Goal: Transaction & Acquisition: Purchase product/service

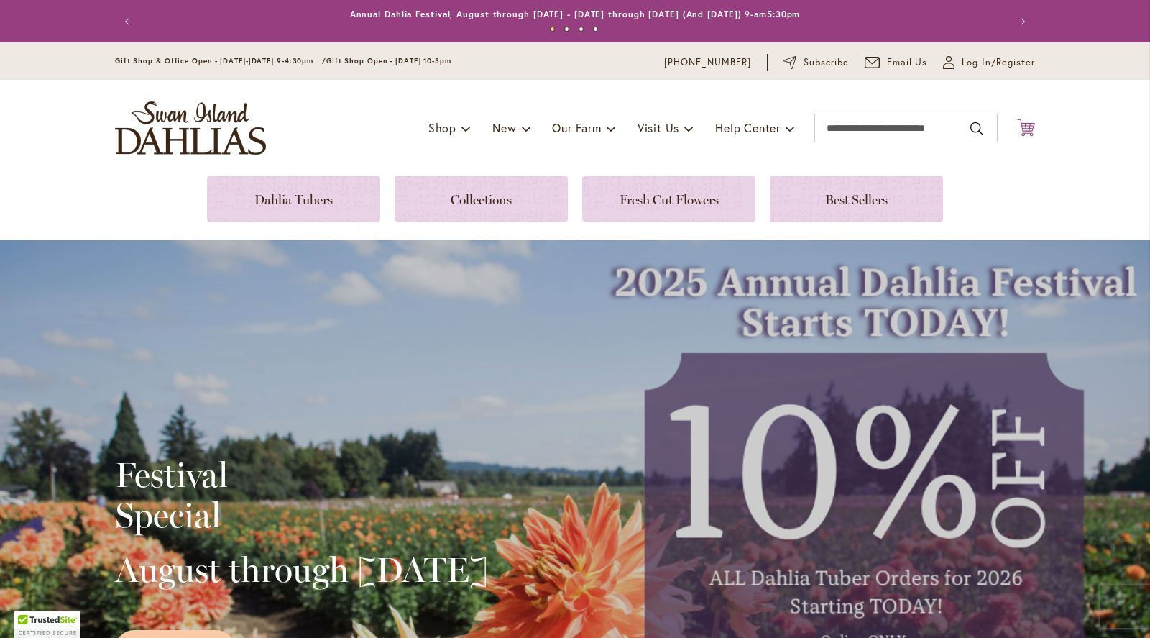
click at [1029, 129] on icon "Cart .cls-1 { fill: #231f20; }" at bounding box center [1026, 128] width 18 height 18
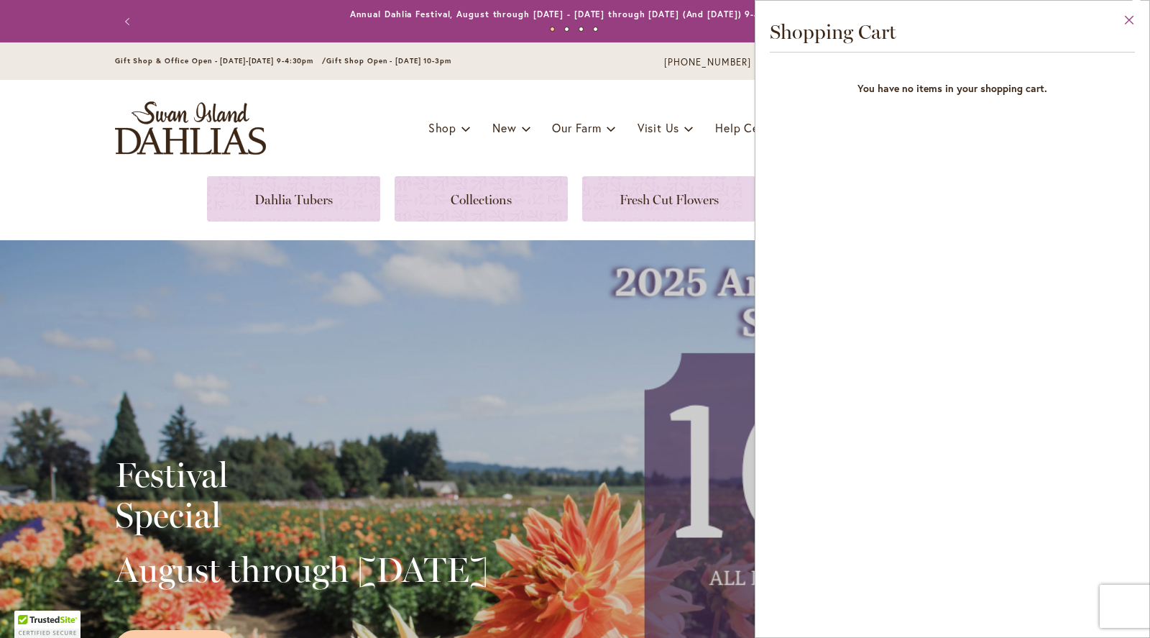
click at [1130, 21] on button "Close" at bounding box center [1130, 23] width 40 height 45
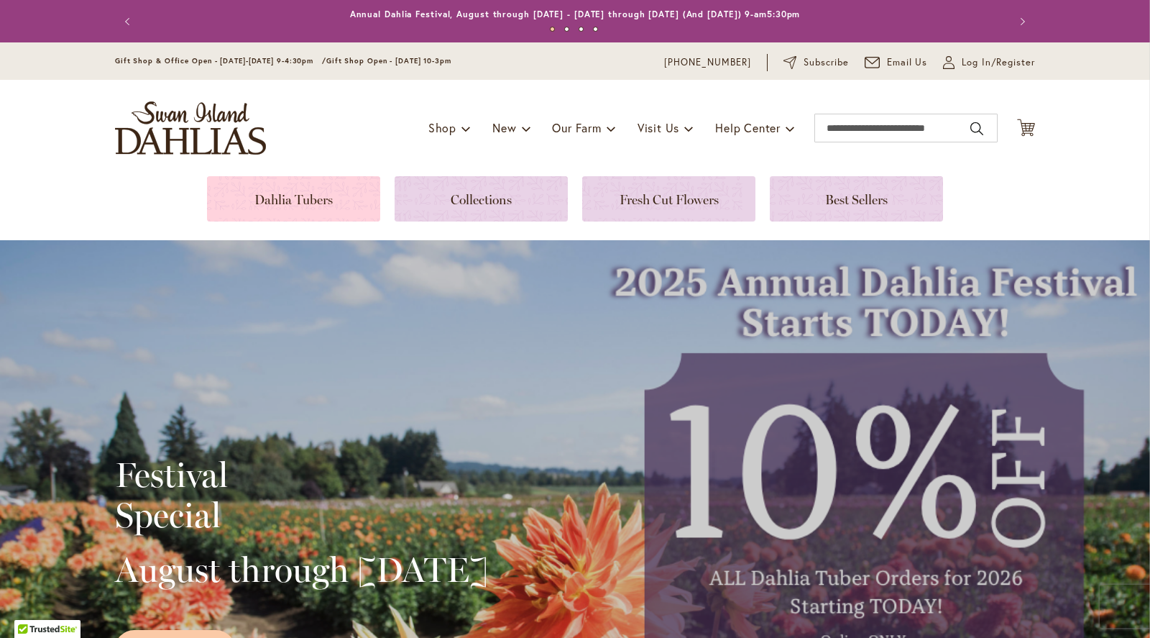
click at [313, 201] on link at bounding box center [293, 198] width 173 height 45
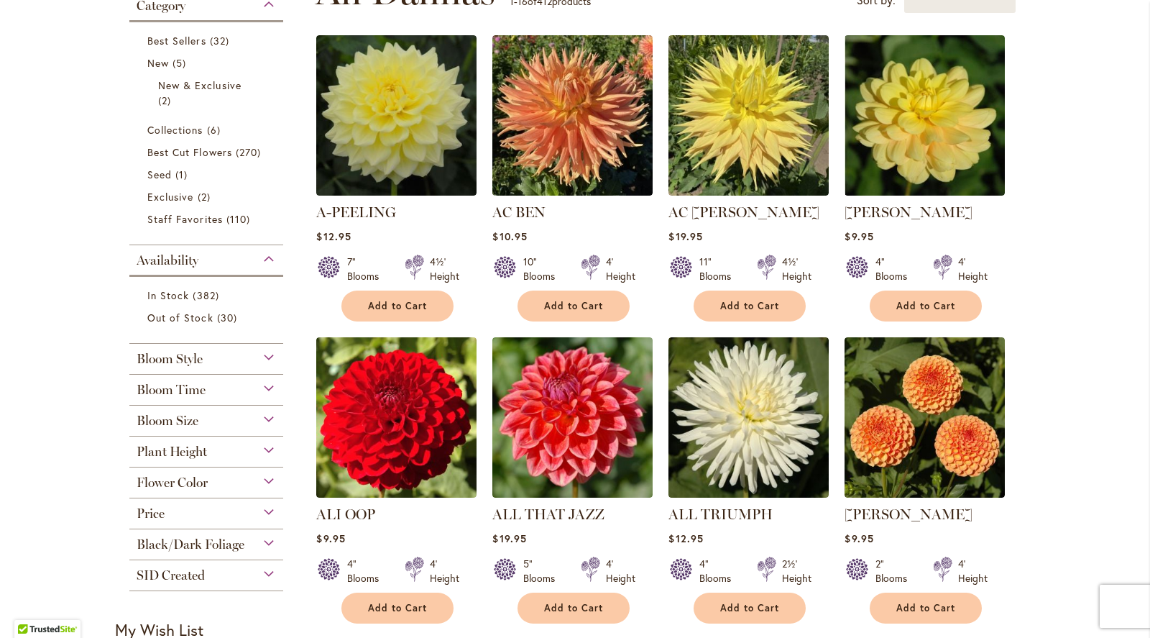
scroll to position [324, 0]
click at [270, 480] on div "Flower Color" at bounding box center [206, 478] width 154 height 23
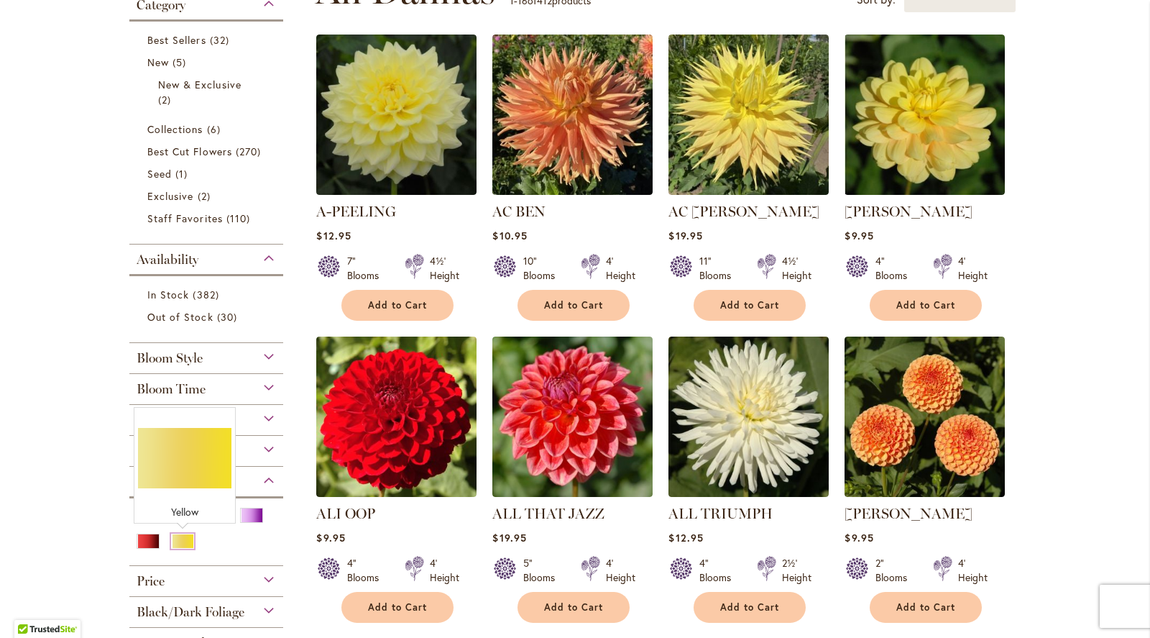
click at [179, 542] on div "Yellow" at bounding box center [182, 541] width 23 height 15
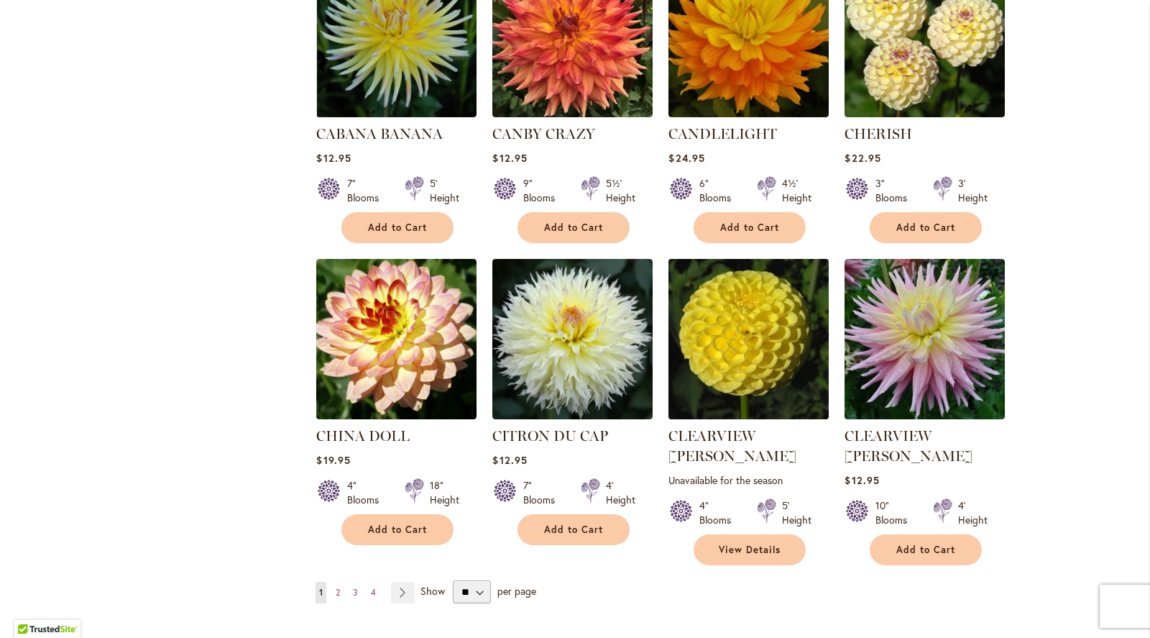
scroll to position [984, 0]
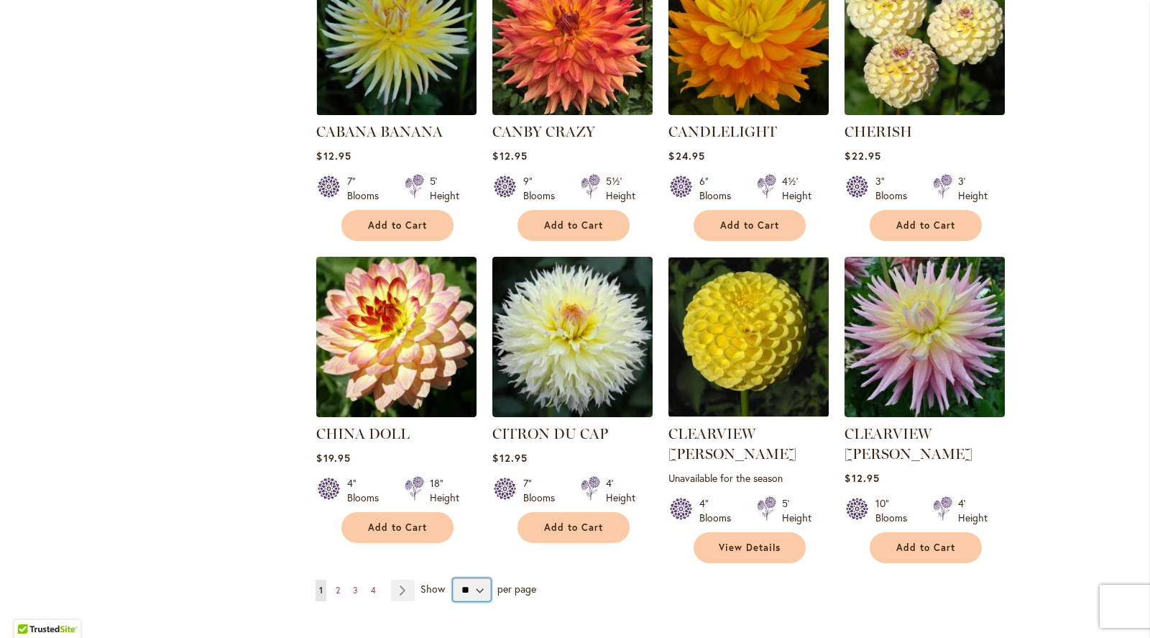
click at [480, 578] on select "** ** ** **" at bounding box center [472, 589] width 38 height 23
select select "**"
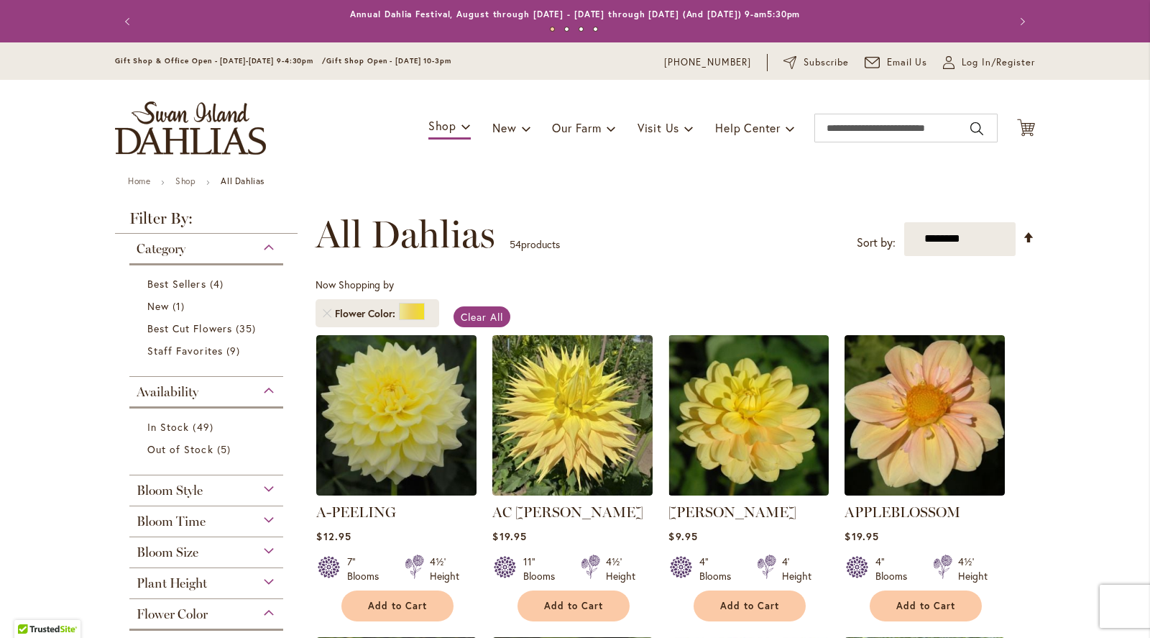
scroll to position [267, 0]
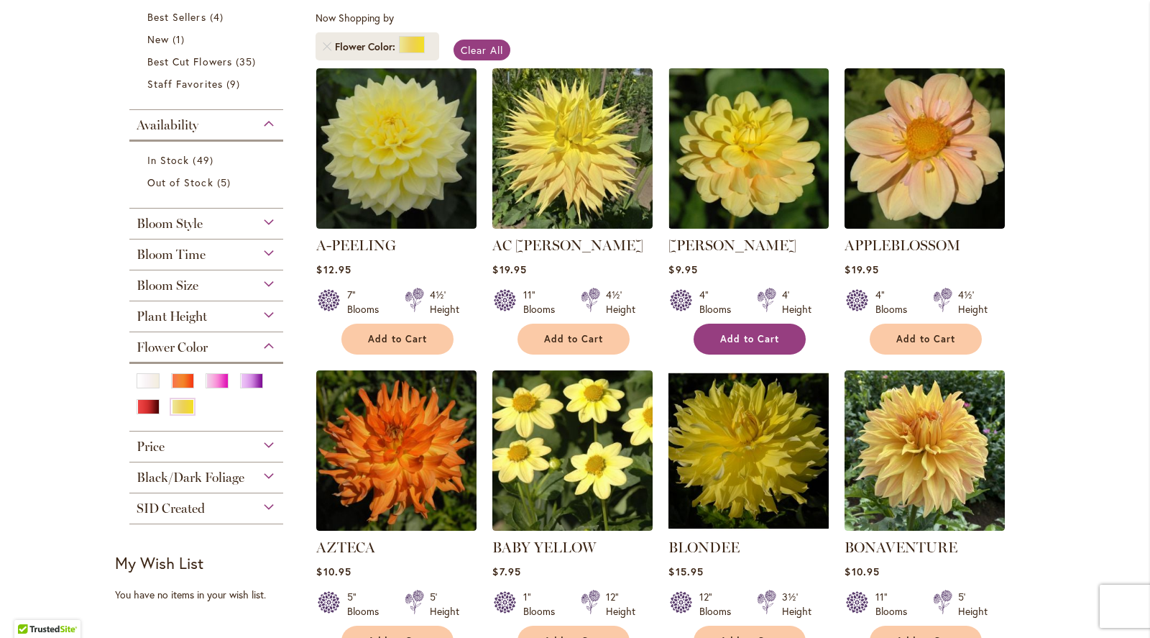
click at [741, 335] on span "Add to Cart" at bounding box center [749, 339] width 59 height 12
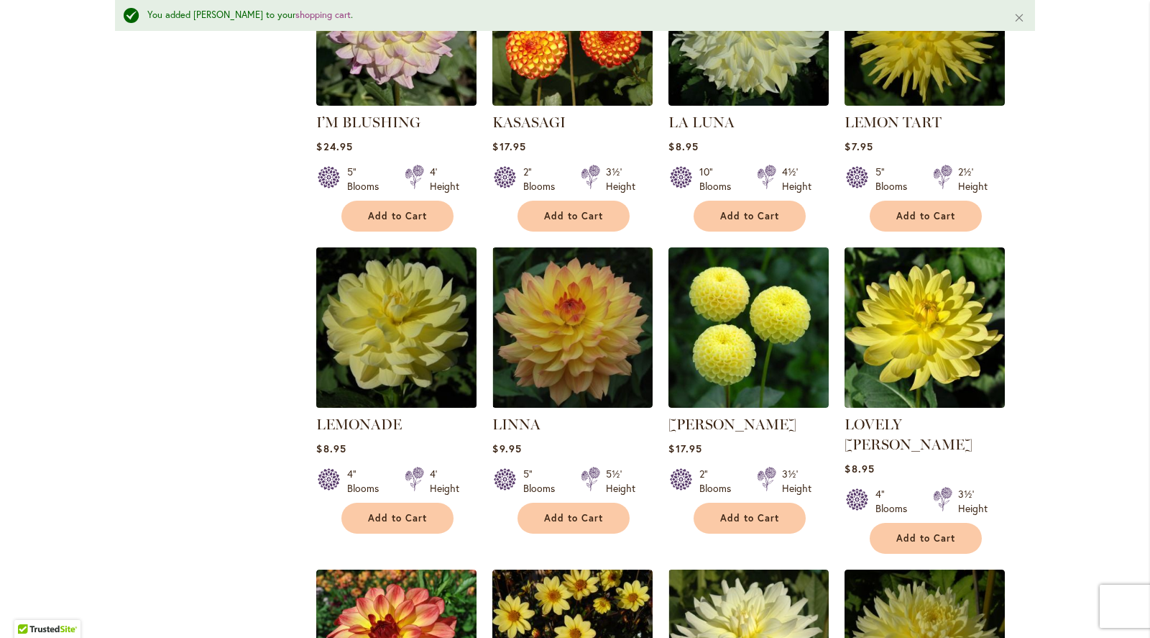
scroll to position [2600, 0]
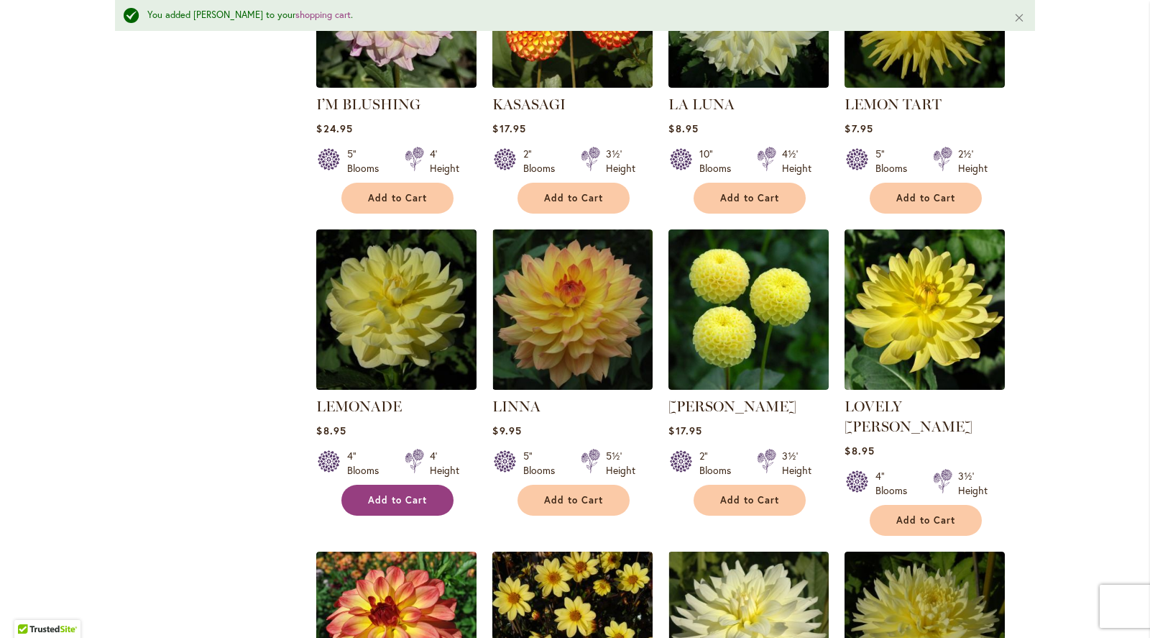
click at [394, 485] on button "Add to Cart" at bounding box center [398, 500] width 112 height 31
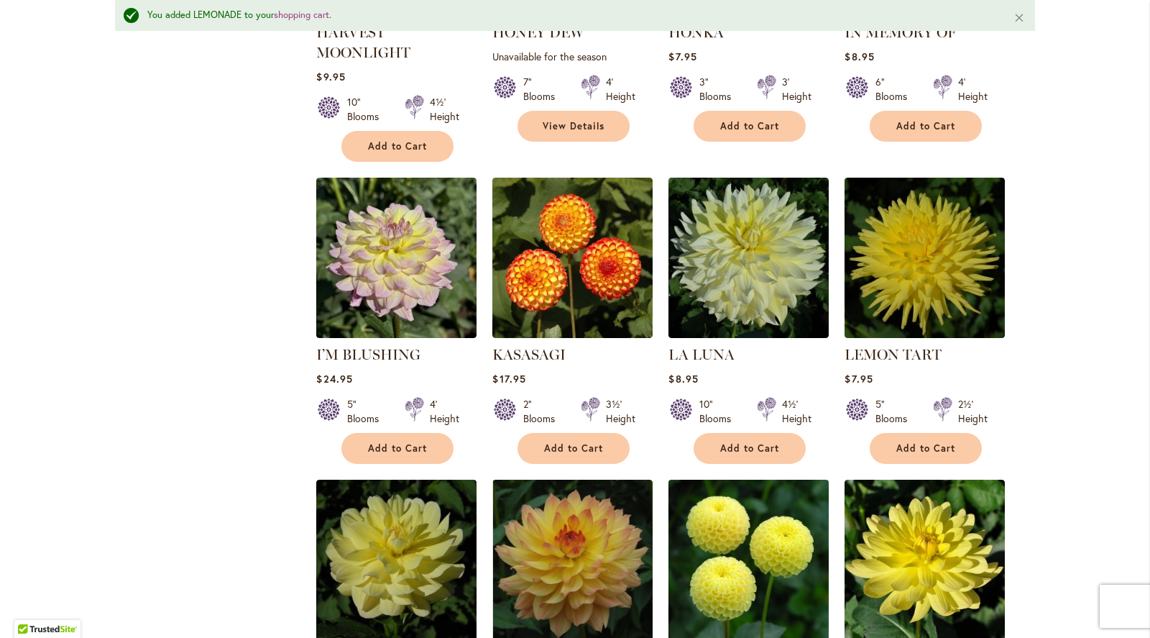
scroll to position [2348, 0]
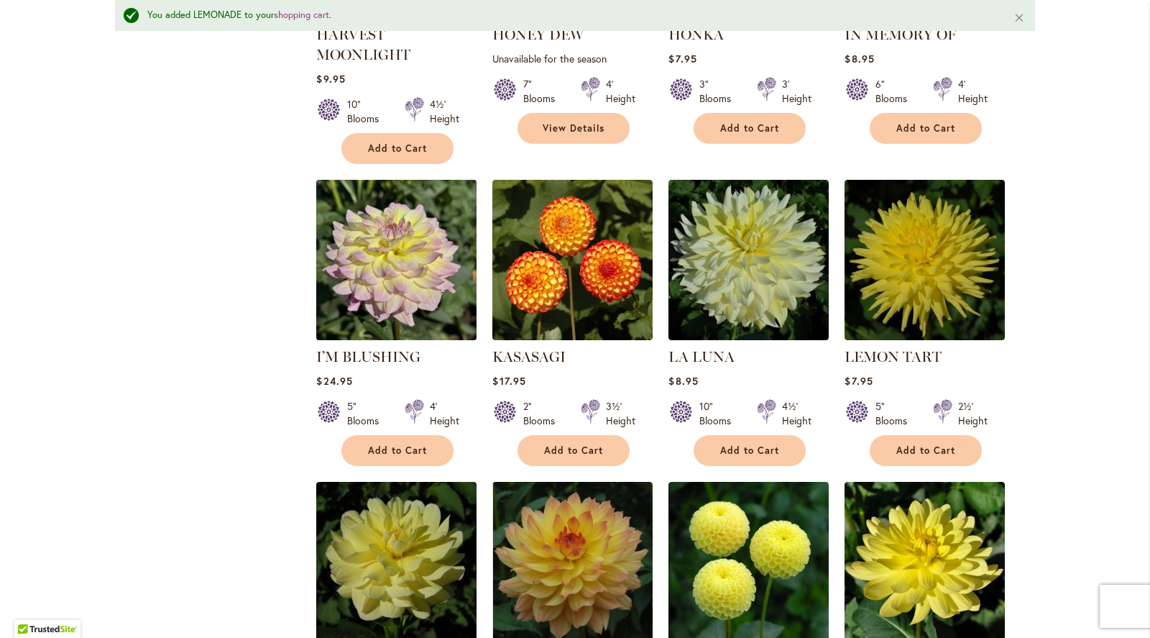
click at [413, 252] on img at bounding box center [397, 259] width 168 height 168
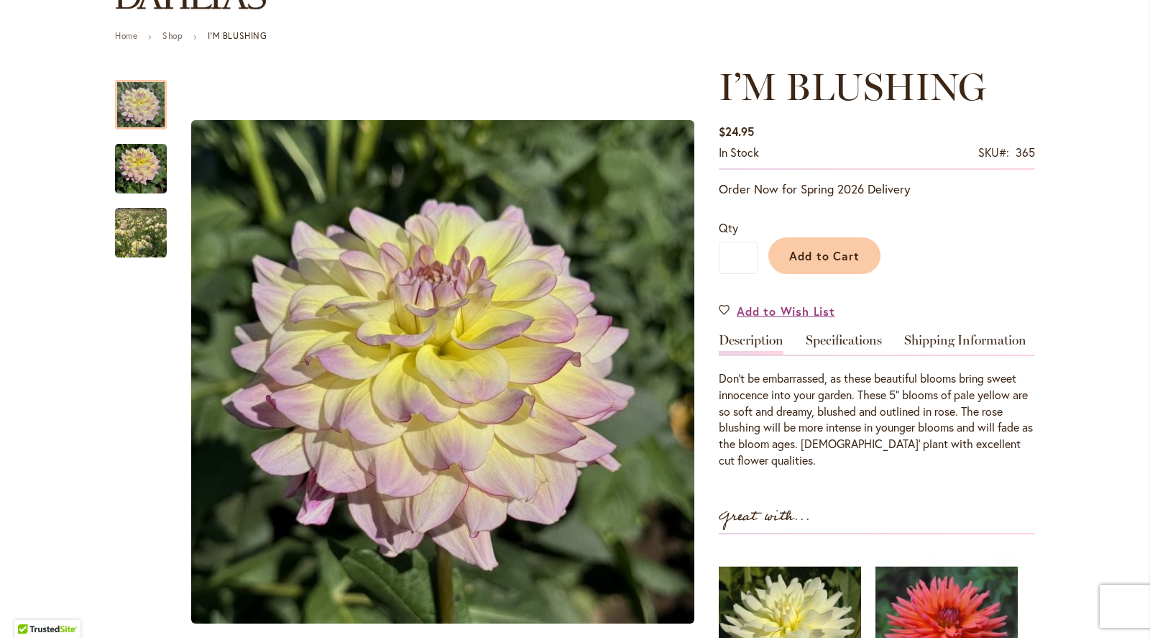
scroll to position [147, 0]
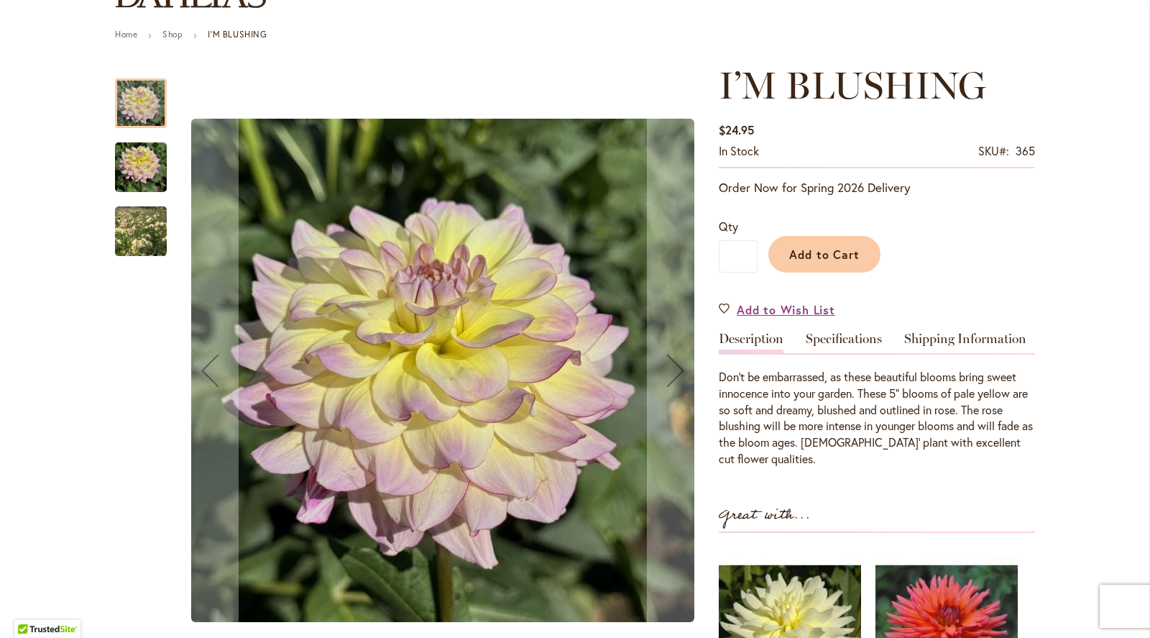
click at [139, 237] on img "I’M BLUSHING" at bounding box center [141, 231] width 104 height 91
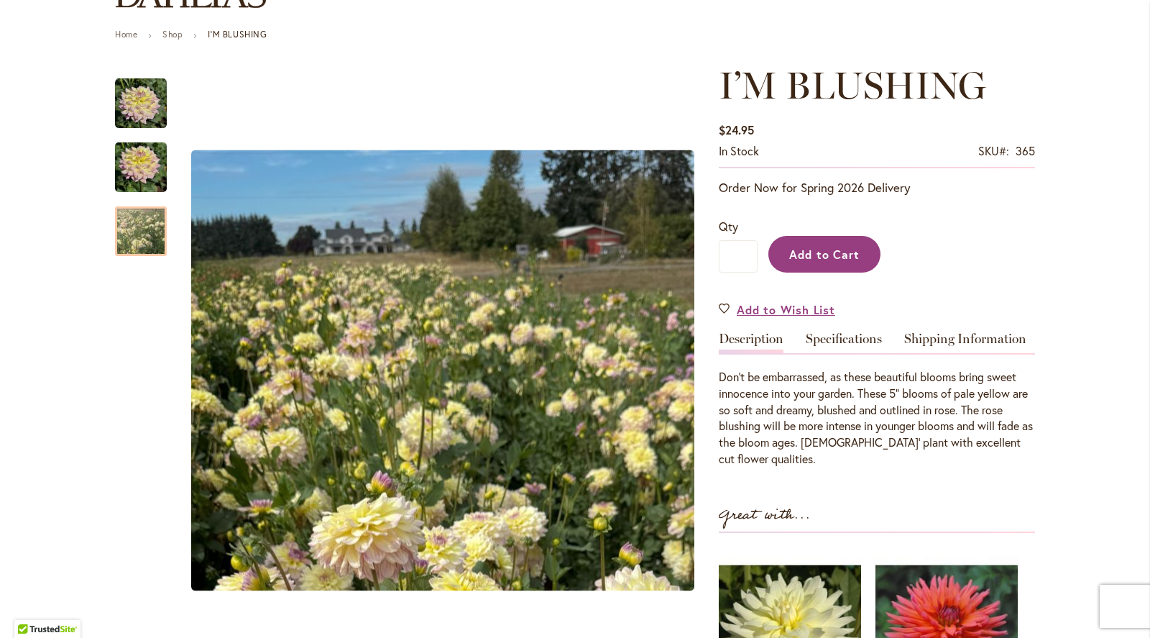
click at [832, 255] on span "Add to Cart" at bounding box center [824, 254] width 71 height 15
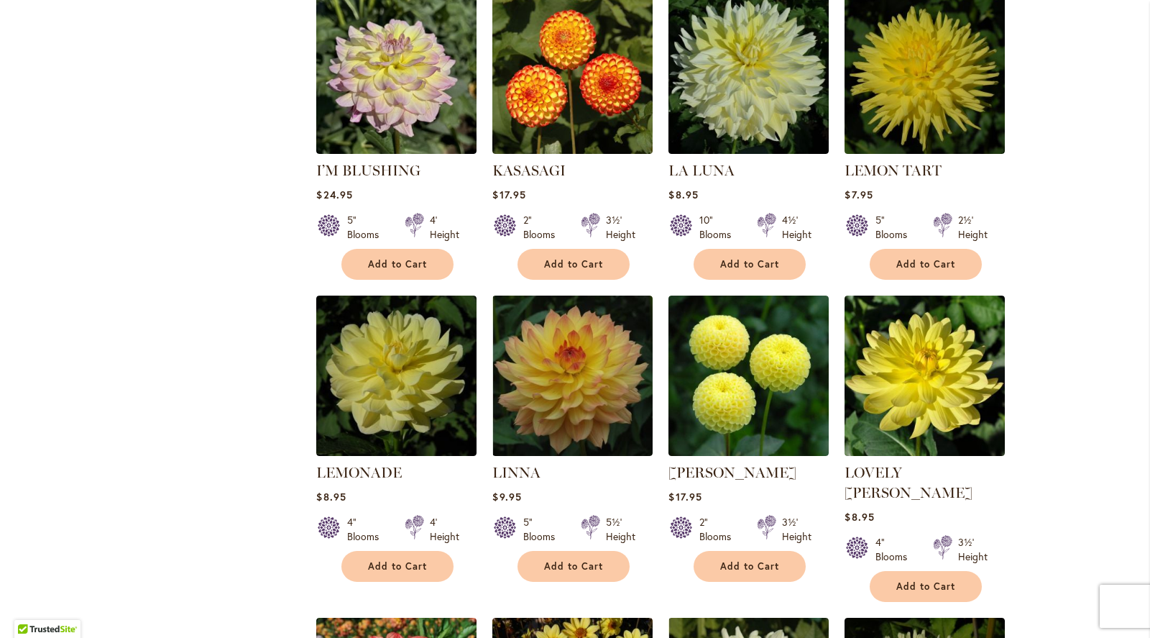
scroll to position [2496, 0]
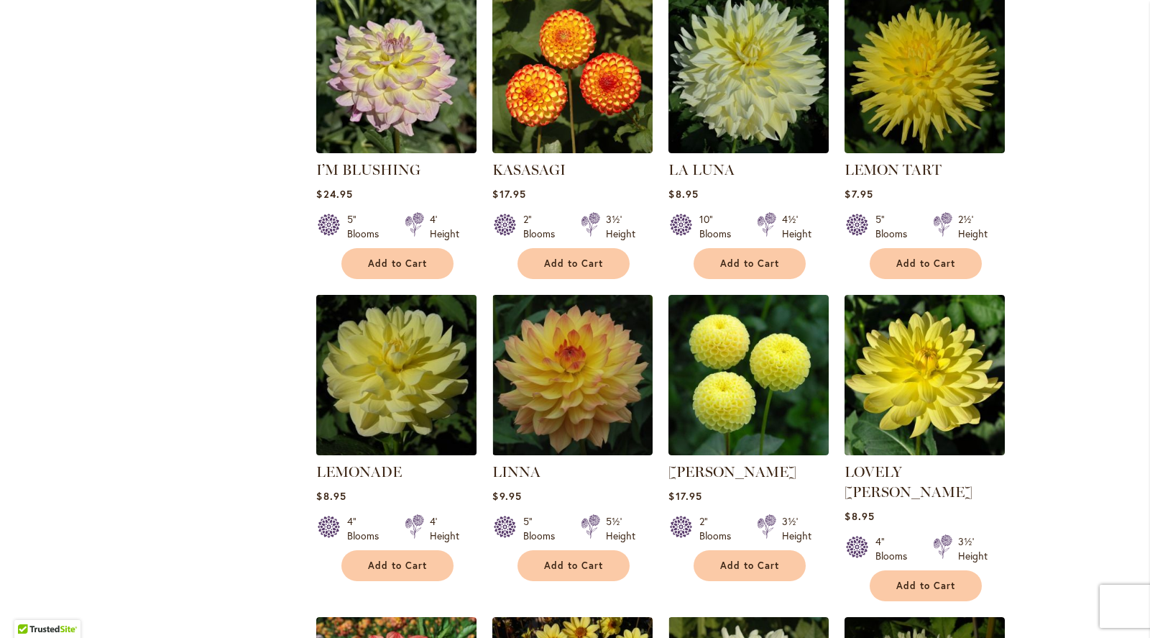
click at [410, 340] on img at bounding box center [397, 374] width 168 height 168
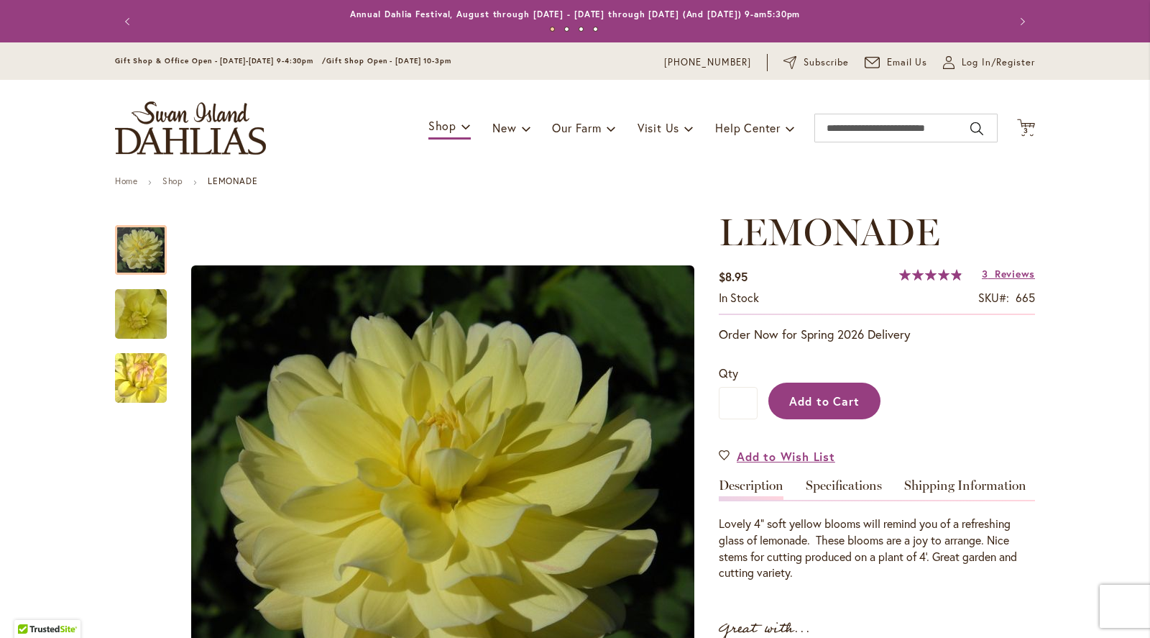
click at [840, 398] on span "Add to Cart" at bounding box center [824, 400] width 71 height 15
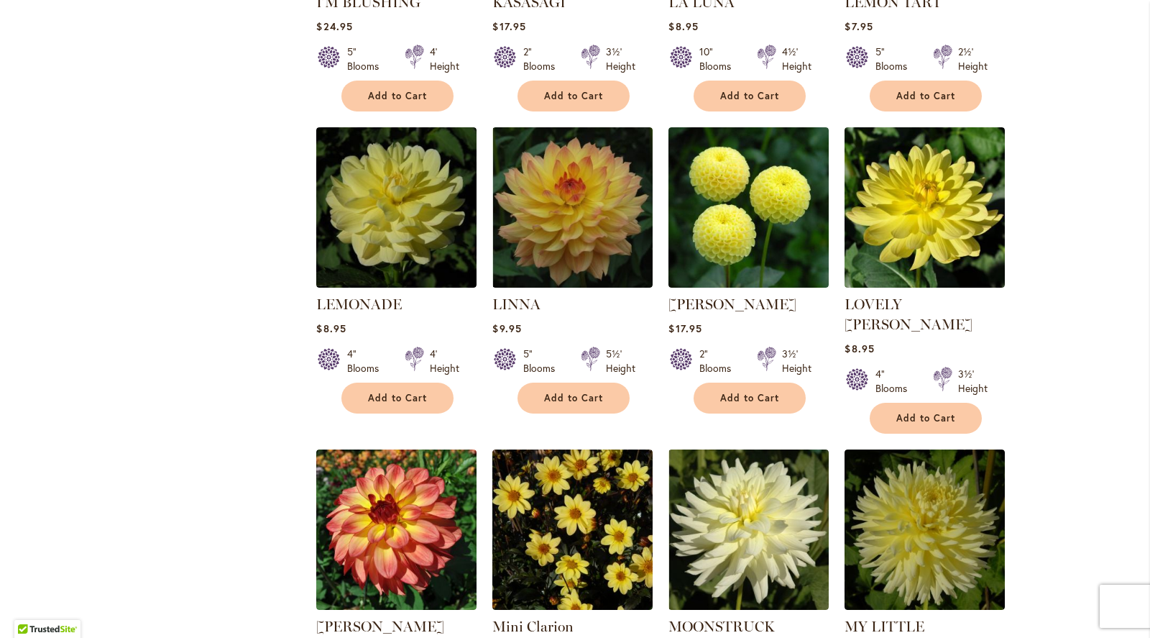
scroll to position [2668, 0]
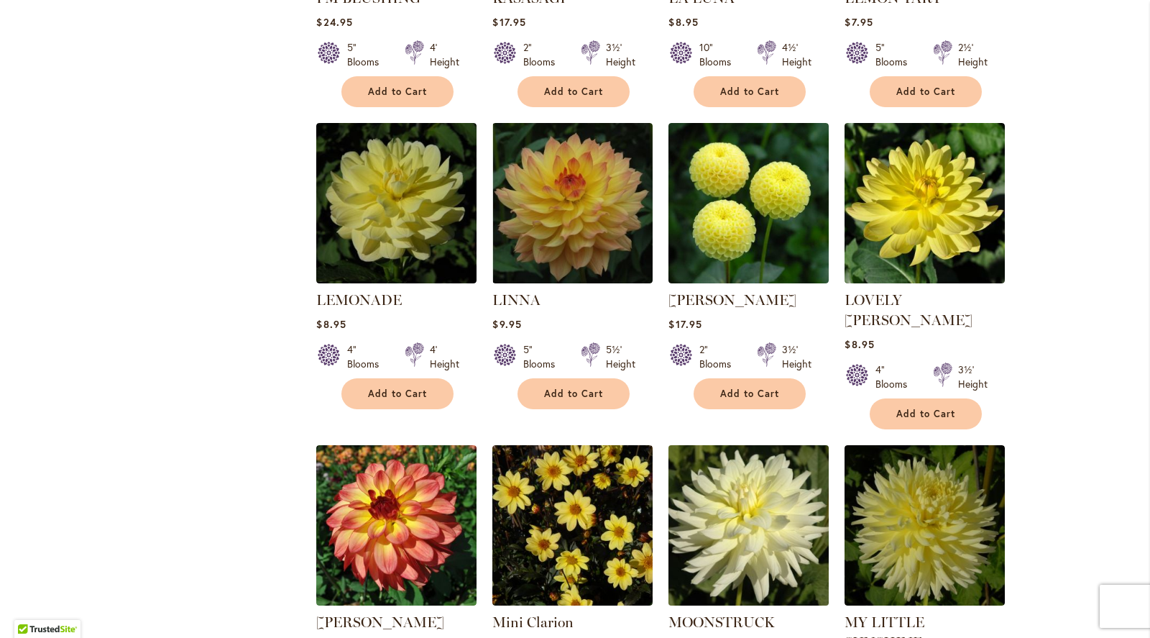
click at [751, 485] on img at bounding box center [749, 525] width 168 height 168
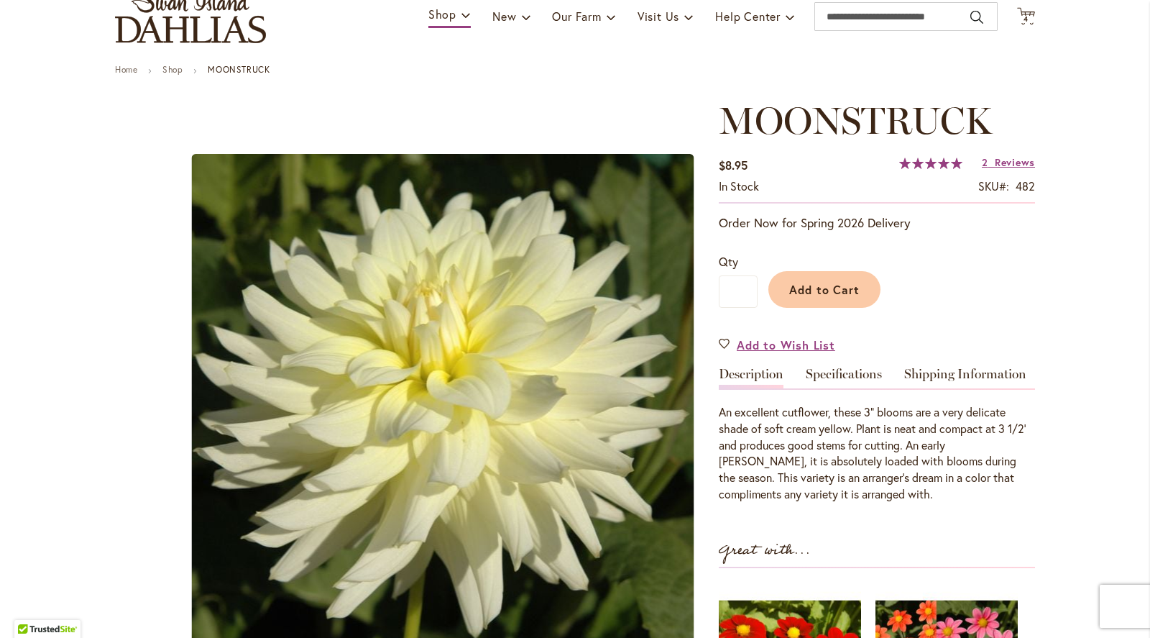
scroll to position [114, 0]
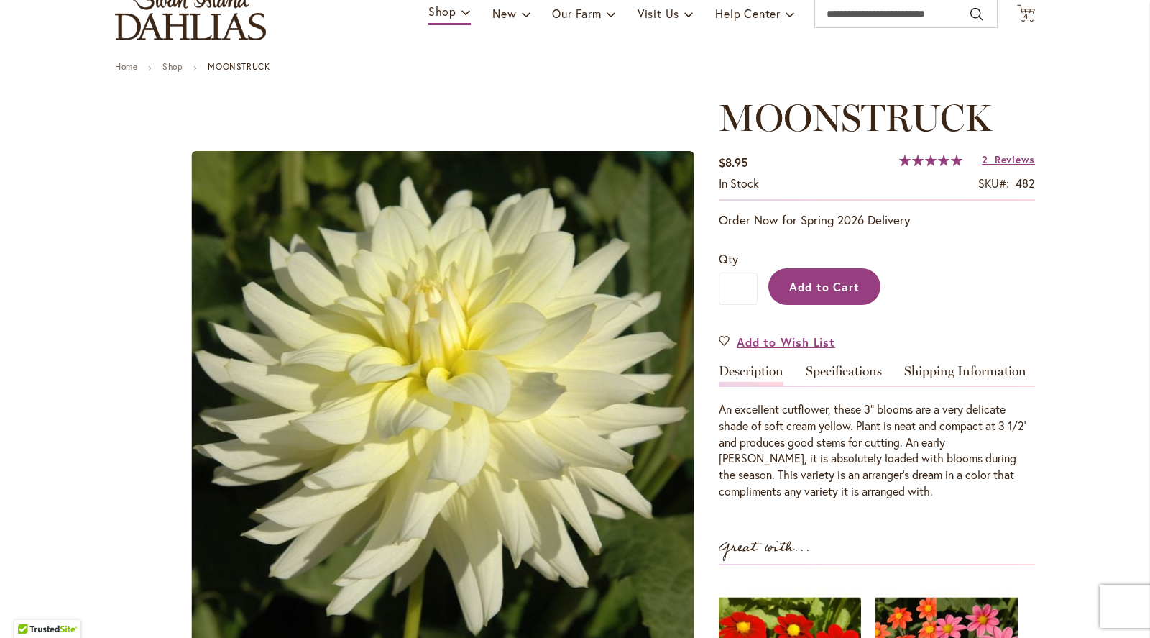
click at [860, 278] on button "Add to Cart" at bounding box center [825, 286] width 112 height 37
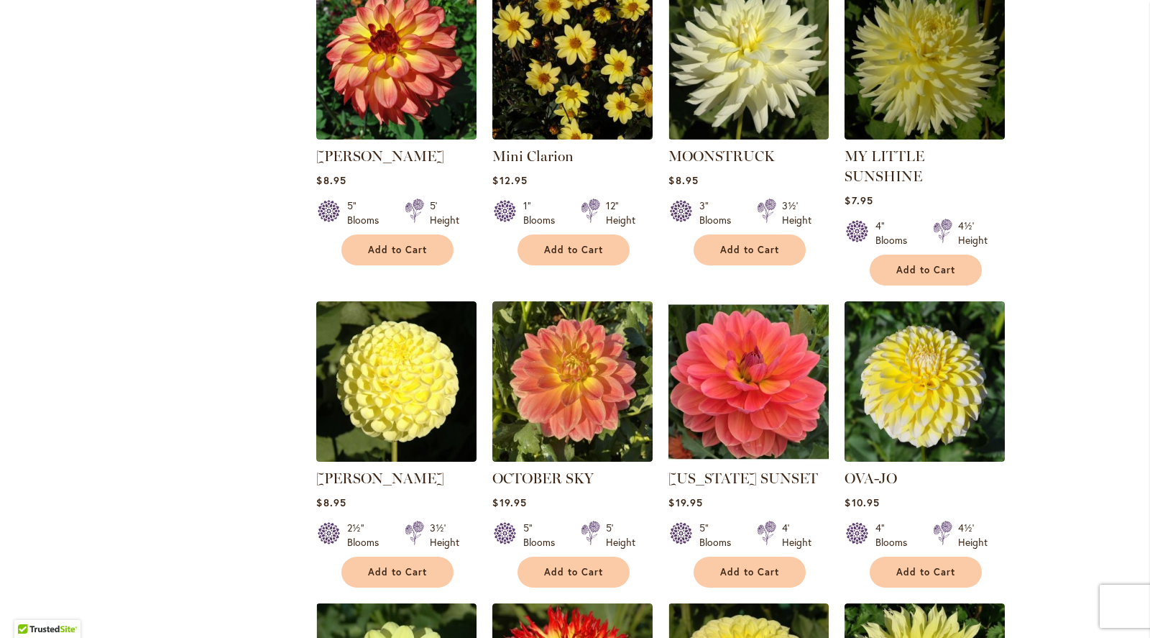
scroll to position [3142, 0]
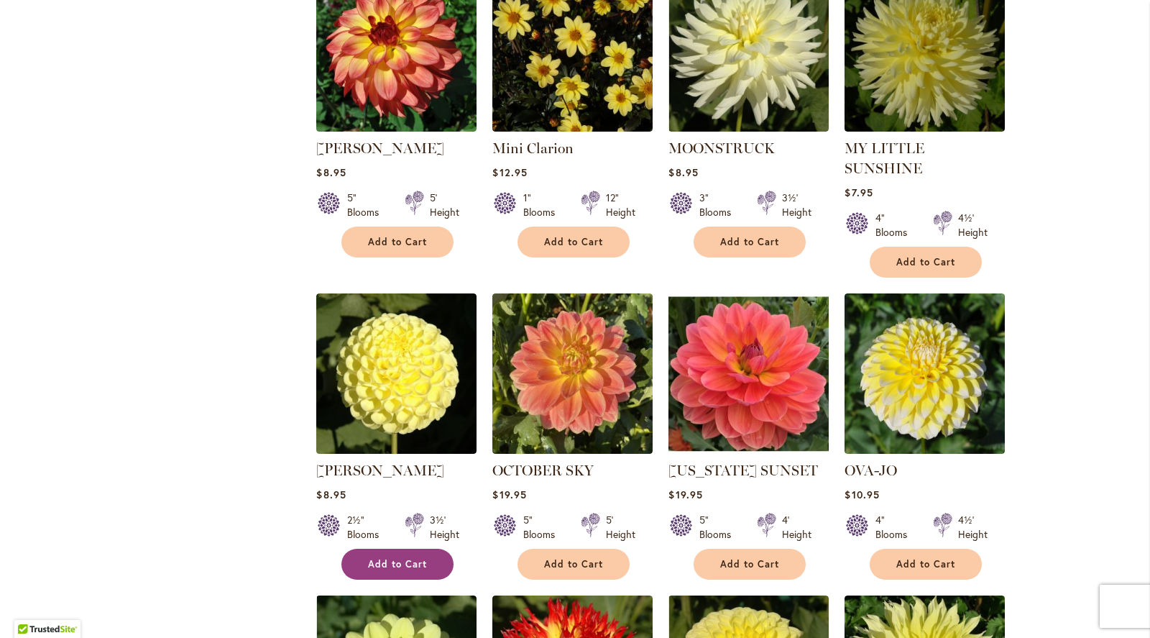
click at [405, 558] on span "Add to Cart" at bounding box center [397, 564] width 59 height 12
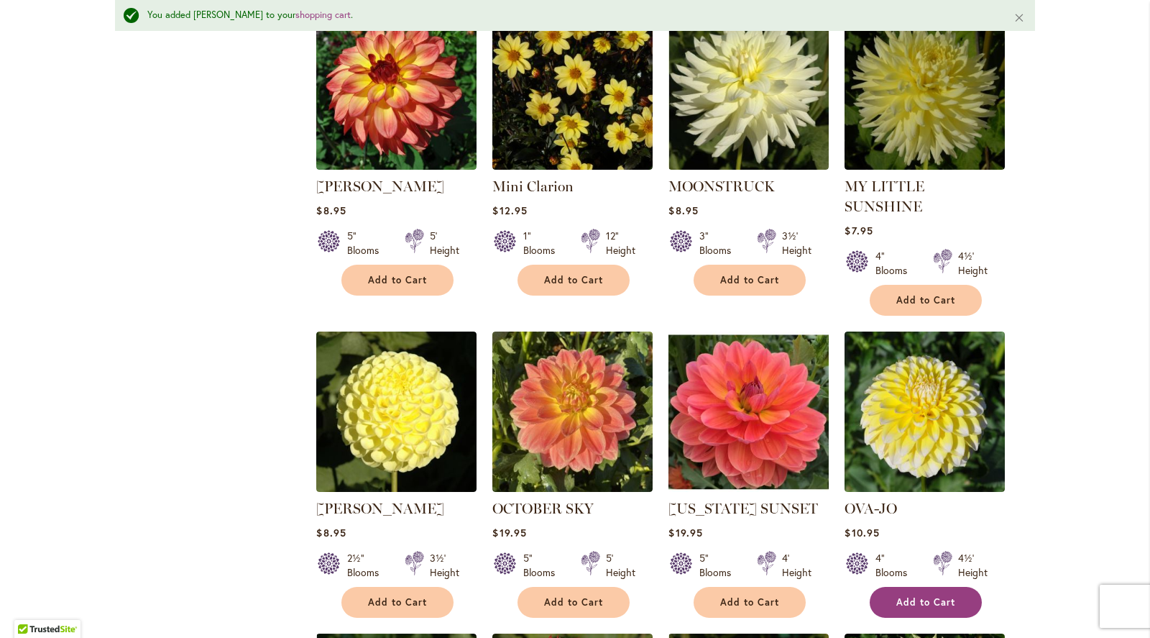
click at [945, 596] on span "Add to Cart" at bounding box center [926, 602] width 59 height 12
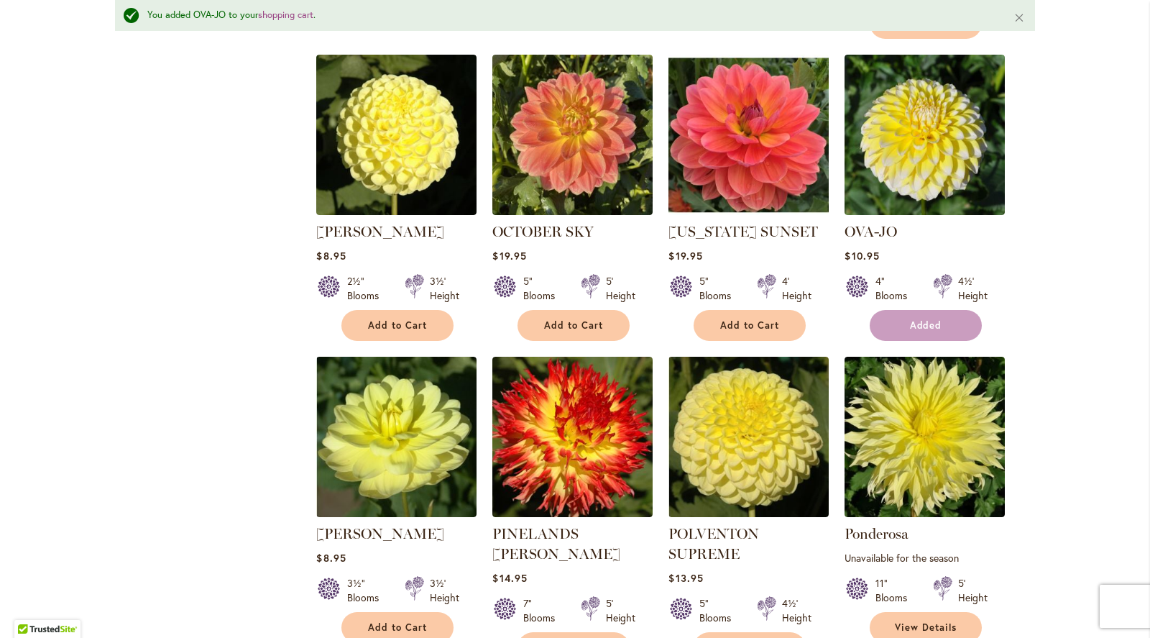
scroll to position [3439, 0]
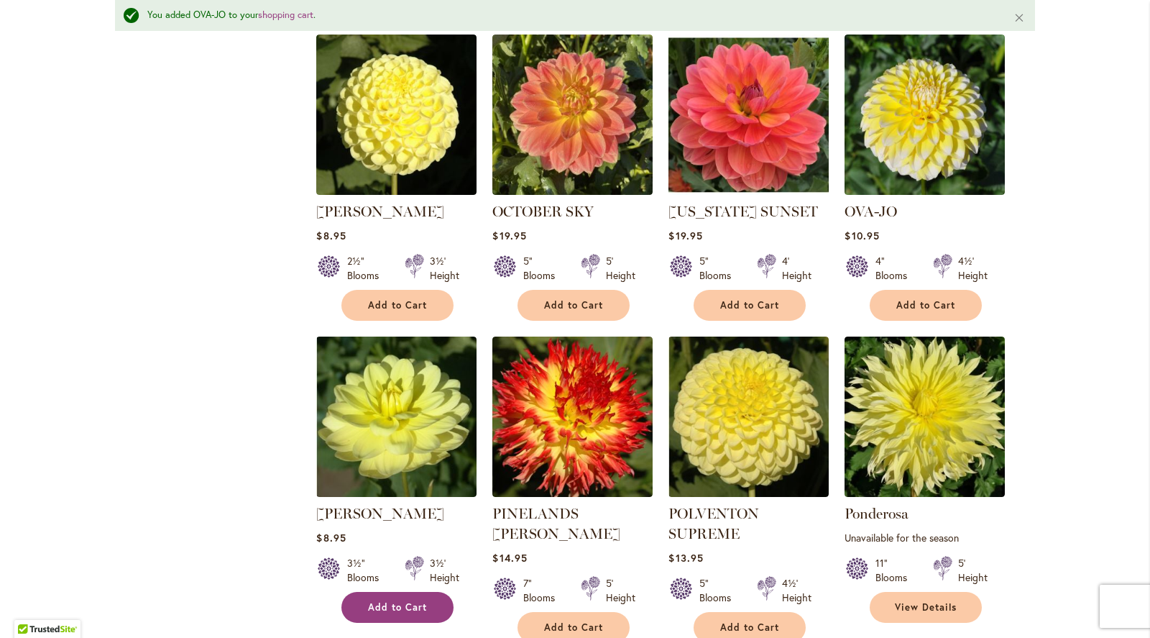
click at [398, 601] on span "Add to Cart" at bounding box center [397, 607] width 59 height 12
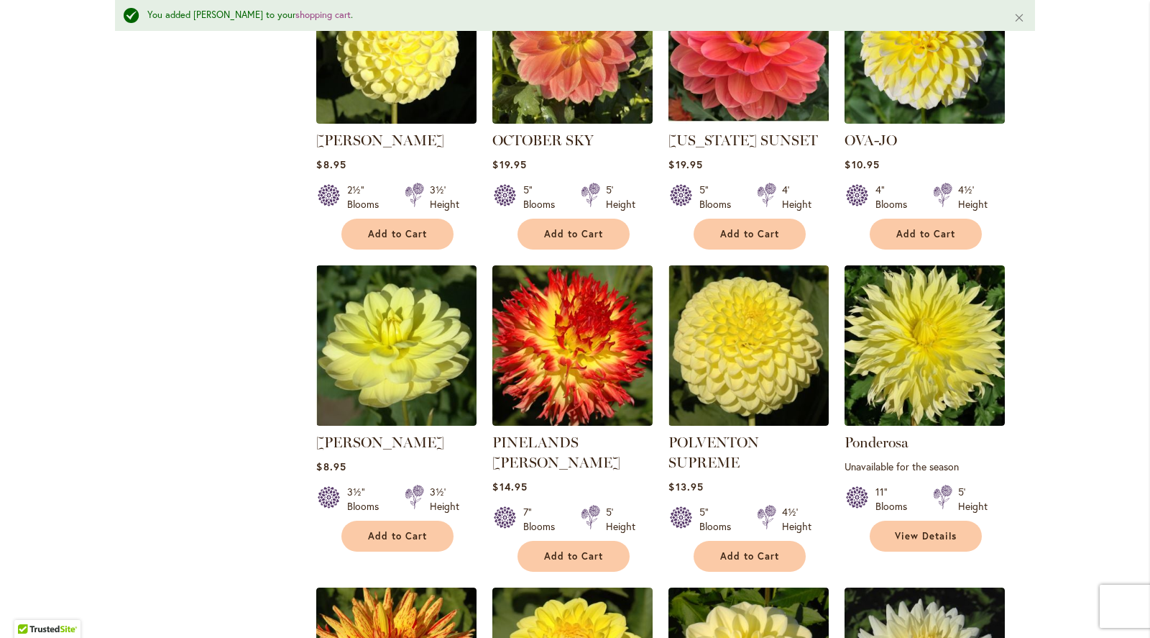
scroll to position [3514, 0]
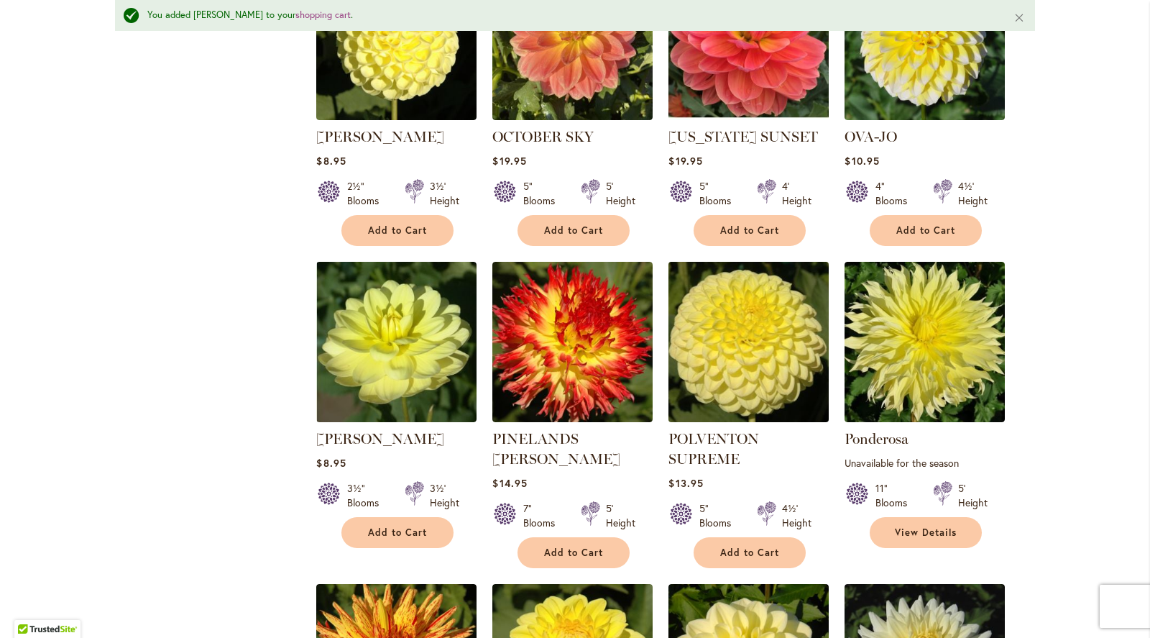
click at [760, 275] on img at bounding box center [749, 341] width 168 height 168
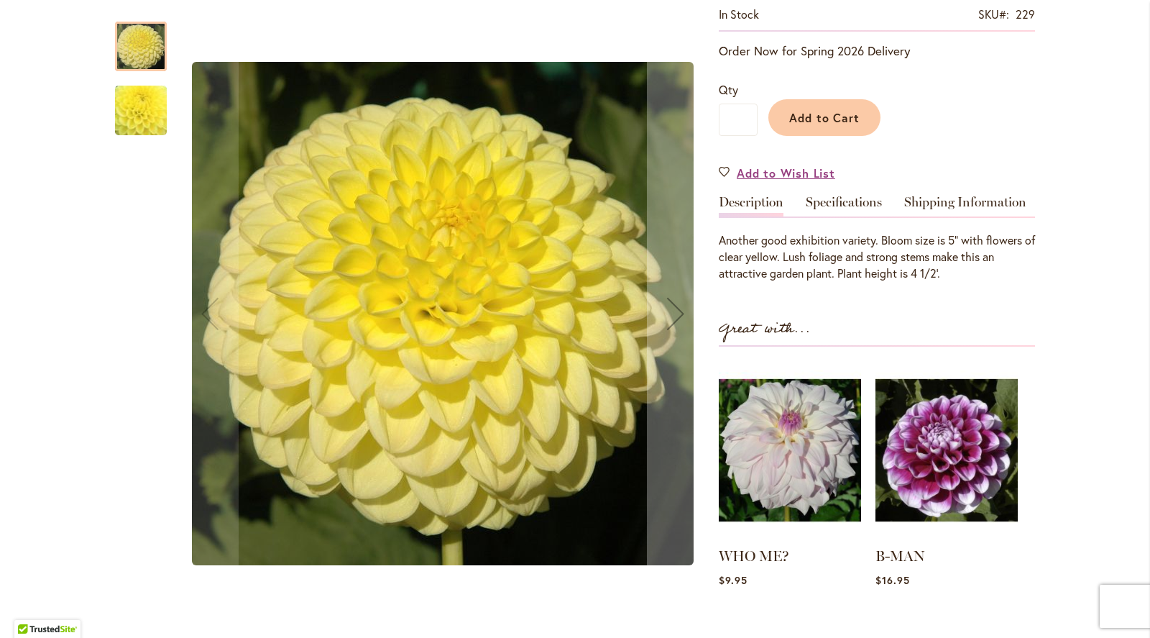
scroll to position [331, 0]
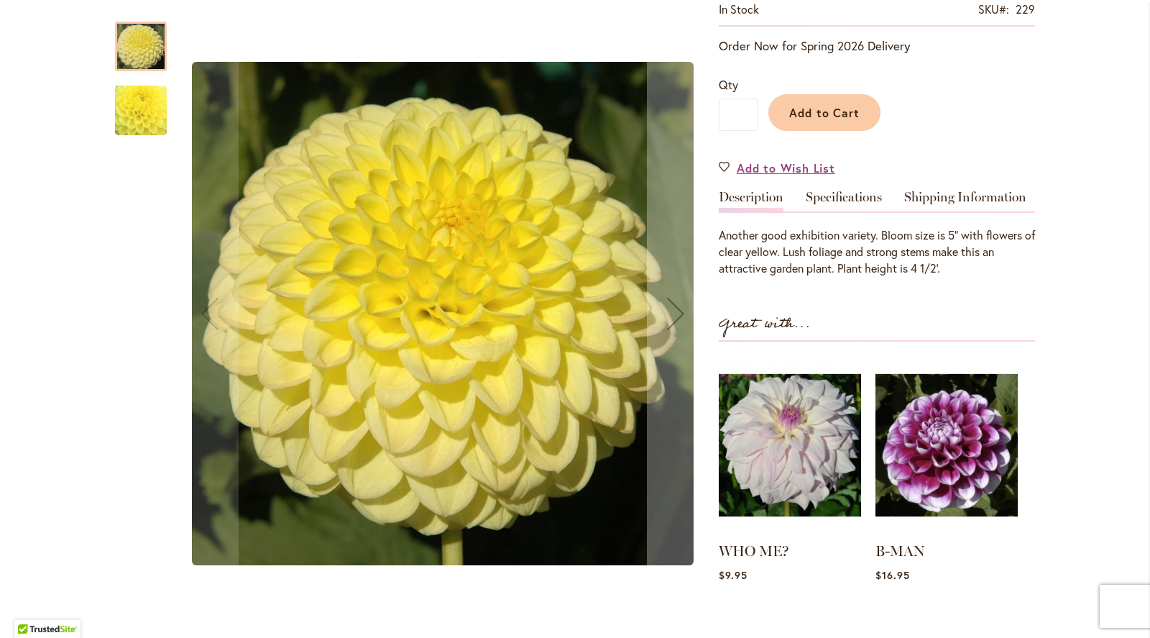
click at [152, 114] on img "POLVENTON SUPREME" at bounding box center [141, 110] width 100 height 99
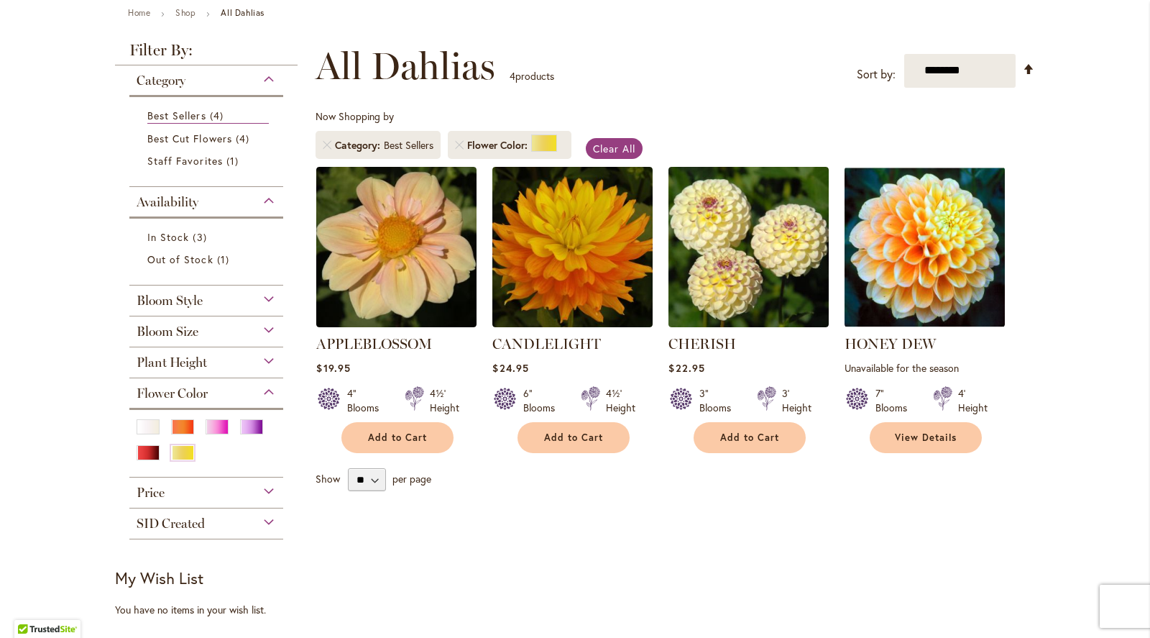
scroll to position [168, 0]
click at [464, 143] on link "Remove Flower Color Yellow" at bounding box center [459, 146] width 9 height 9
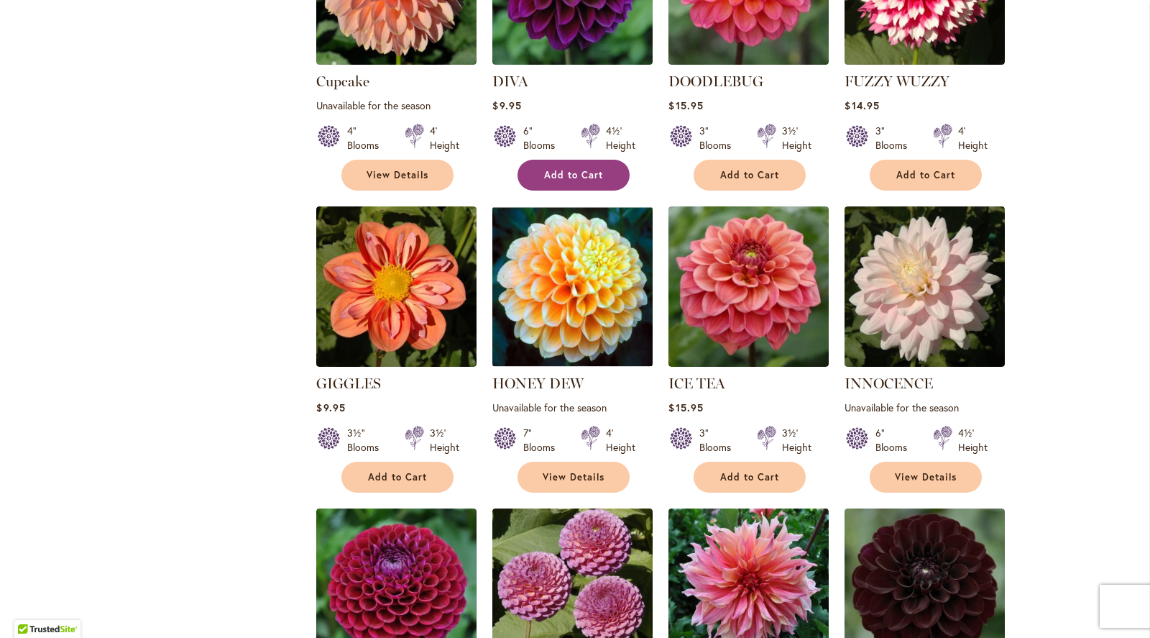
scroll to position [1358, 0]
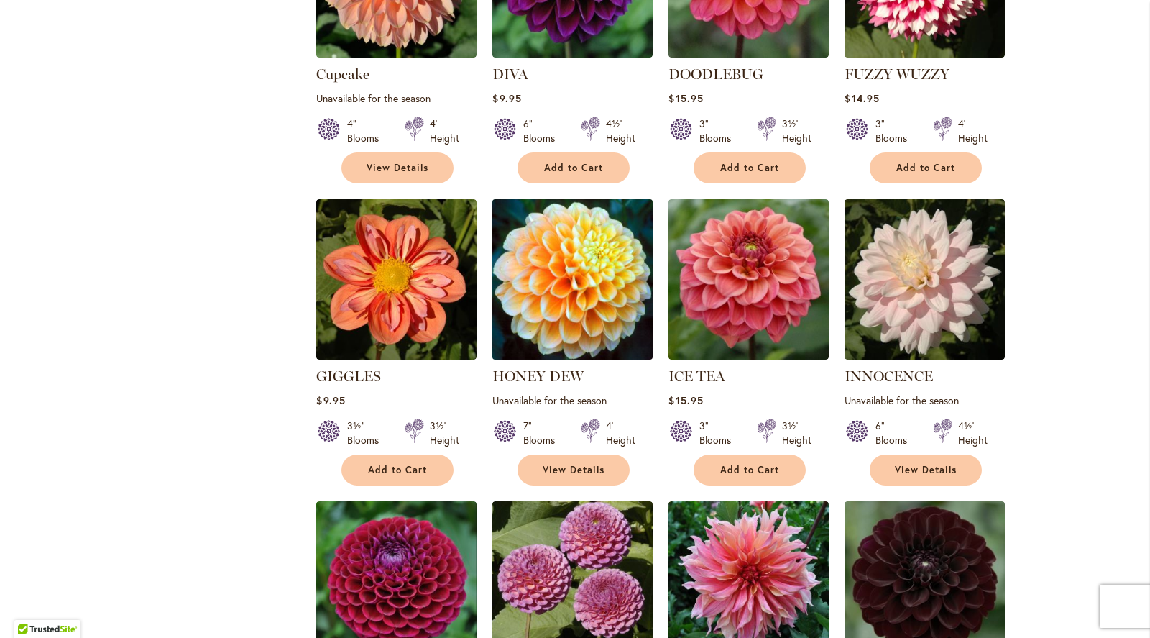
click at [568, 262] on img at bounding box center [573, 279] width 168 height 168
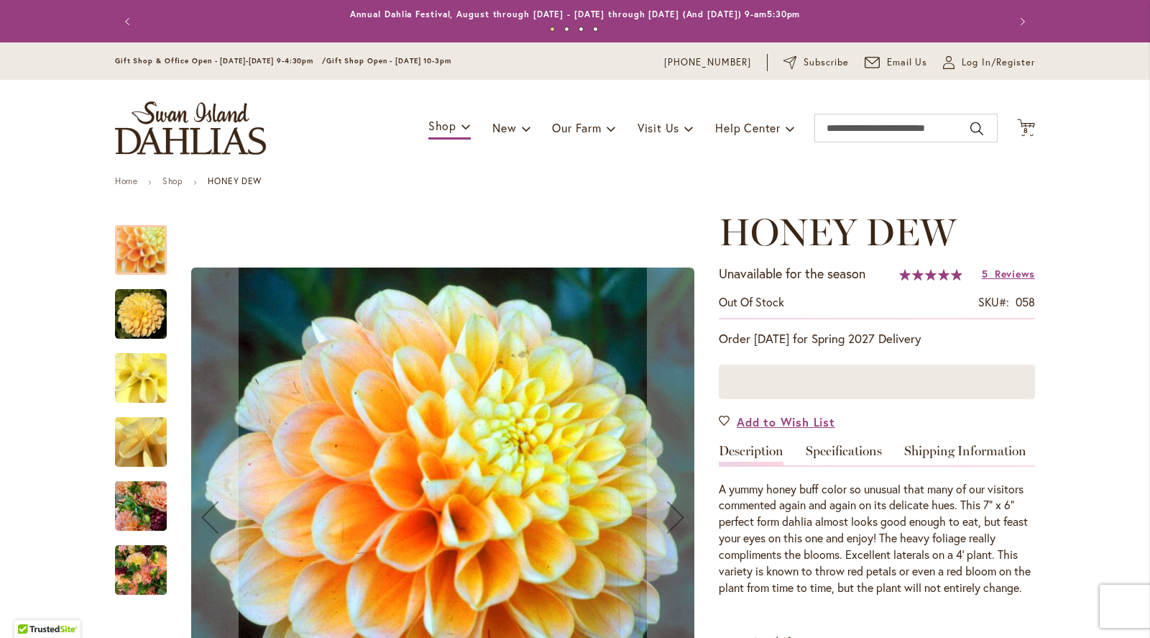
click at [150, 301] on img "Honey Dew" at bounding box center [141, 314] width 52 height 52
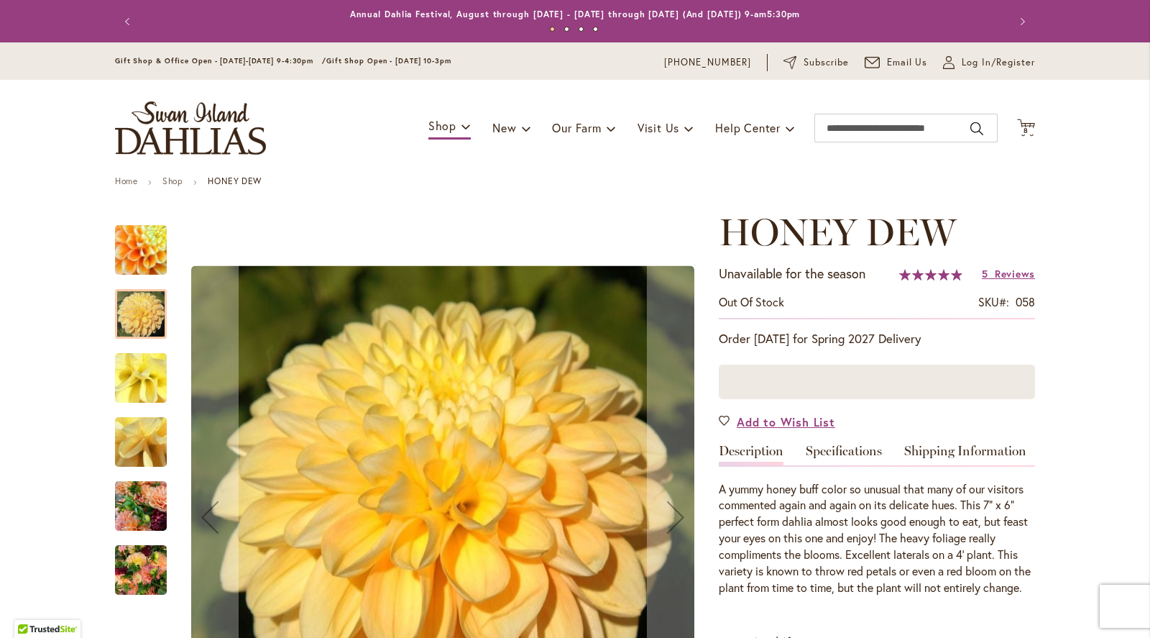
click at [141, 364] on img "Honey Dew" at bounding box center [141, 378] width 104 height 78
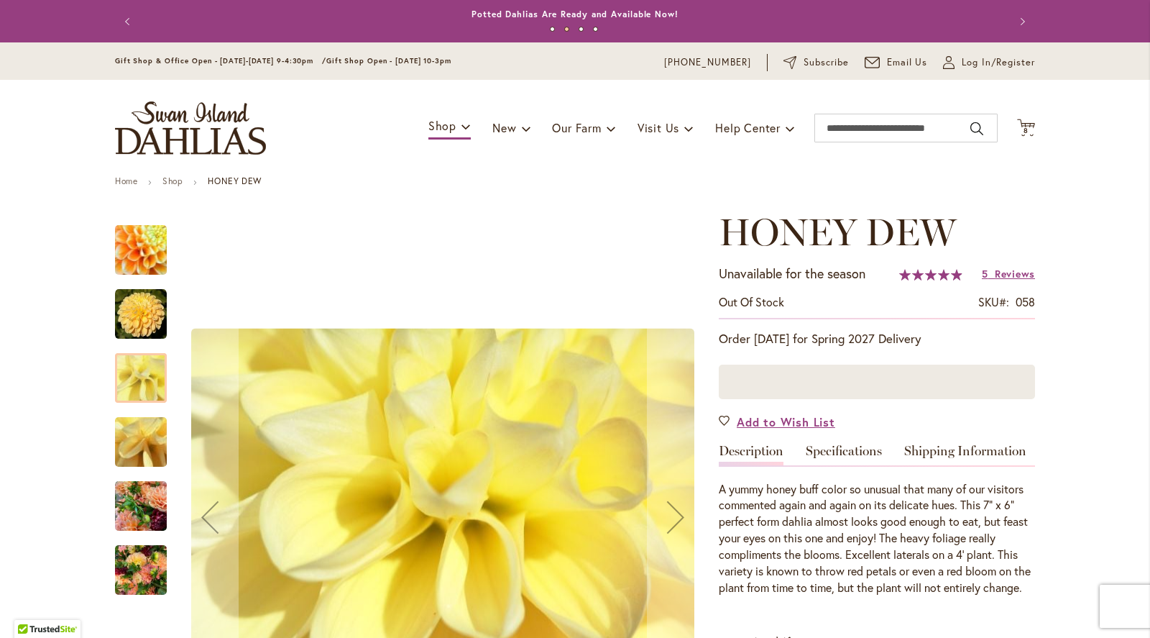
click at [137, 416] on div "Honey Dew" at bounding box center [148, 435] width 66 height 64
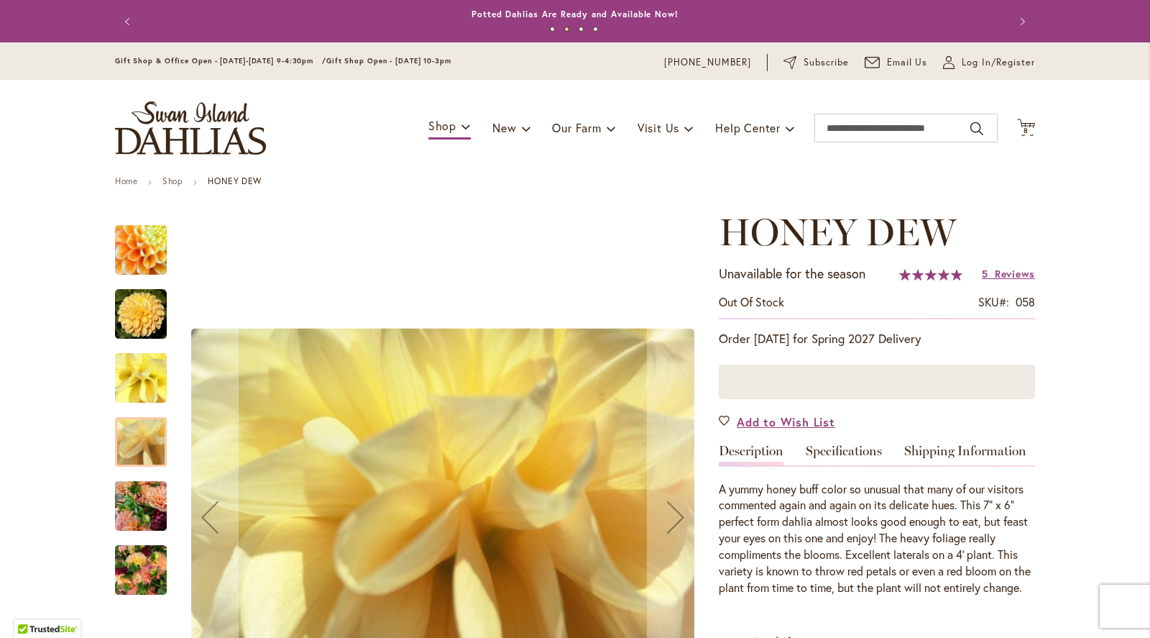
click at [133, 499] on img "Honey Dew" at bounding box center [141, 506] width 52 height 69
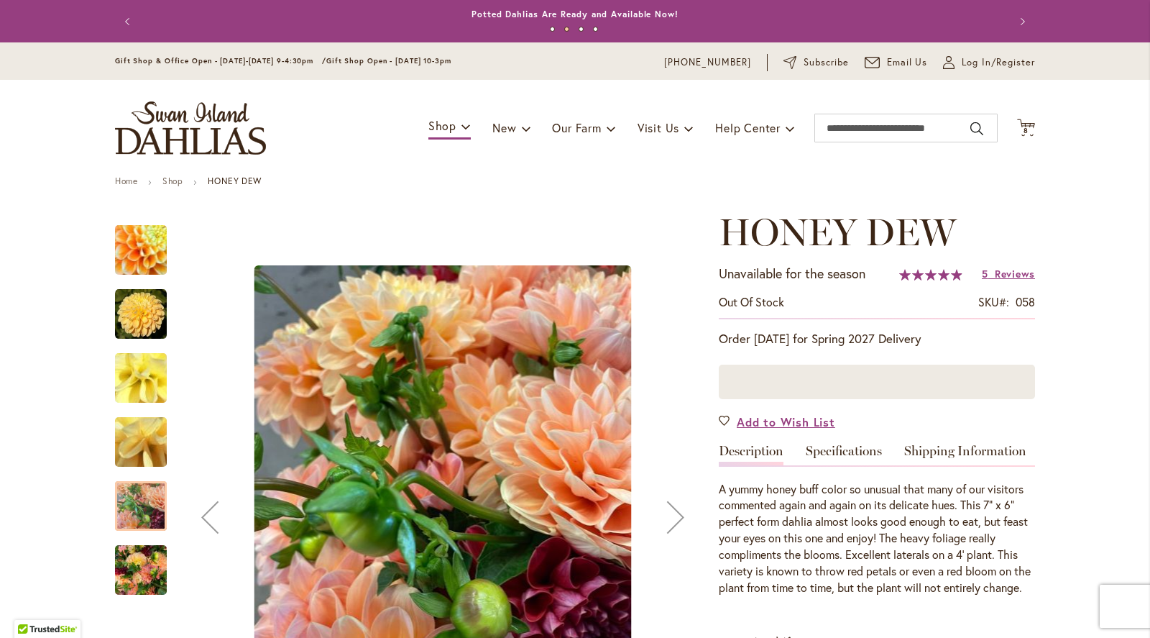
click at [137, 559] on img "Honey Dew" at bounding box center [141, 570] width 52 height 69
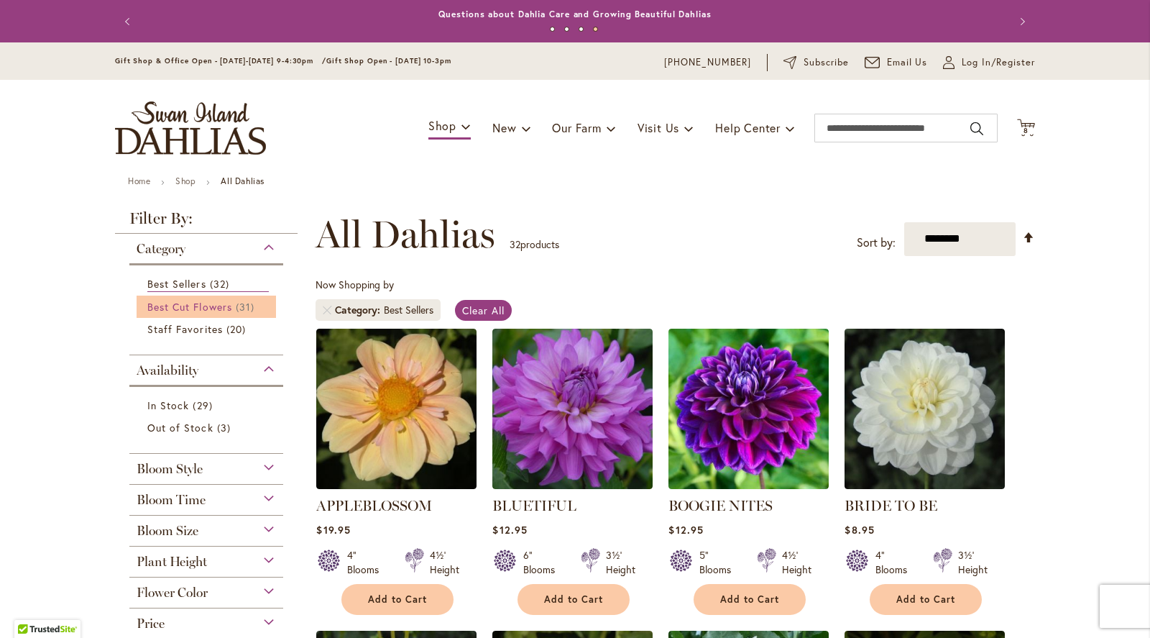
click at [201, 306] on span "Best Cut Flowers" at bounding box center [189, 307] width 85 height 14
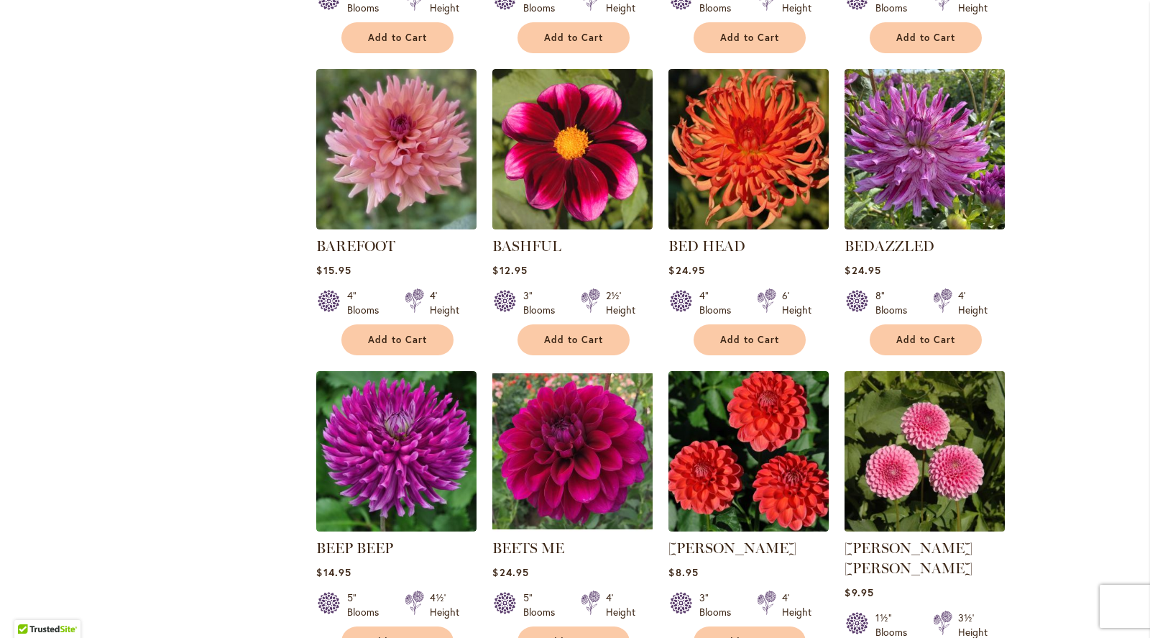
scroll to position [1335, 0]
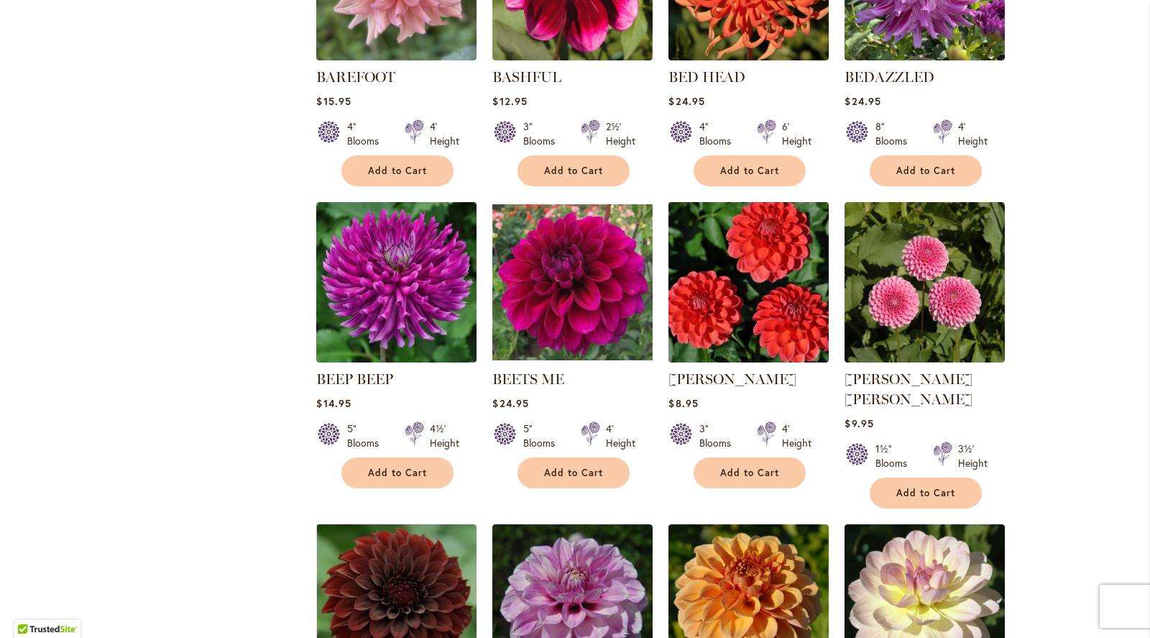
click at [752, 267] on img at bounding box center [749, 282] width 168 height 168
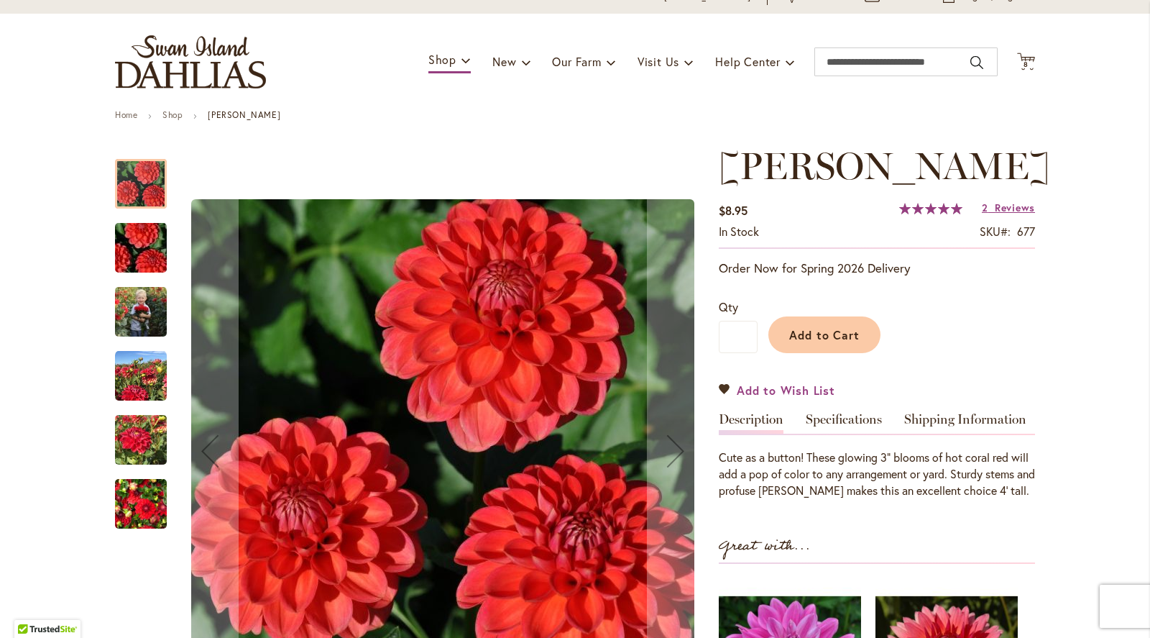
scroll to position [66, 0]
click at [145, 313] on img "BENJAMIN MATTHEW" at bounding box center [141, 311] width 52 height 65
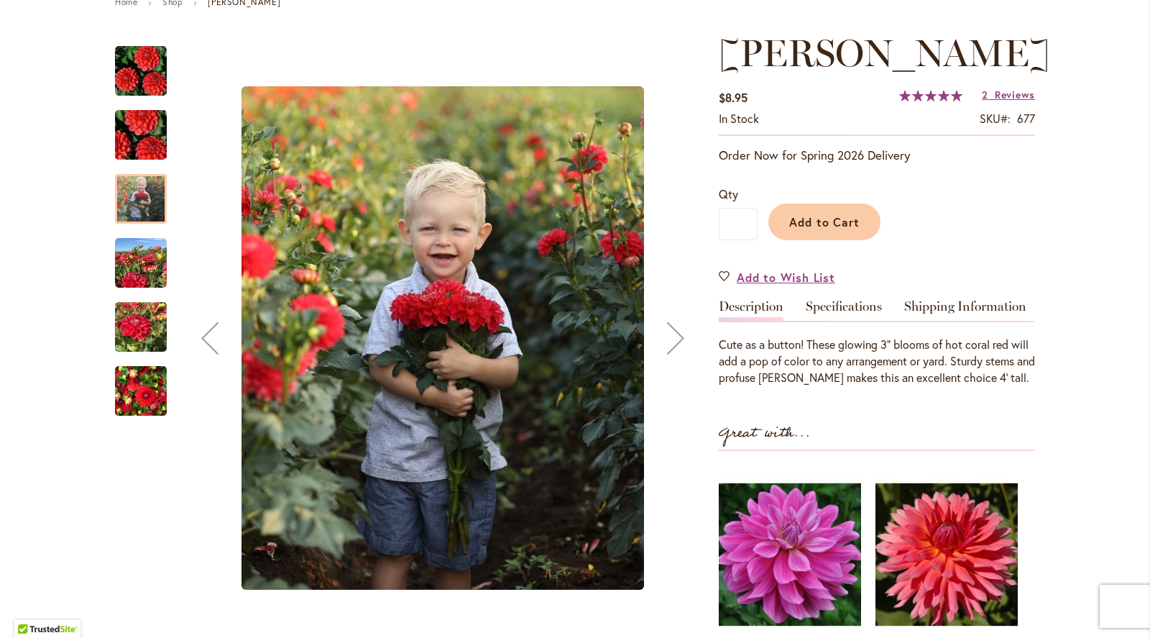
scroll to position [184, 0]
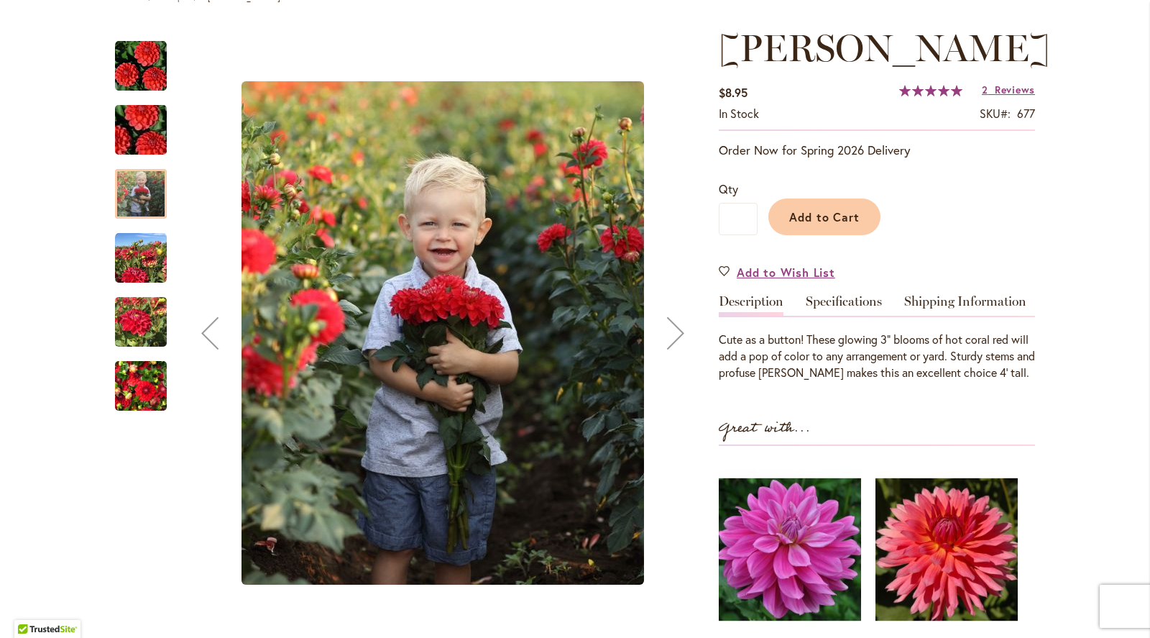
click at [143, 124] on img "BENJAMIN MATTHEW" at bounding box center [141, 130] width 104 height 69
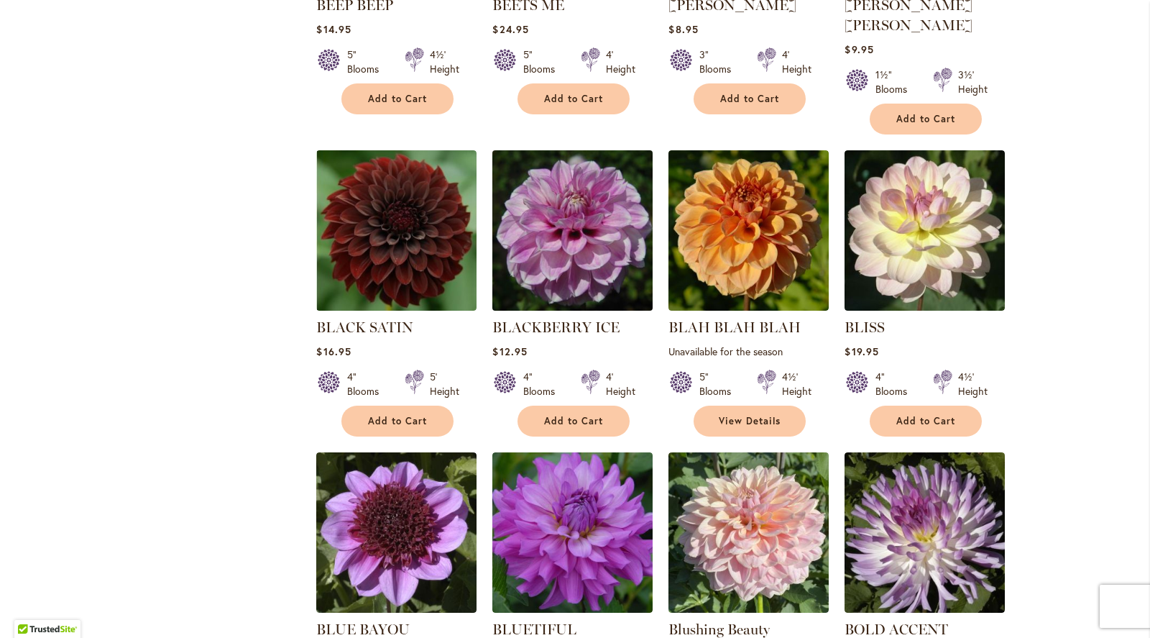
scroll to position [1709, 0]
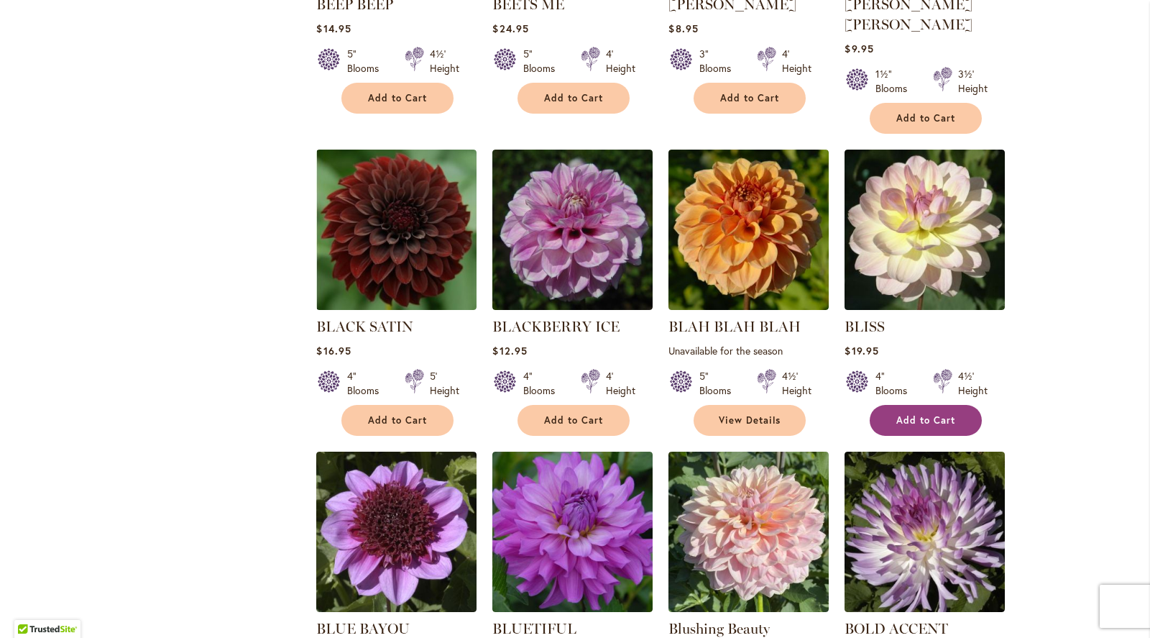
click at [922, 414] on span "Add to Cart" at bounding box center [926, 420] width 59 height 12
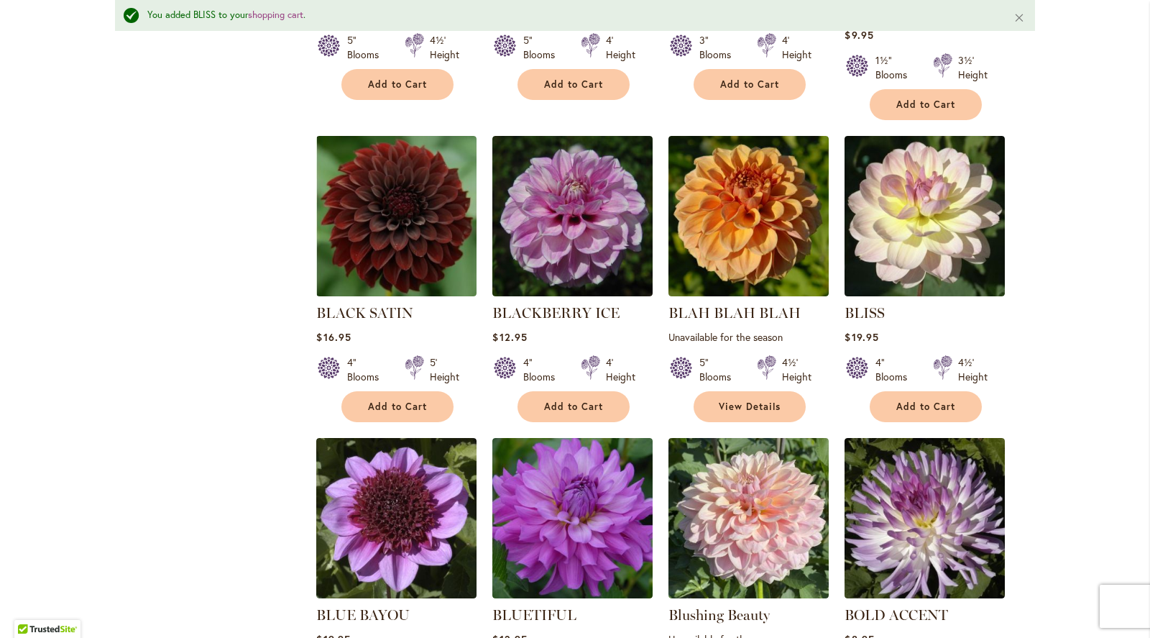
scroll to position [1763, 0]
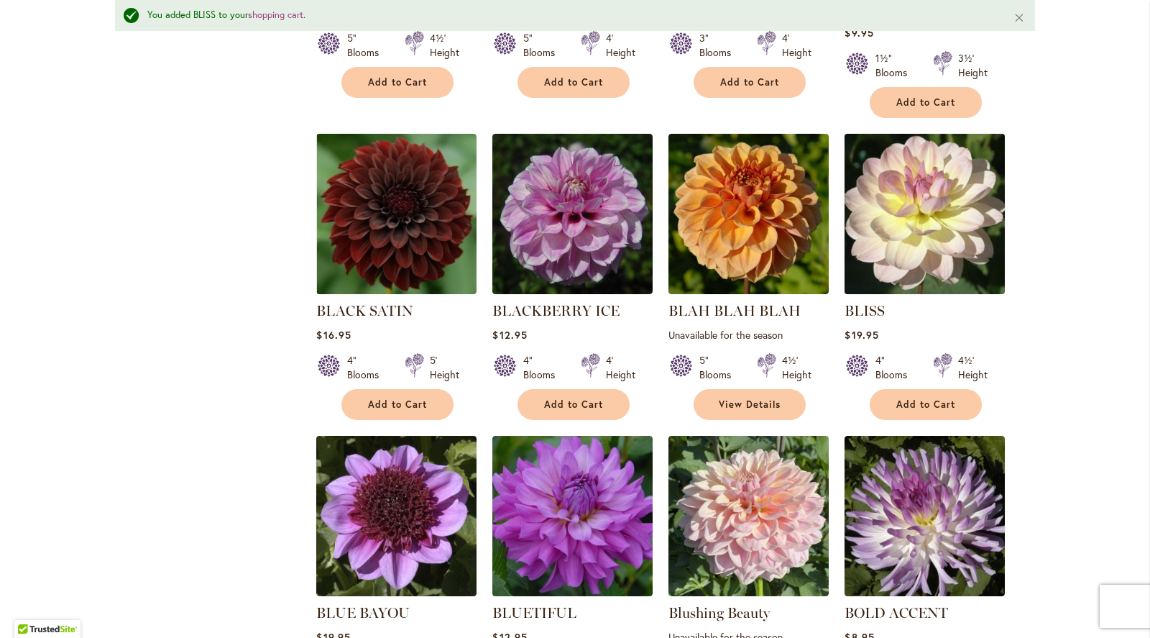
click at [917, 190] on img at bounding box center [925, 213] width 168 height 168
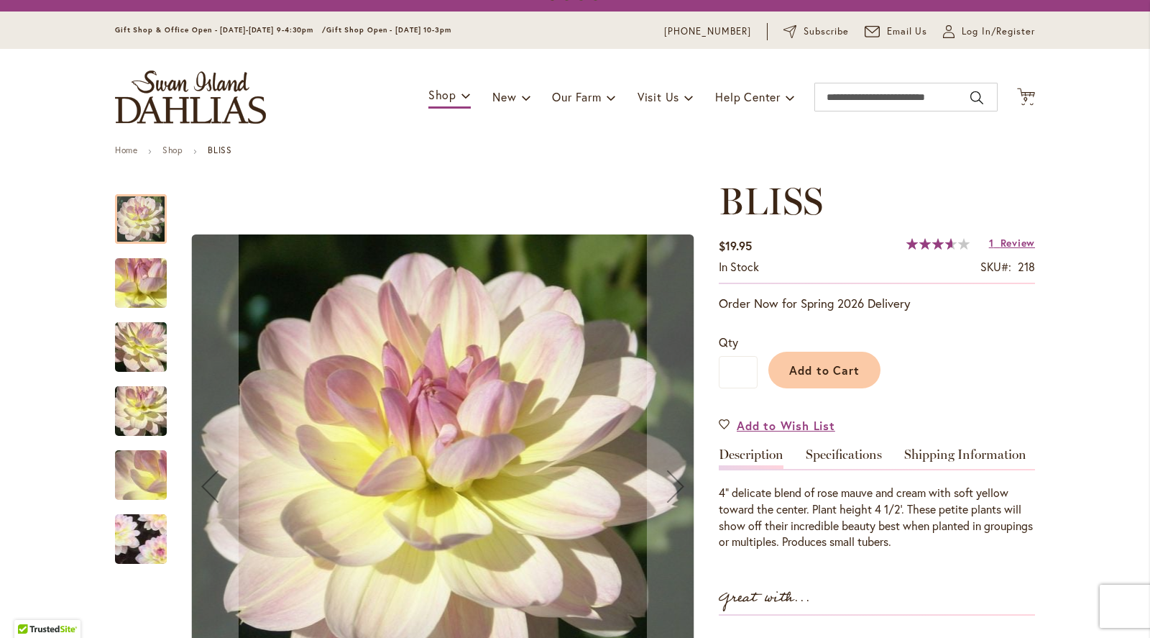
scroll to position [32, 0]
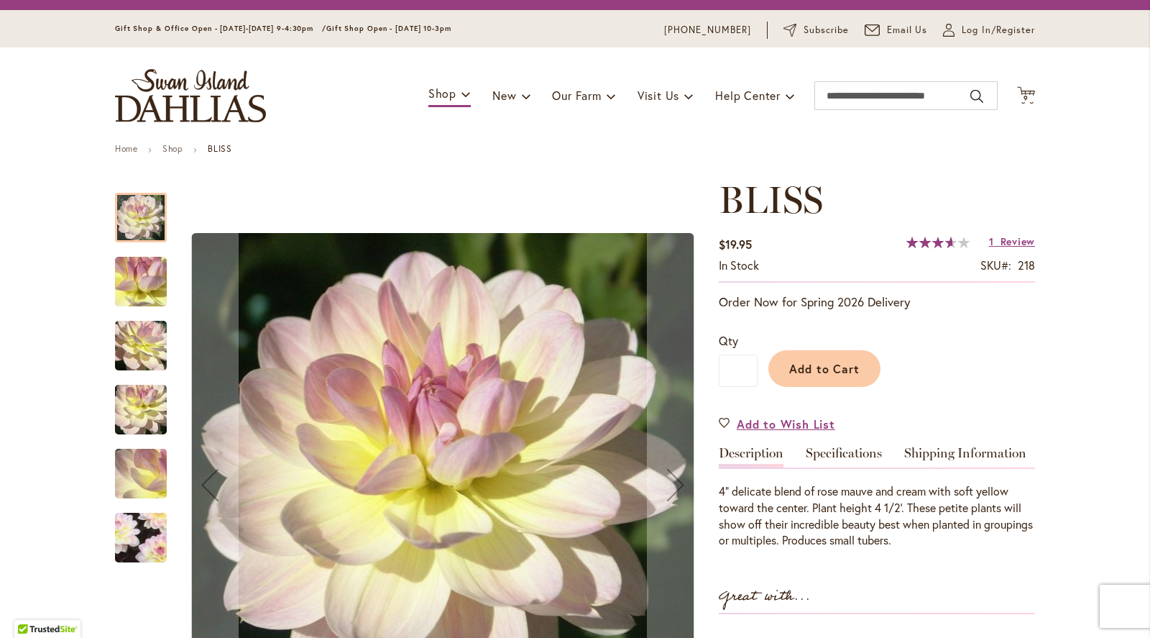
click at [139, 275] on img "BLISS" at bounding box center [141, 282] width 104 height 78
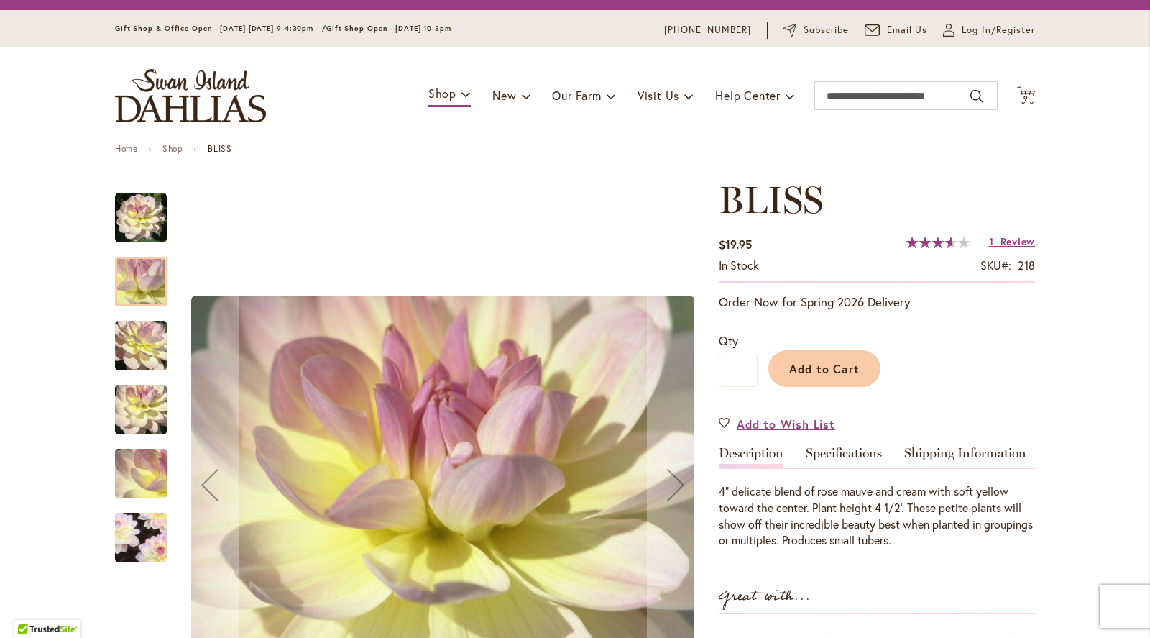
click at [134, 357] on img "BLISS" at bounding box center [141, 346] width 104 height 78
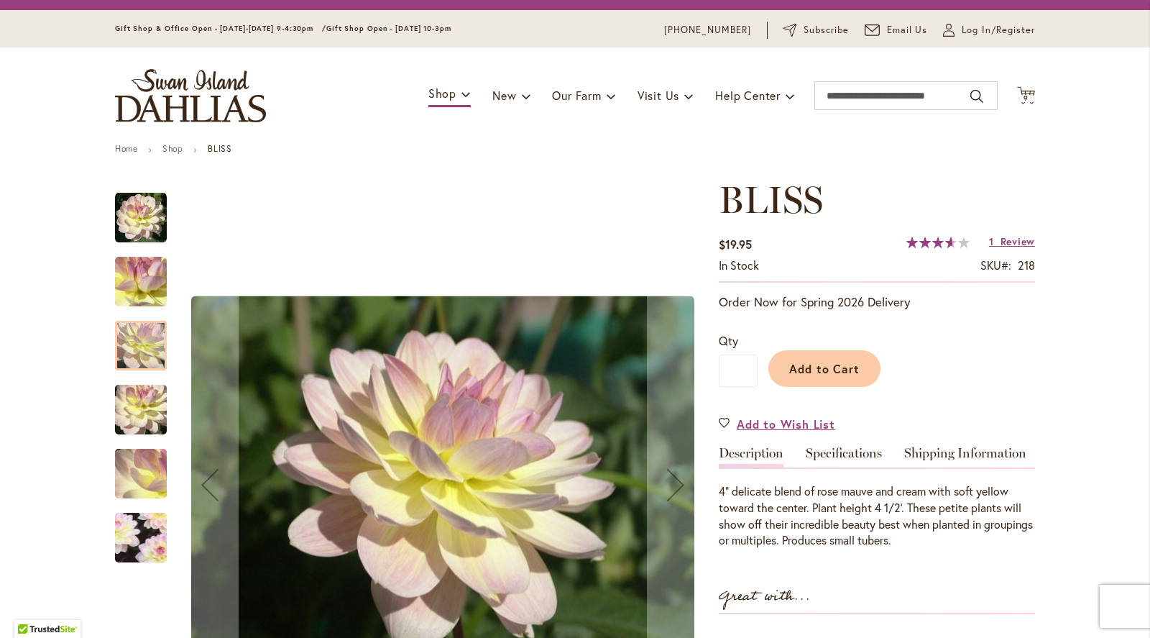
click at [134, 401] on img "BLISS" at bounding box center [141, 410] width 104 height 78
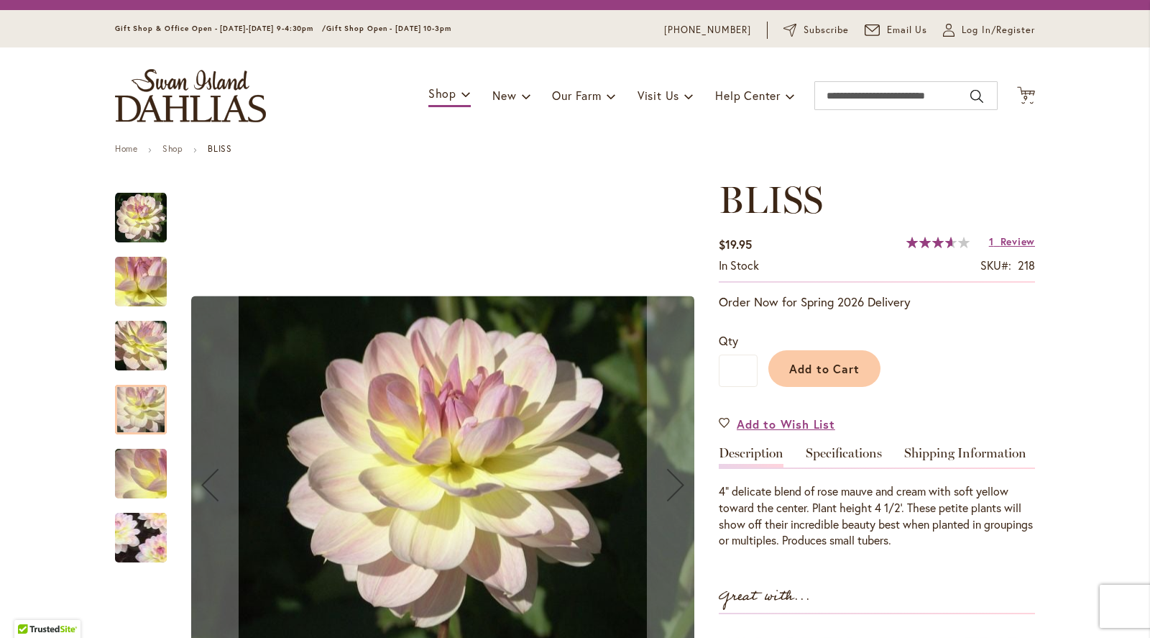
click at [138, 457] on img "BLISS" at bounding box center [141, 474] width 104 height 78
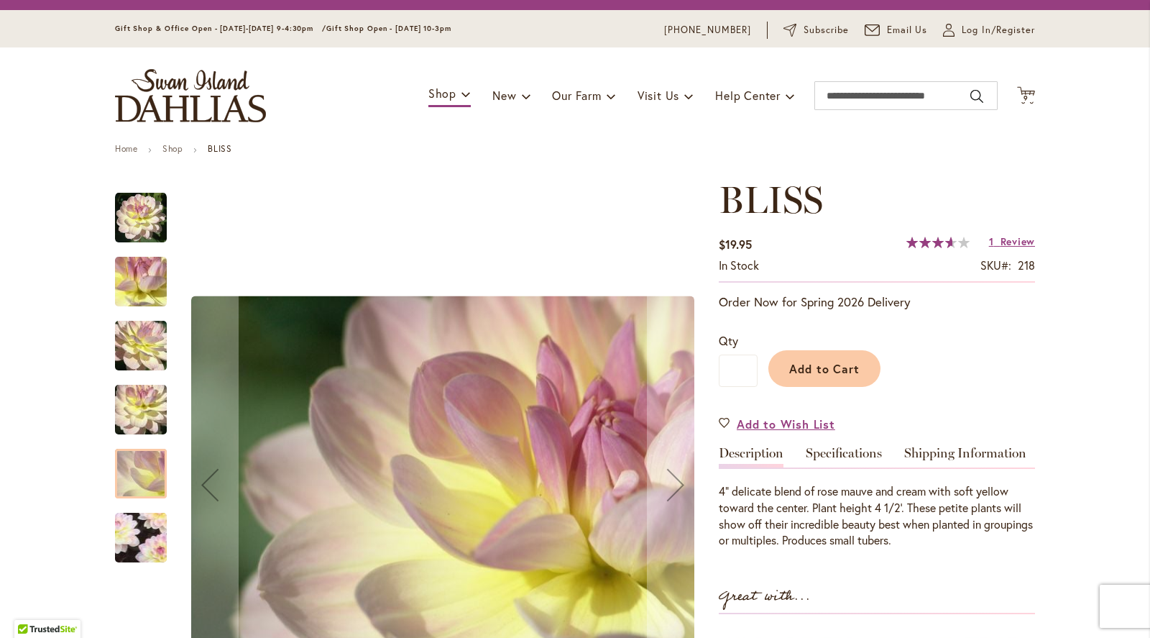
click at [146, 533] on img "BLISS" at bounding box center [141, 537] width 100 height 99
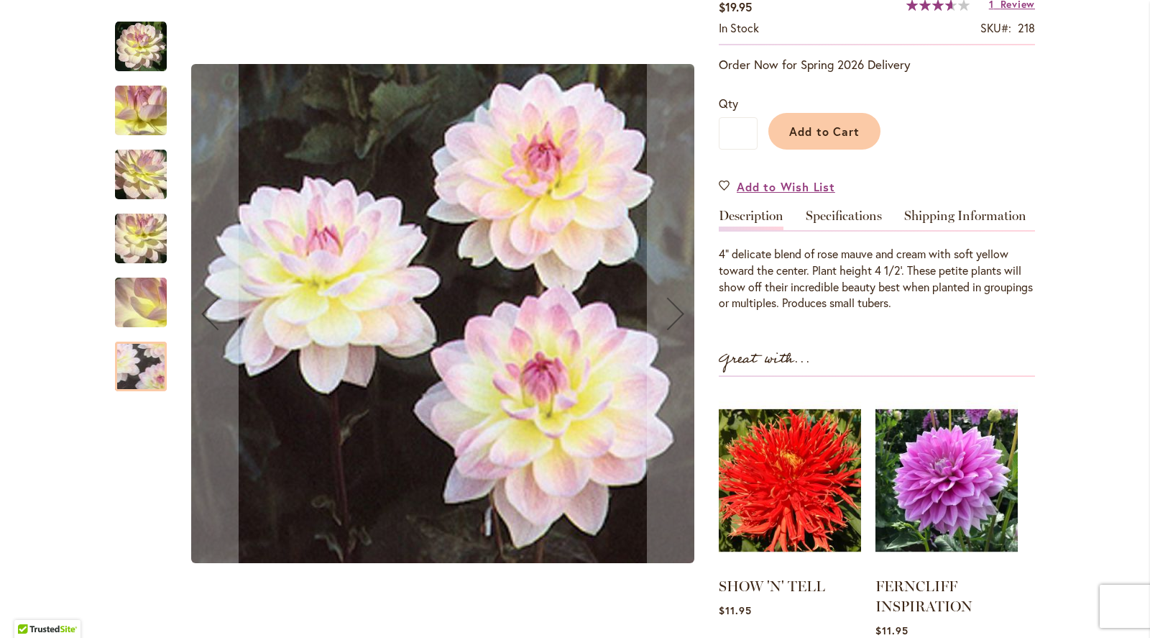
scroll to position [273, 0]
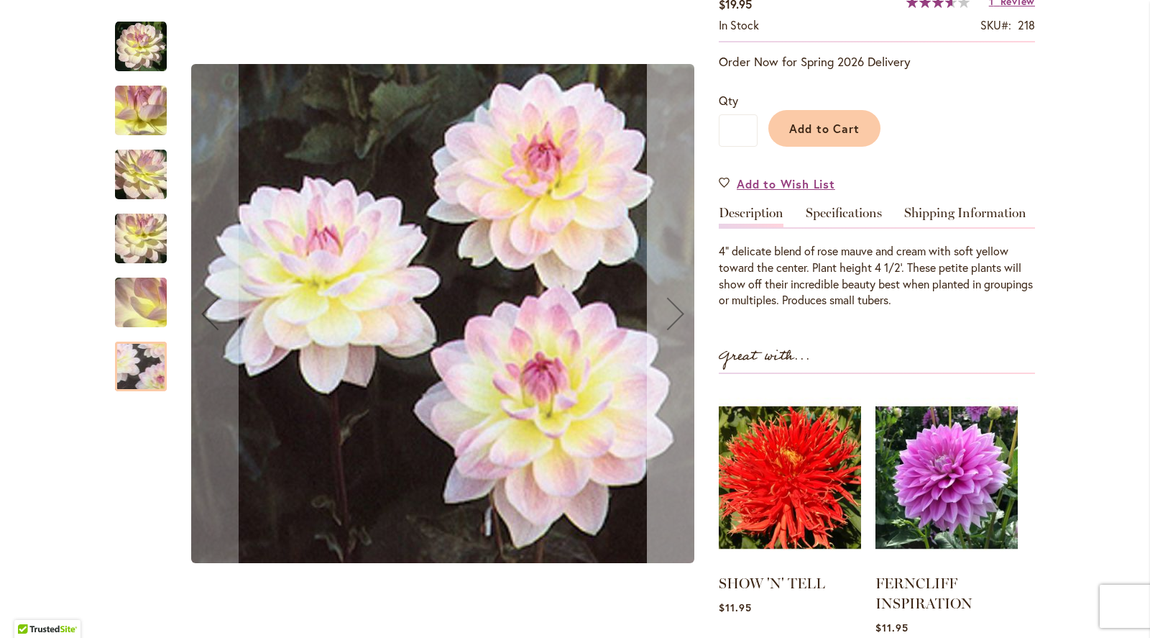
click at [673, 315] on div "Next" at bounding box center [676, 314] width 58 height 58
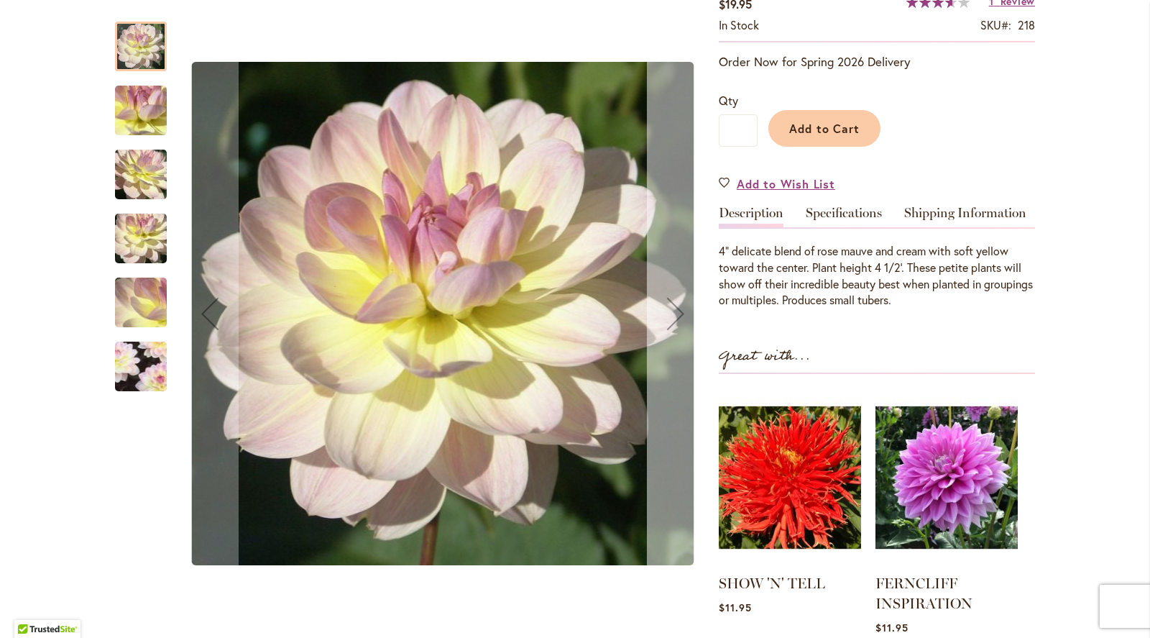
click at [673, 315] on div "Next" at bounding box center [676, 314] width 58 height 58
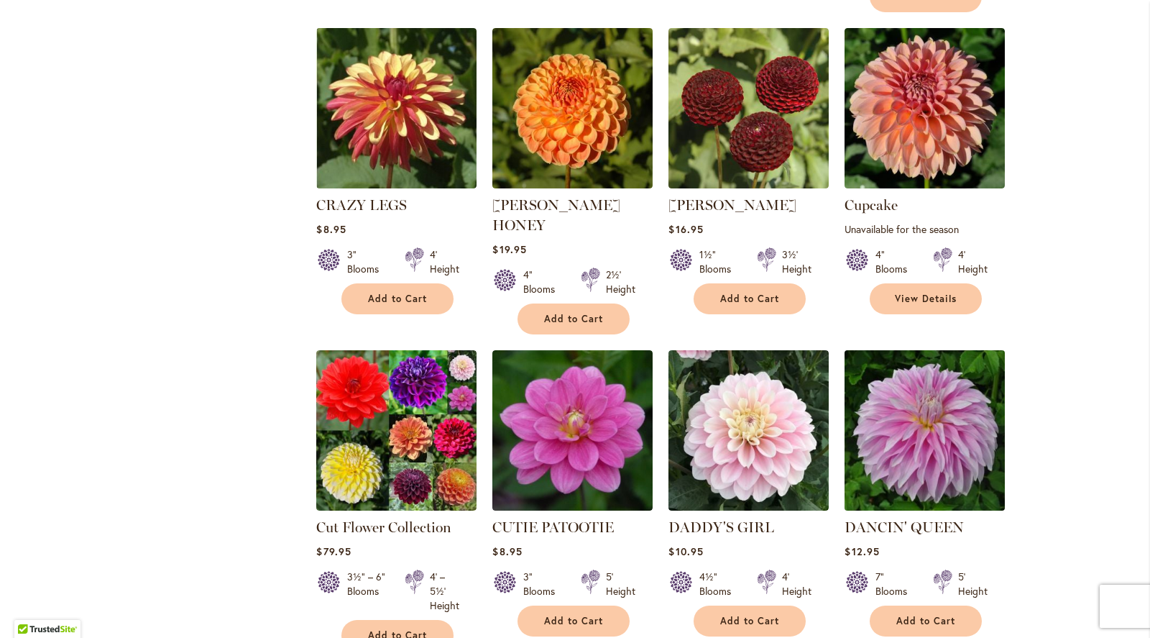
scroll to position [4672, 0]
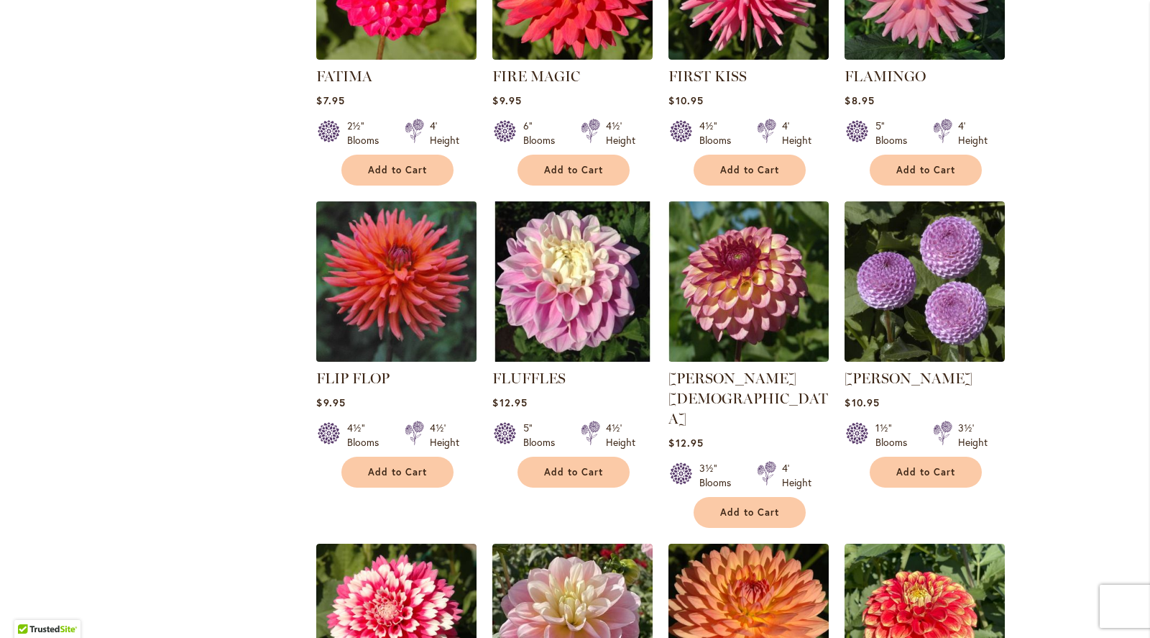
scroll to position [1995, 0]
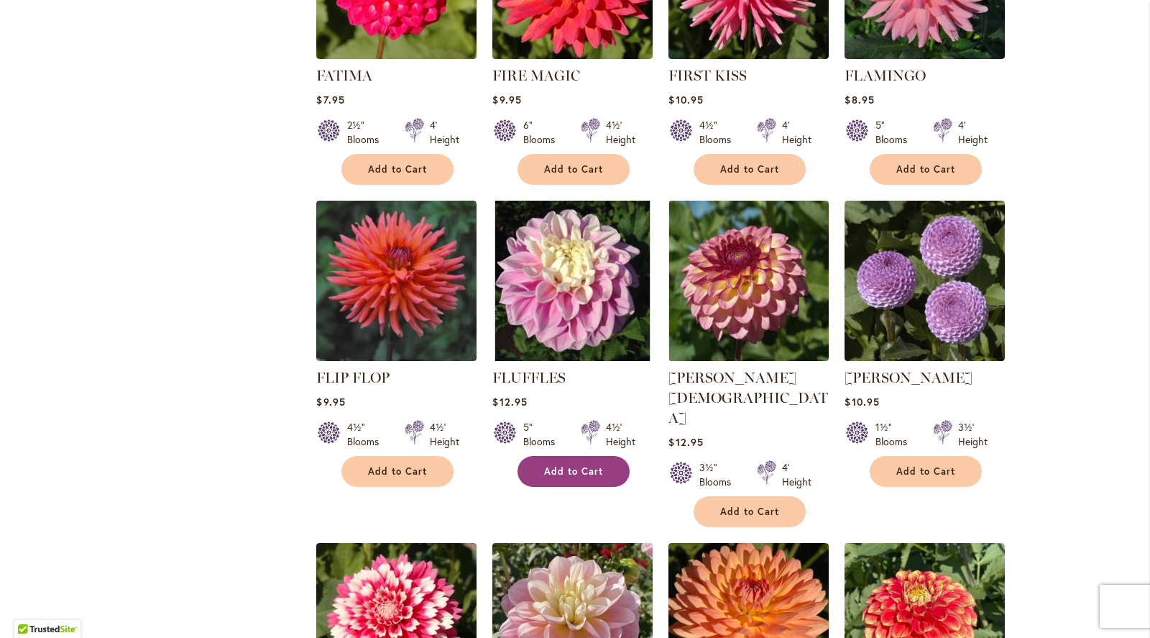
click at [571, 465] on span "Add to Cart" at bounding box center [573, 471] width 59 height 12
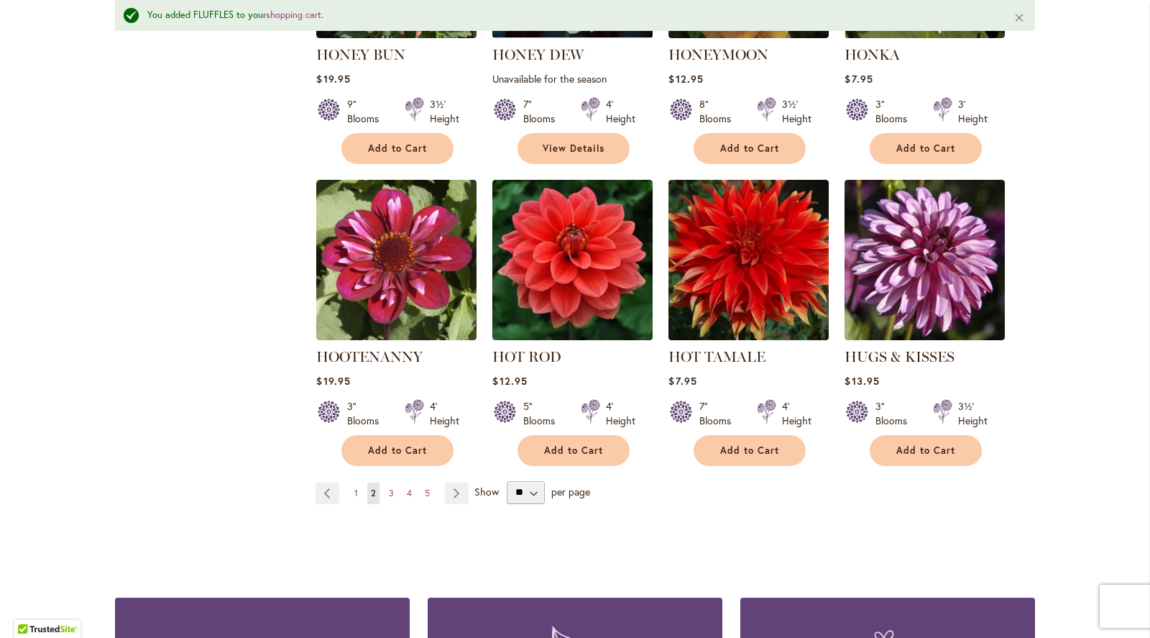
scroll to position [4935, 0]
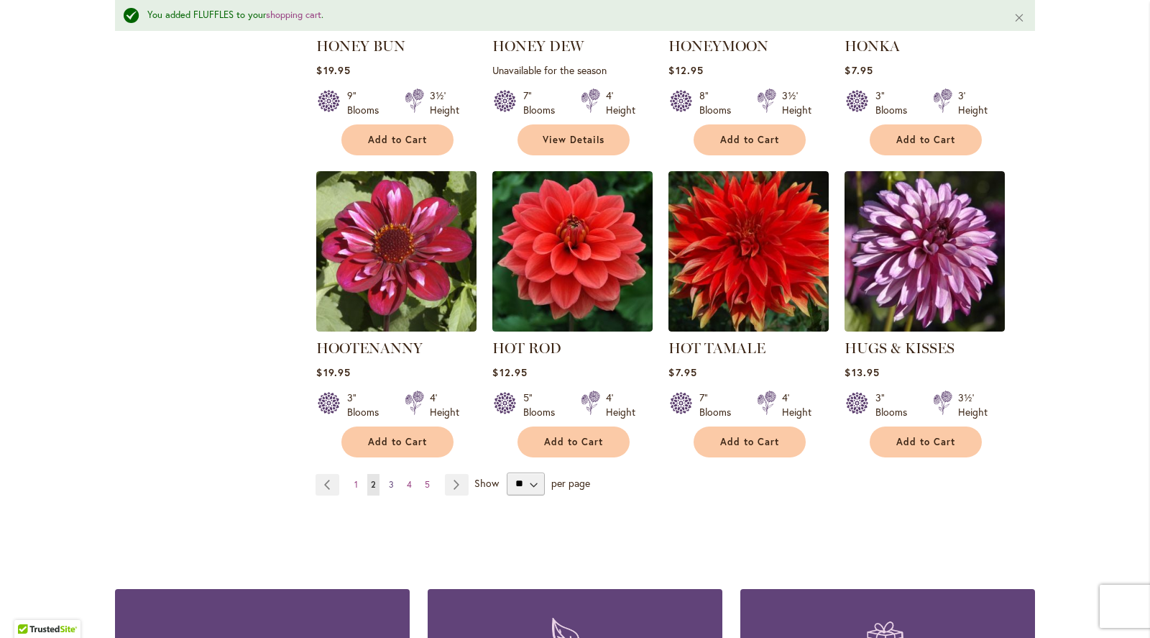
click at [394, 474] on link "Page 3" at bounding box center [391, 485] width 12 height 22
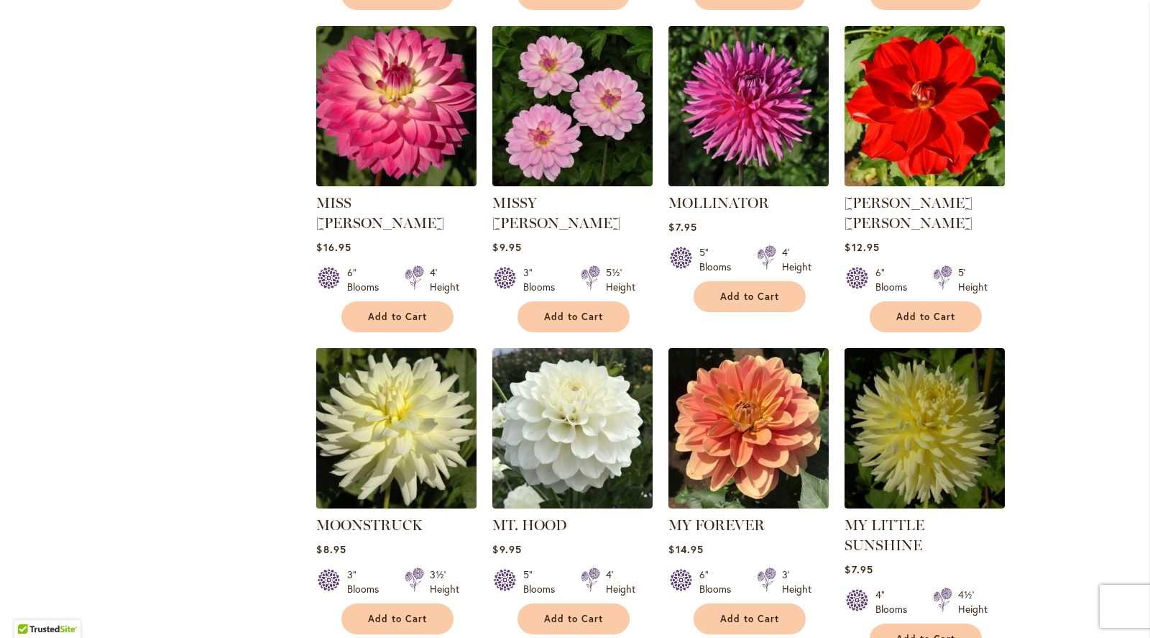
scroll to position [4675, 0]
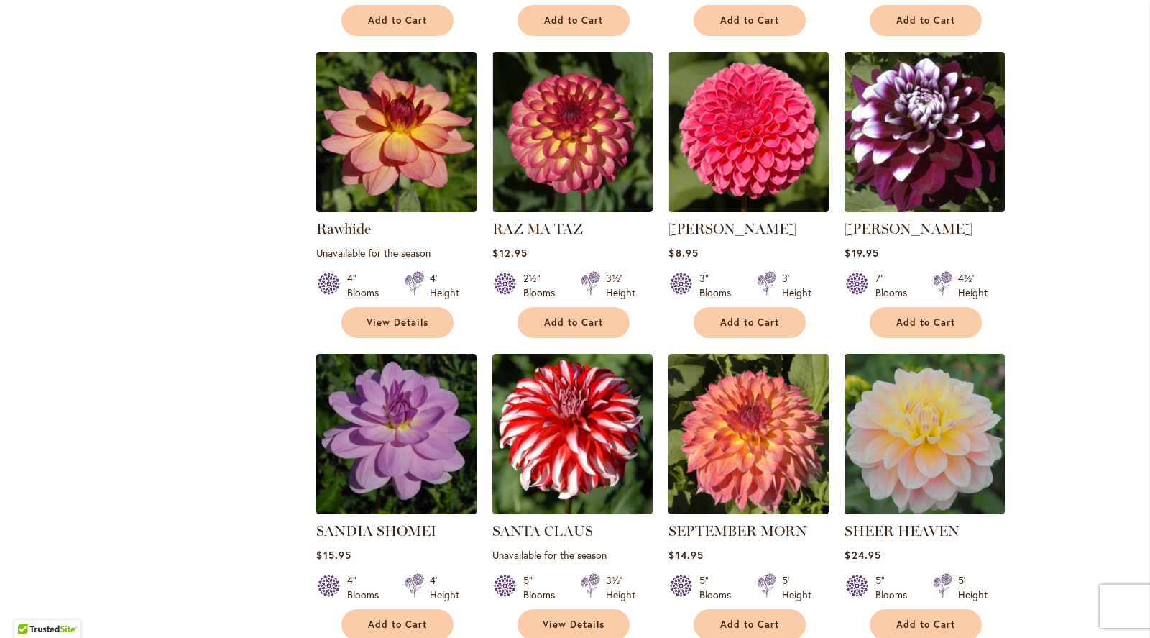
scroll to position [2774, 0]
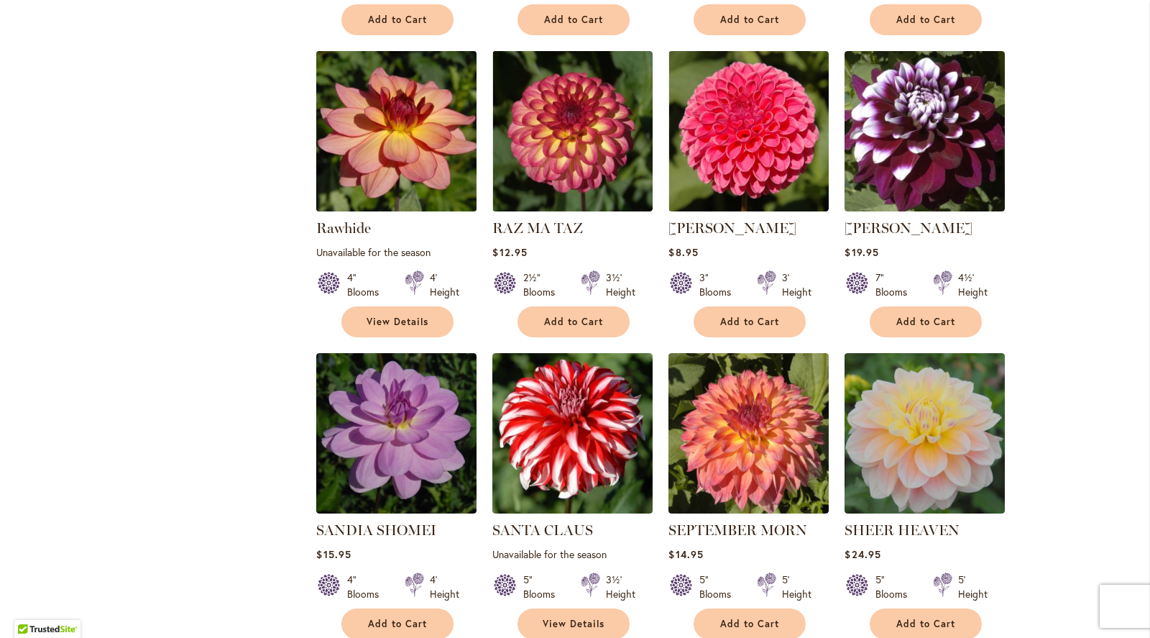
click at [405, 99] on img at bounding box center [397, 131] width 168 height 168
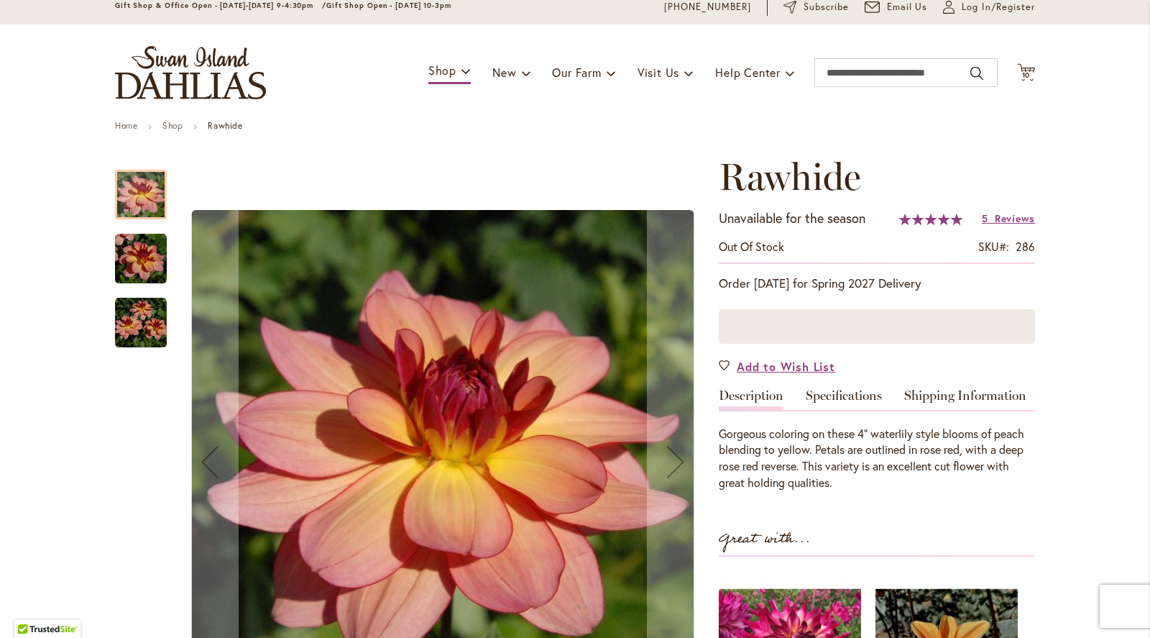
scroll to position [58, 0]
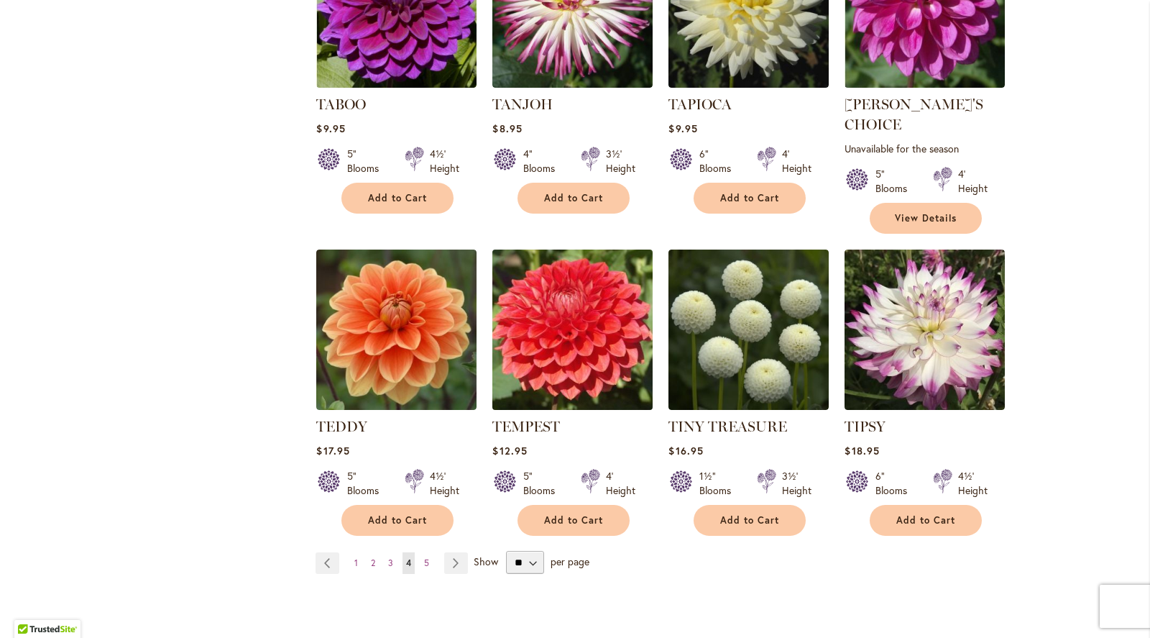
scroll to position [4734, 0]
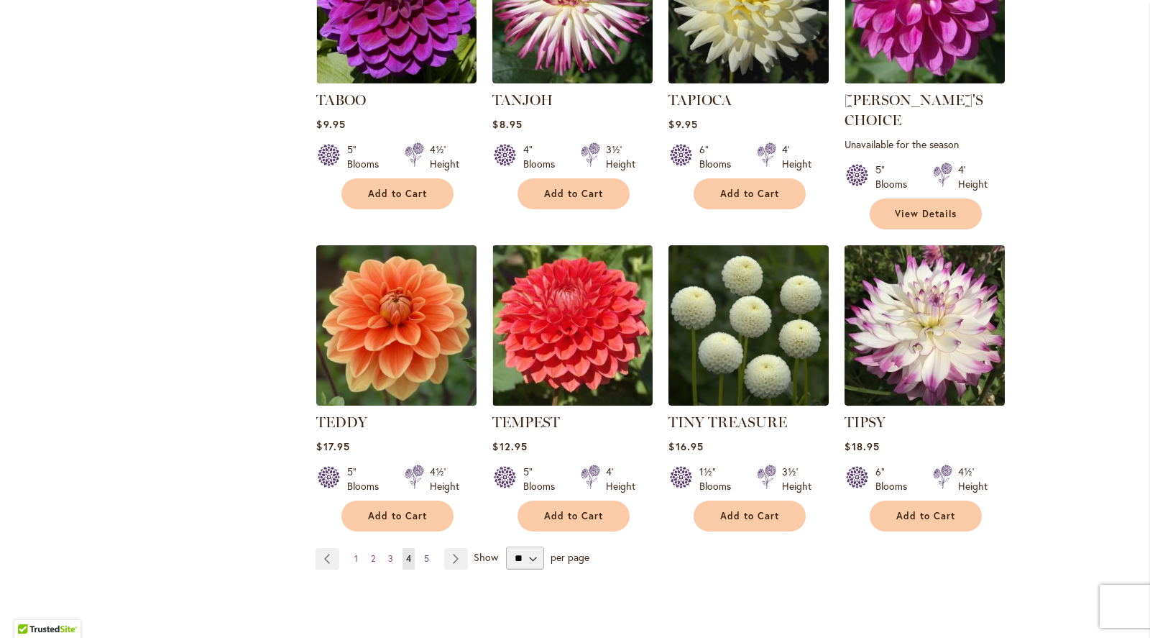
click at [427, 553] on span "5" at bounding box center [426, 558] width 5 height 11
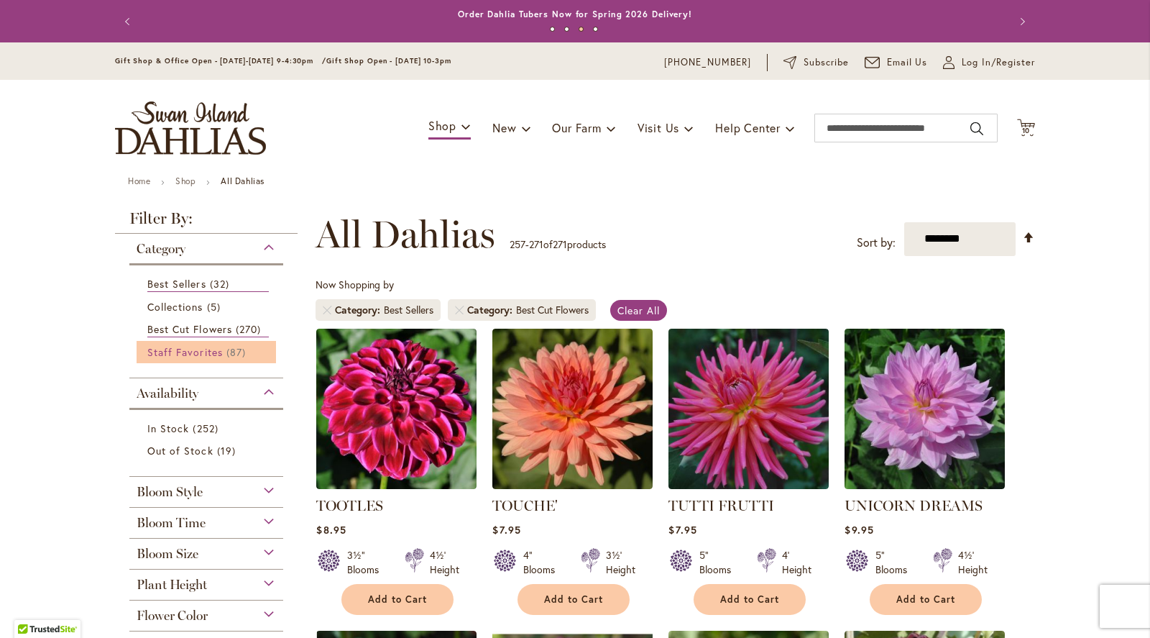
click at [188, 352] on span "Staff Favorites" at bounding box center [184, 352] width 75 height 14
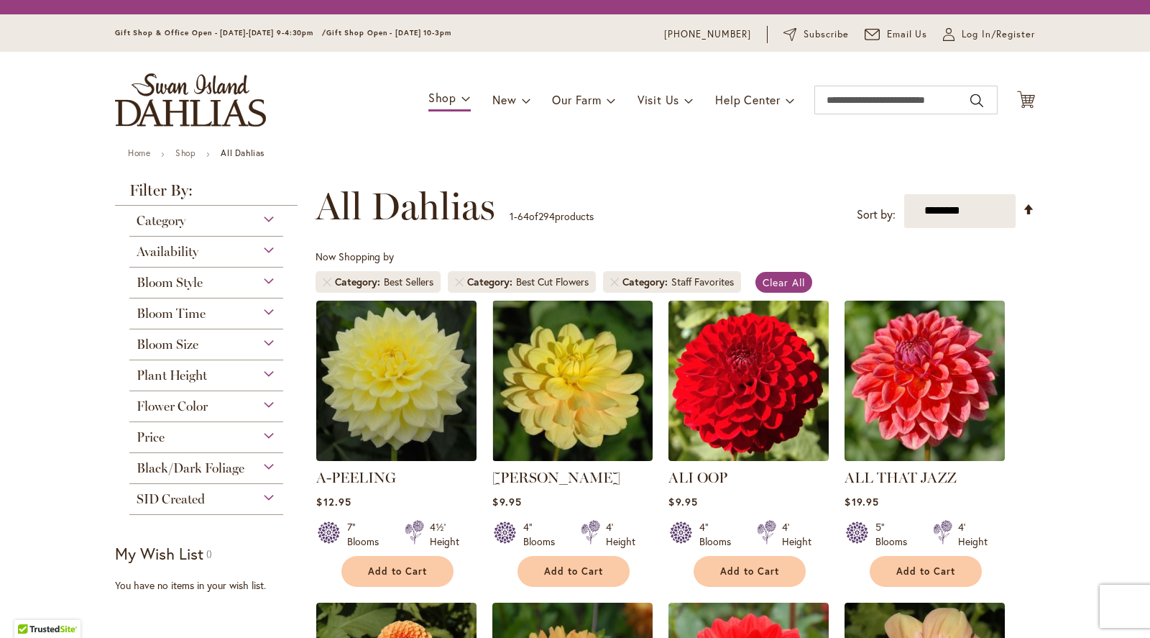
scroll to position [267, 0]
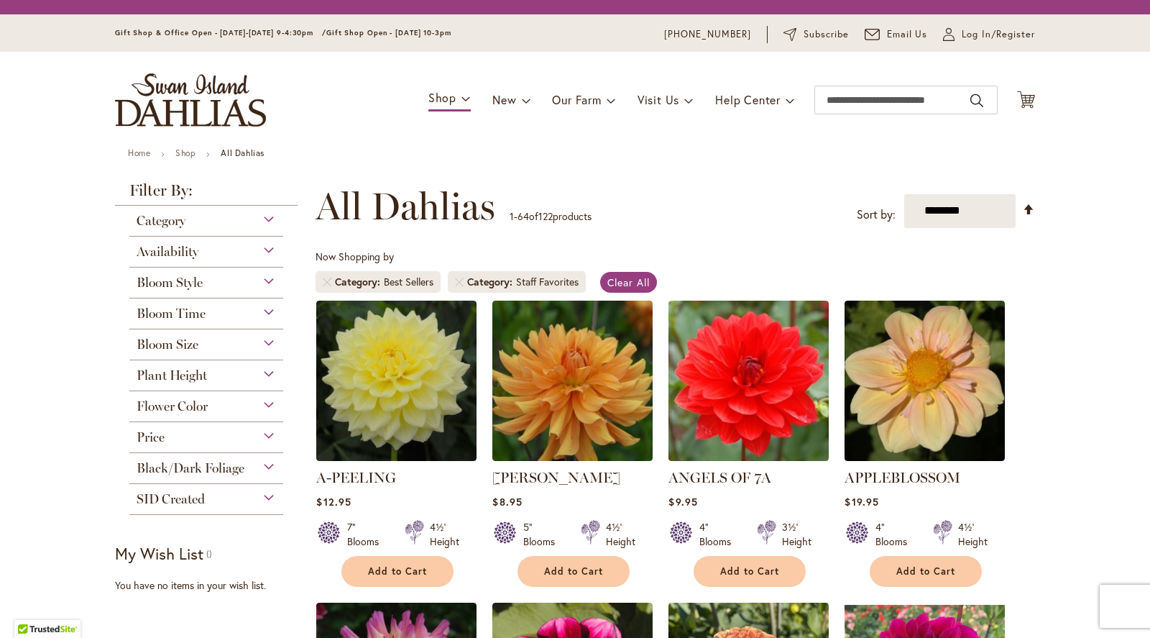
scroll to position [267, 0]
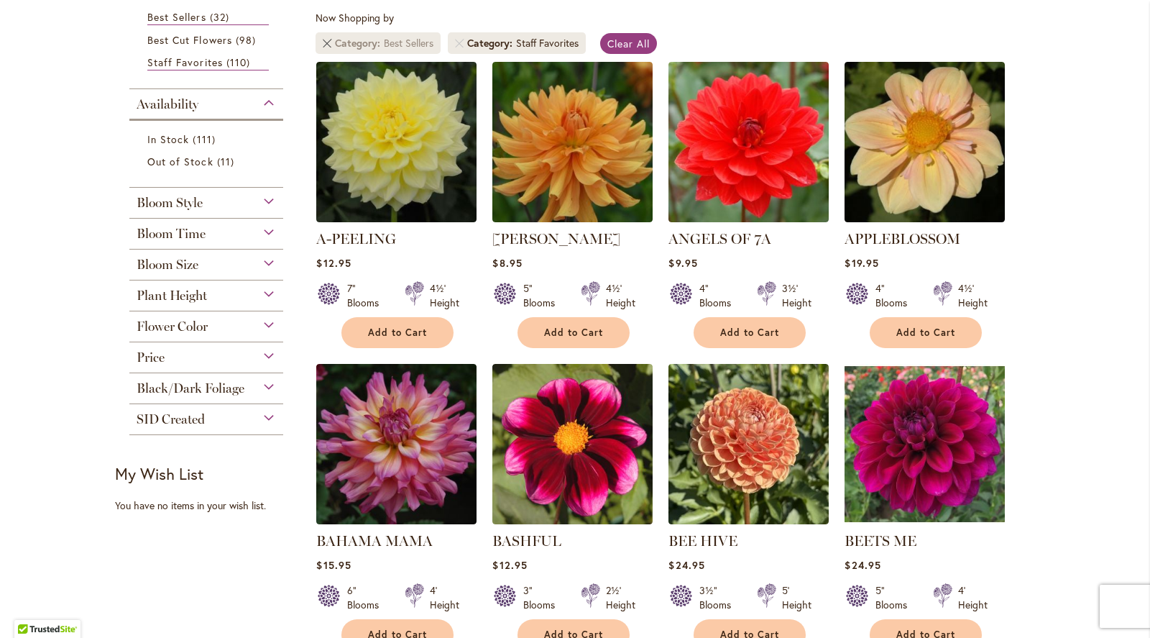
click at [325, 41] on link "Remove Category Best Sellers" at bounding box center [327, 43] width 9 height 9
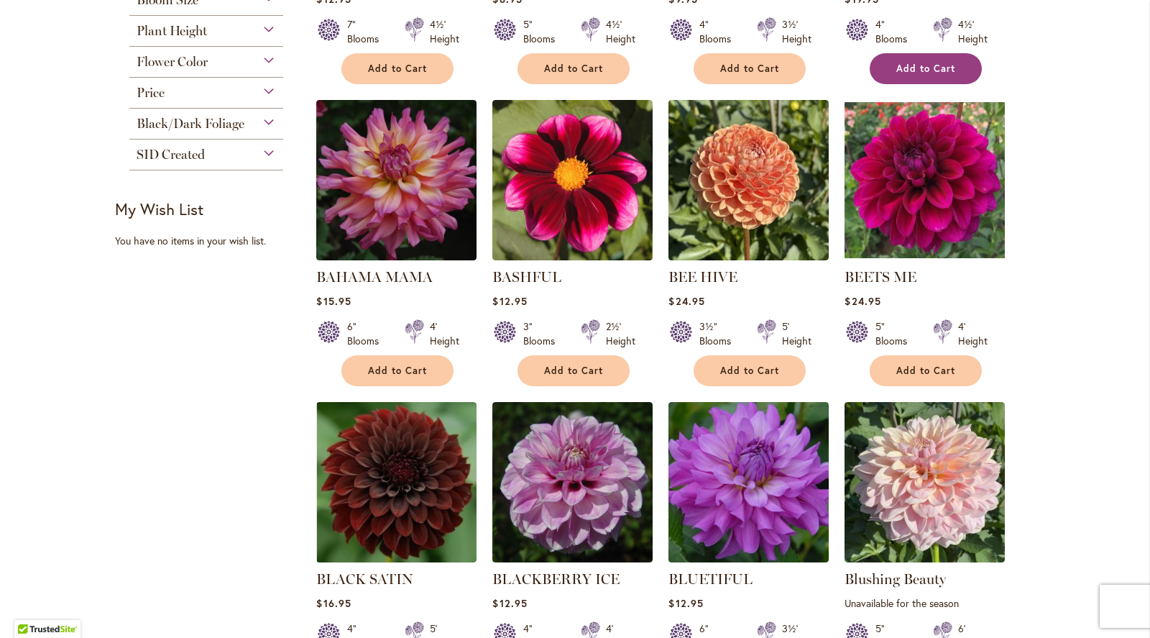
scroll to position [532, 0]
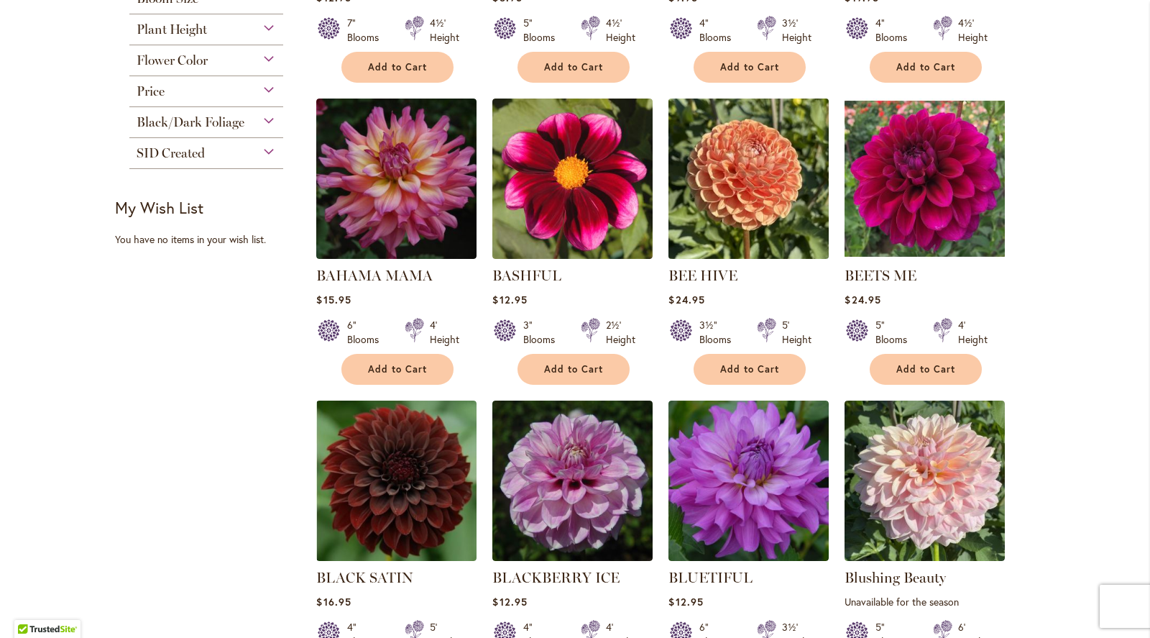
click at [775, 184] on img at bounding box center [749, 178] width 168 height 168
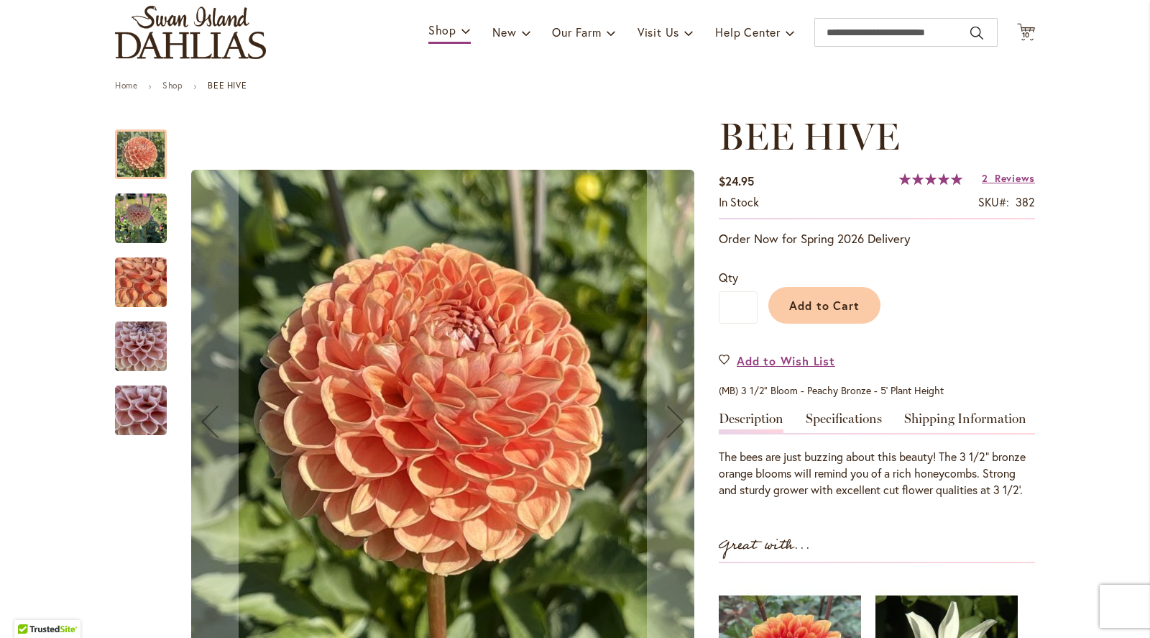
scroll to position [97, 0]
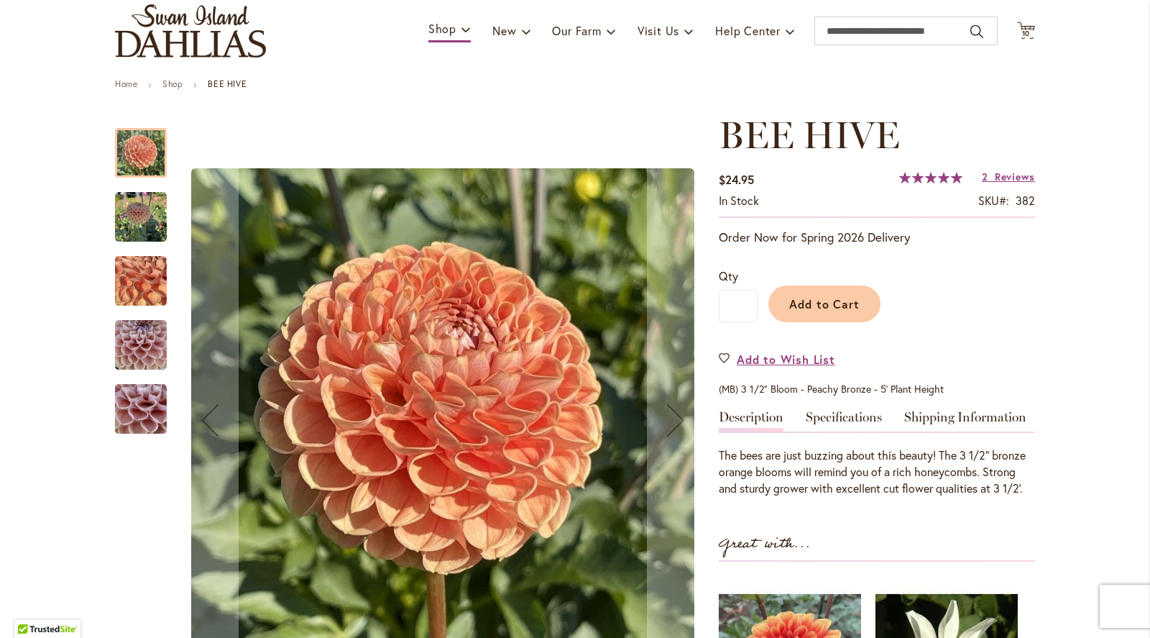
click at [144, 212] on img "BEE HIVE" at bounding box center [141, 217] width 52 height 52
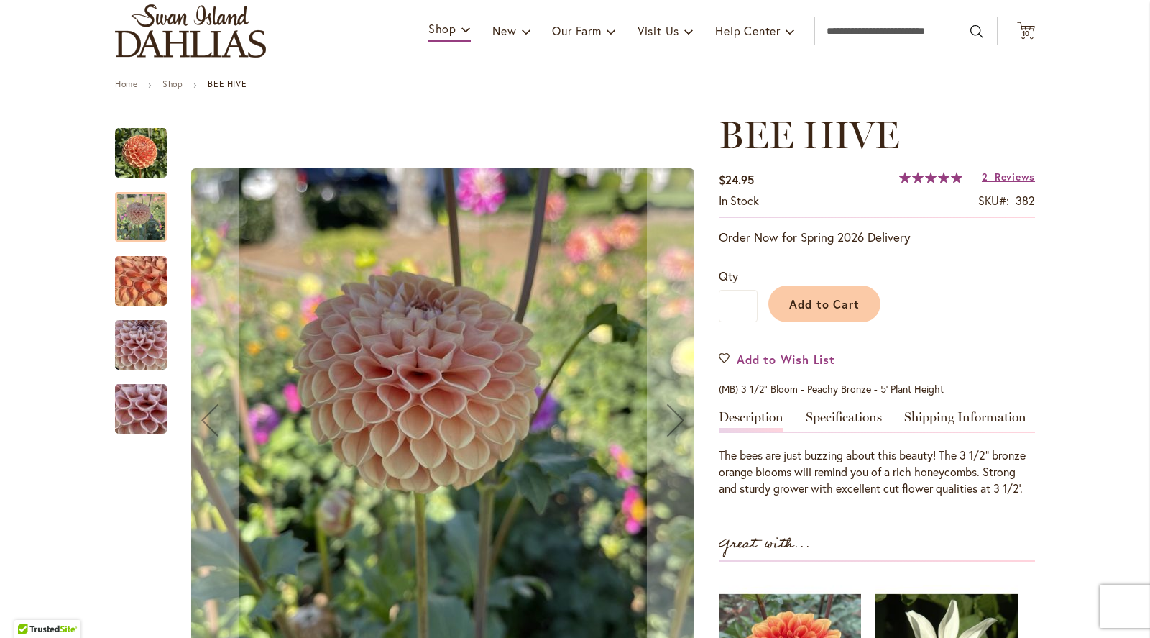
click at [135, 291] on img "BEE HIVE" at bounding box center [141, 281] width 104 height 78
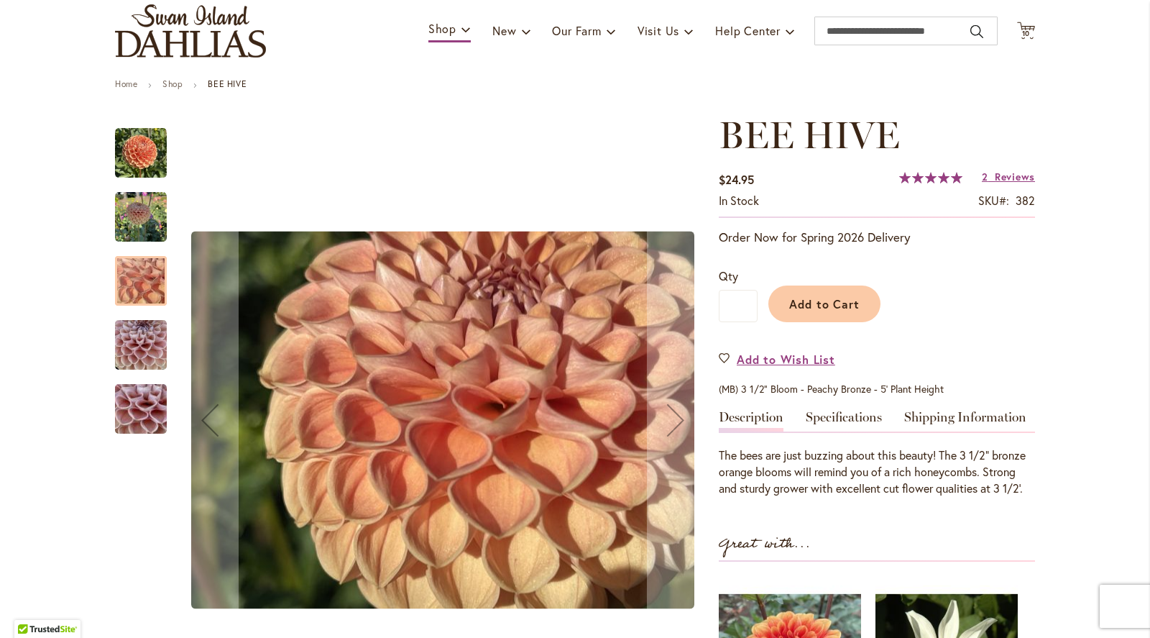
click at [139, 329] on img "BEE HIVE" at bounding box center [141, 345] width 52 height 69
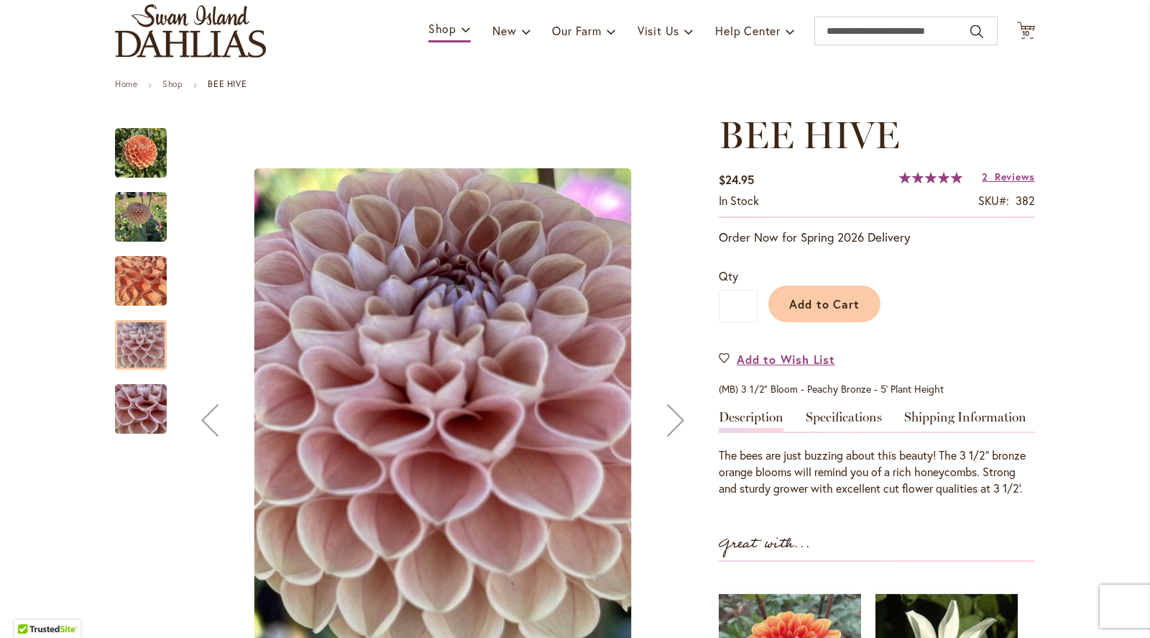
click at [141, 406] on img "BEE HIVE" at bounding box center [141, 409] width 104 height 78
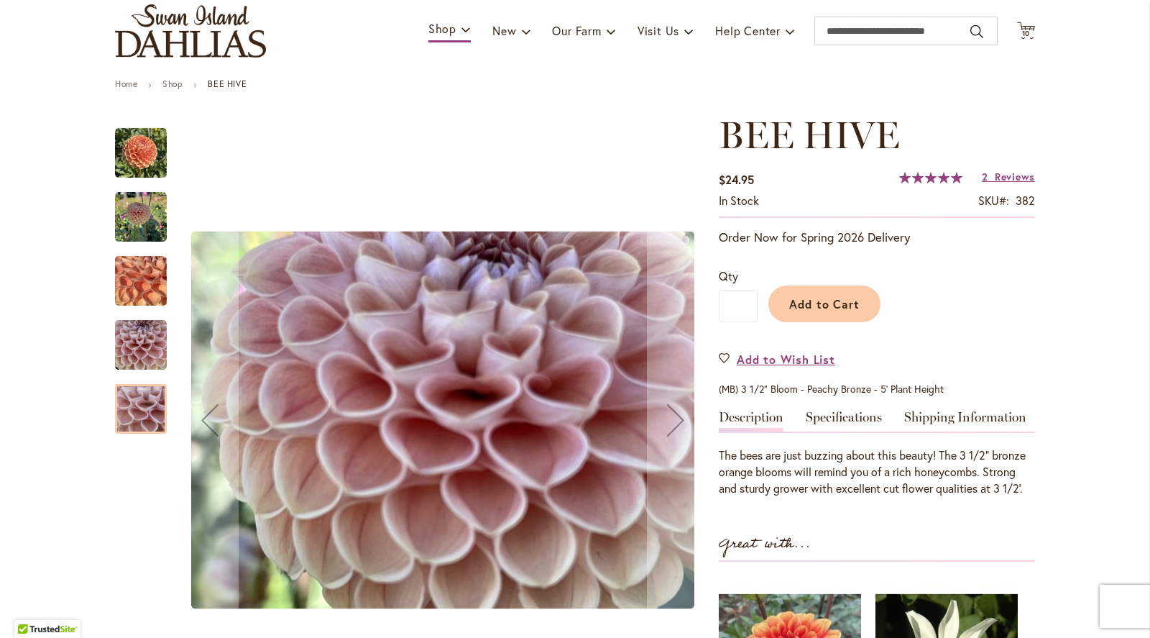
click at [142, 303] on img "BEE HIVE" at bounding box center [141, 281] width 104 height 78
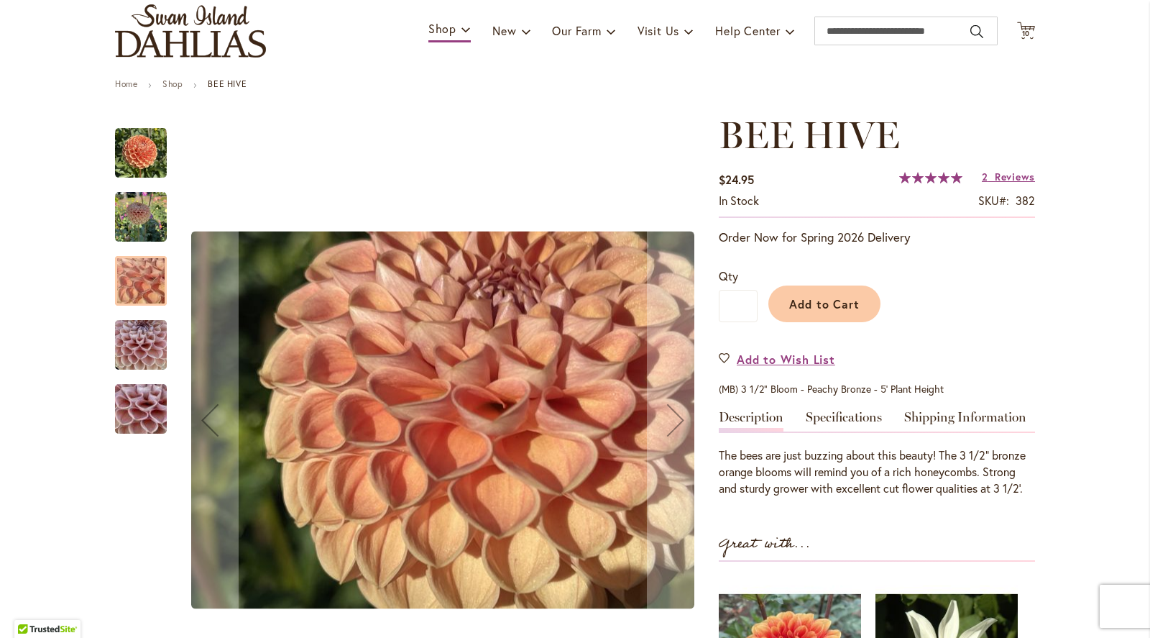
click at [149, 159] on img "BEE HIVE" at bounding box center [141, 153] width 52 height 52
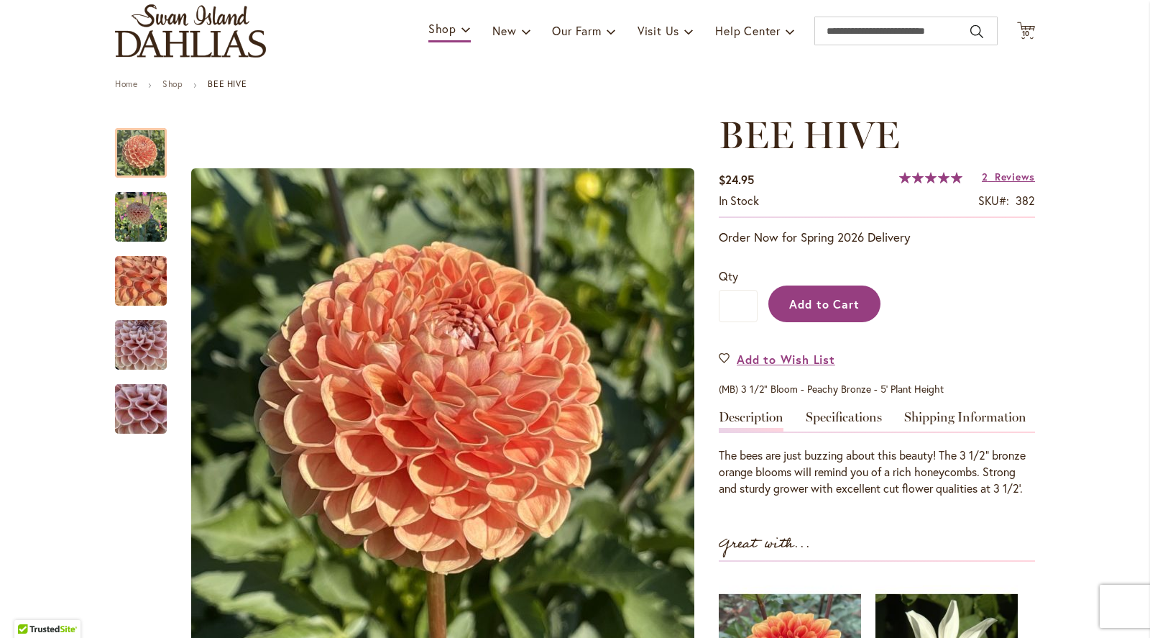
click at [836, 297] on span "Add to Cart" at bounding box center [824, 303] width 71 height 15
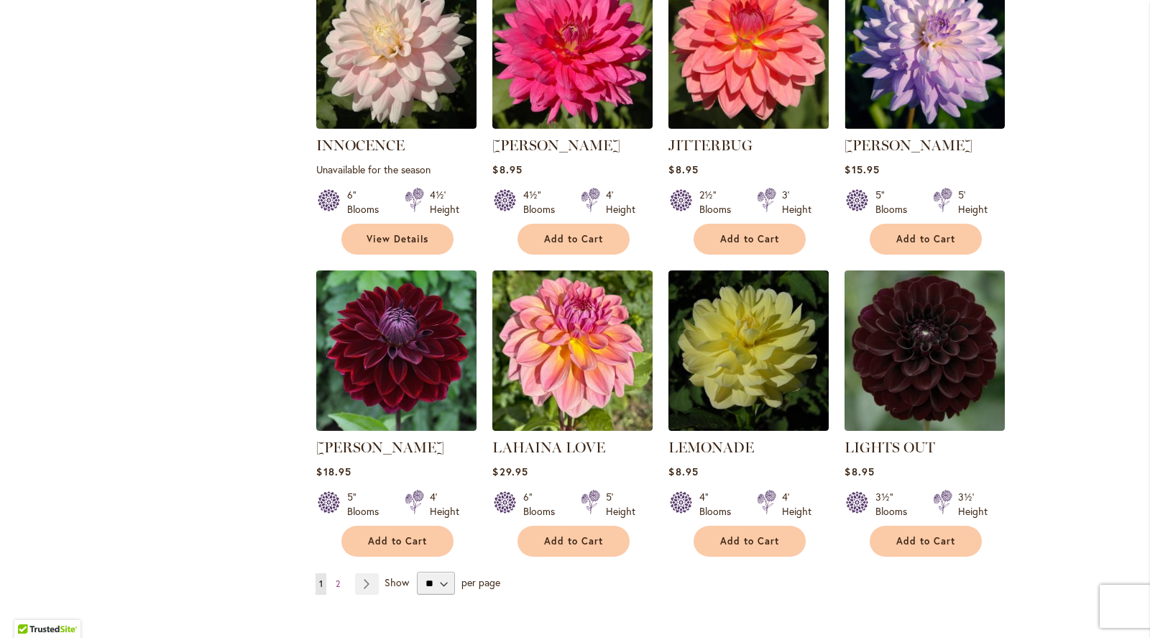
scroll to position [4692, 0]
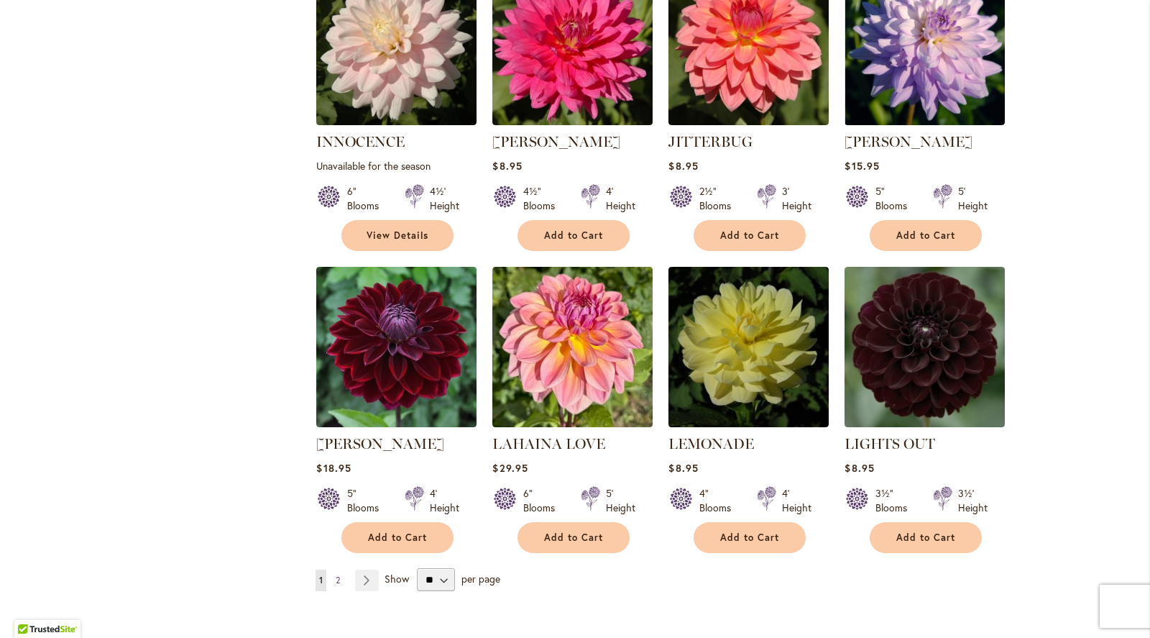
click at [340, 575] on span "2" at bounding box center [338, 580] width 4 height 11
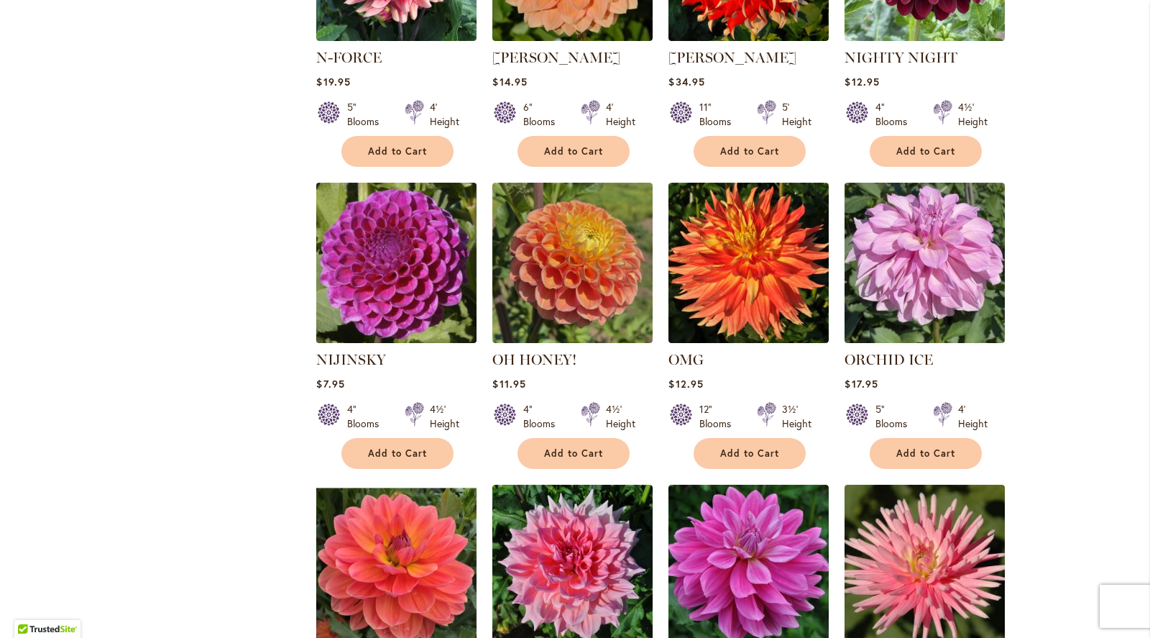
scroll to position [1069, 0]
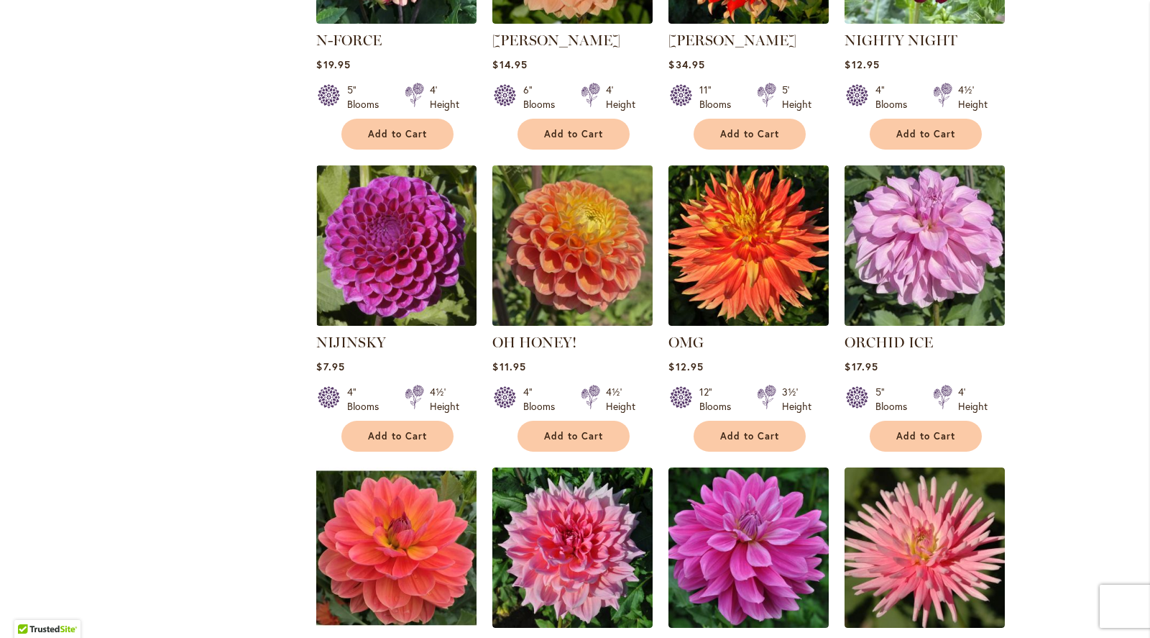
click at [589, 248] on img at bounding box center [573, 245] width 168 height 168
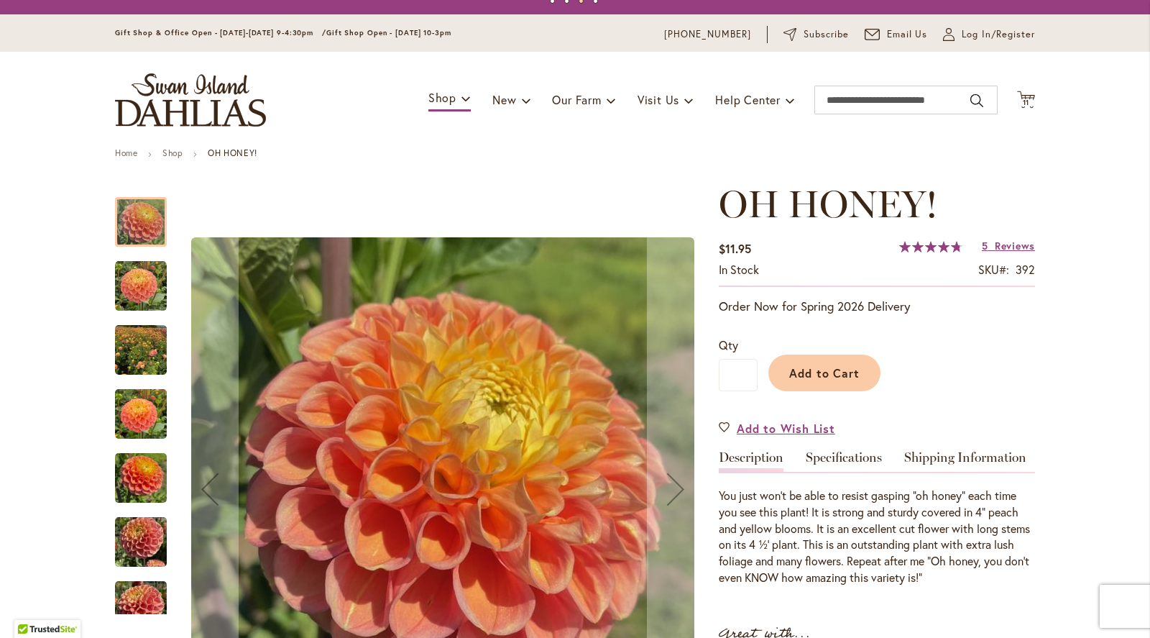
scroll to position [29, 0]
click at [149, 284] on img "Oh Honey!" at bounding box center [141, 286] width 52 height 52
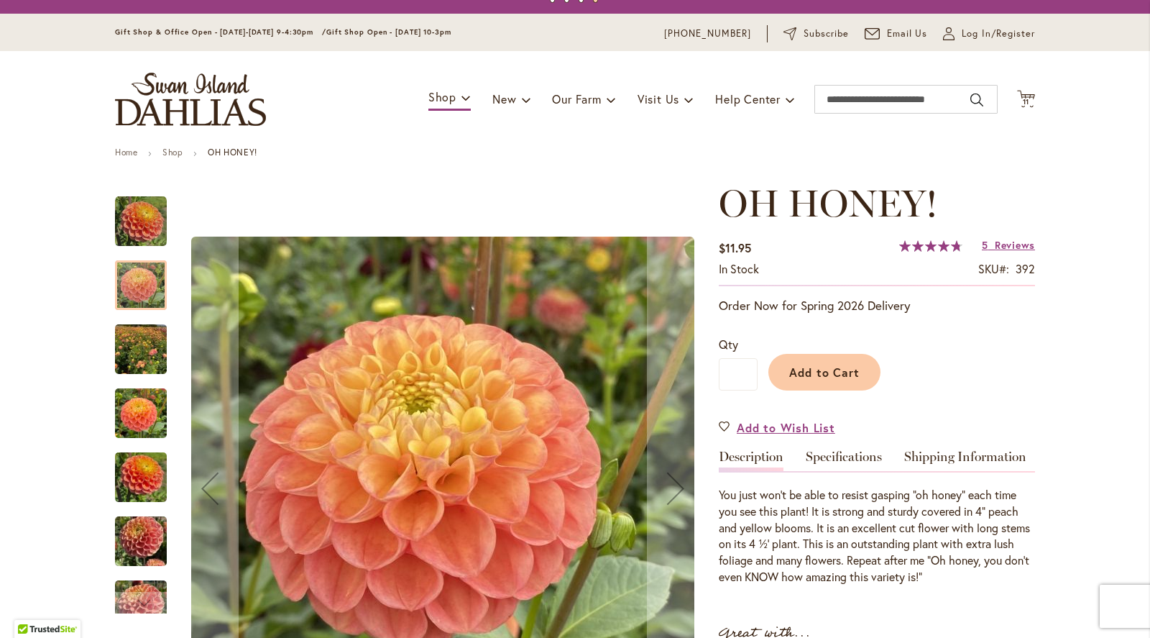
click at [142, 328] on img "Oh Honey!" at bounding box center [141, 349] width 52 height 69
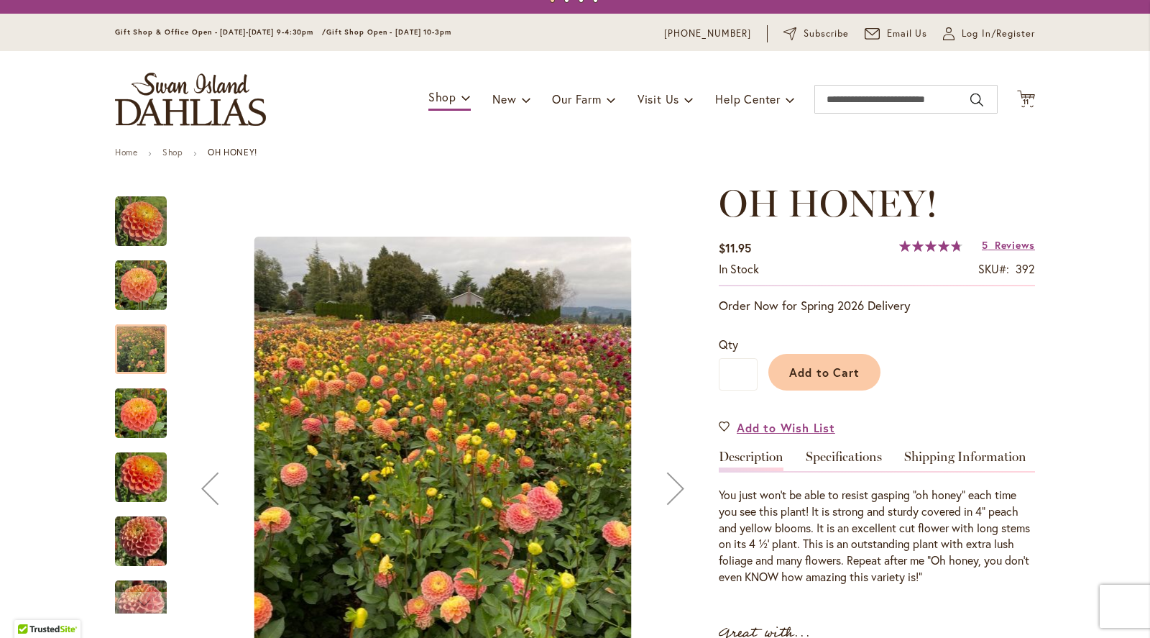
click at [142, 413] on img "Oh Honey!" at bounding box center [141, 413] width 52 height 69
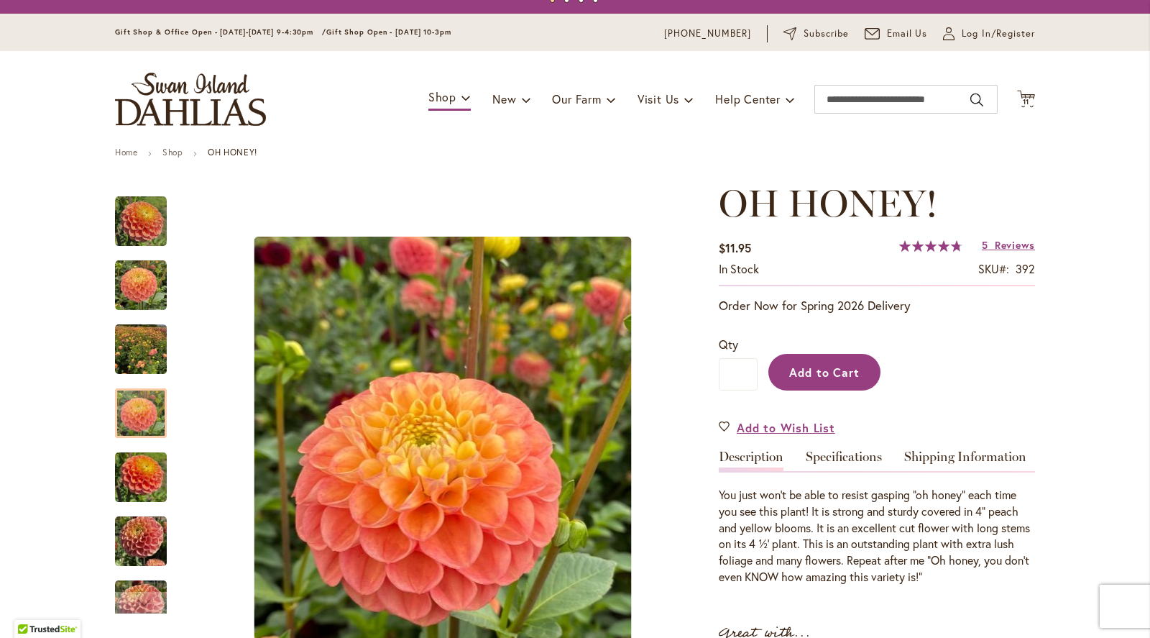
click at [834, 380] on button "Add to Cart" at bounding box center [825, 372] width 112 height 37
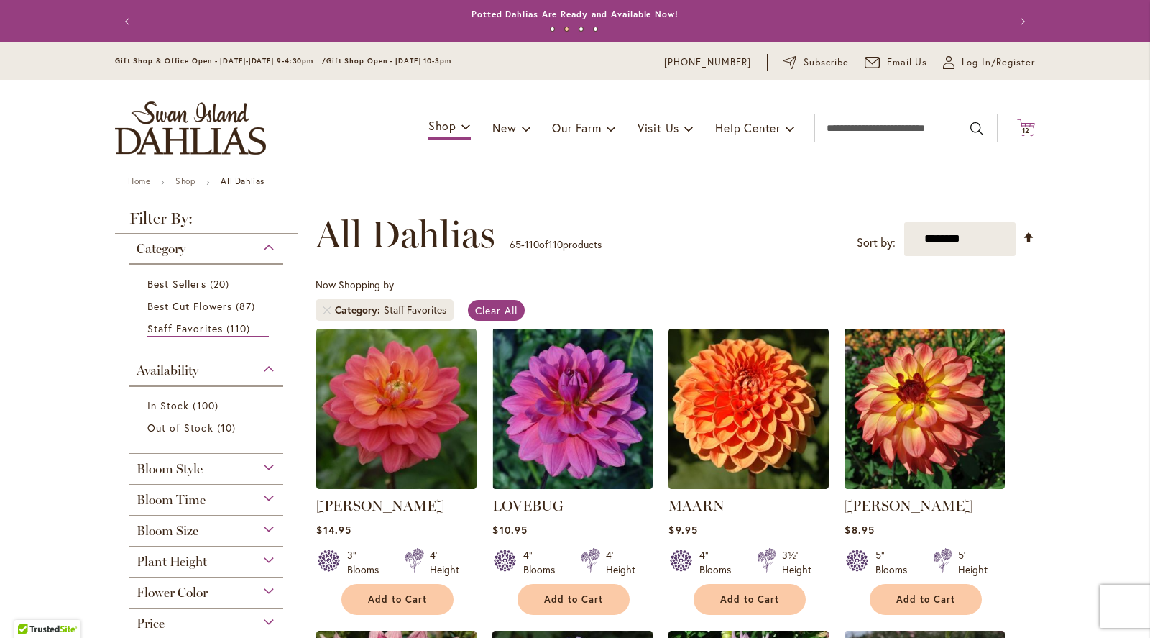
click at [1030, 129] on span "12" at bounding box center [1026, 130] width 9 height 9
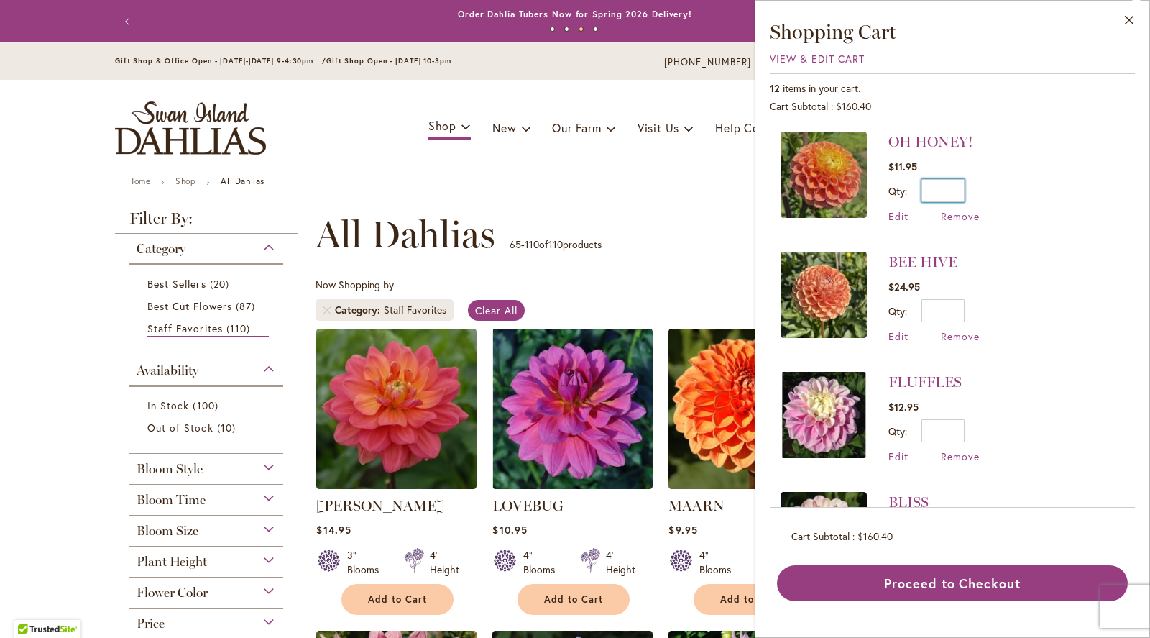
click at [962, 193] on input "*" at bounding box center [943, 190] width 43 height 23
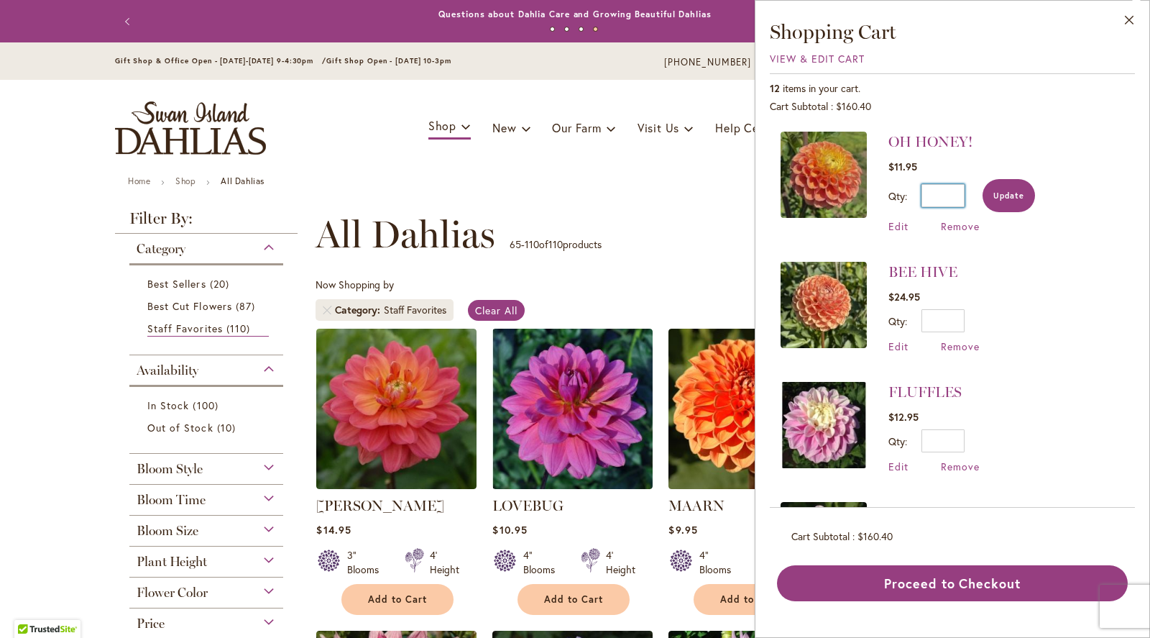
type input "**"
click at [1016, 191] on span "Update" at bounding box center [1009, 196] width 31 height 10
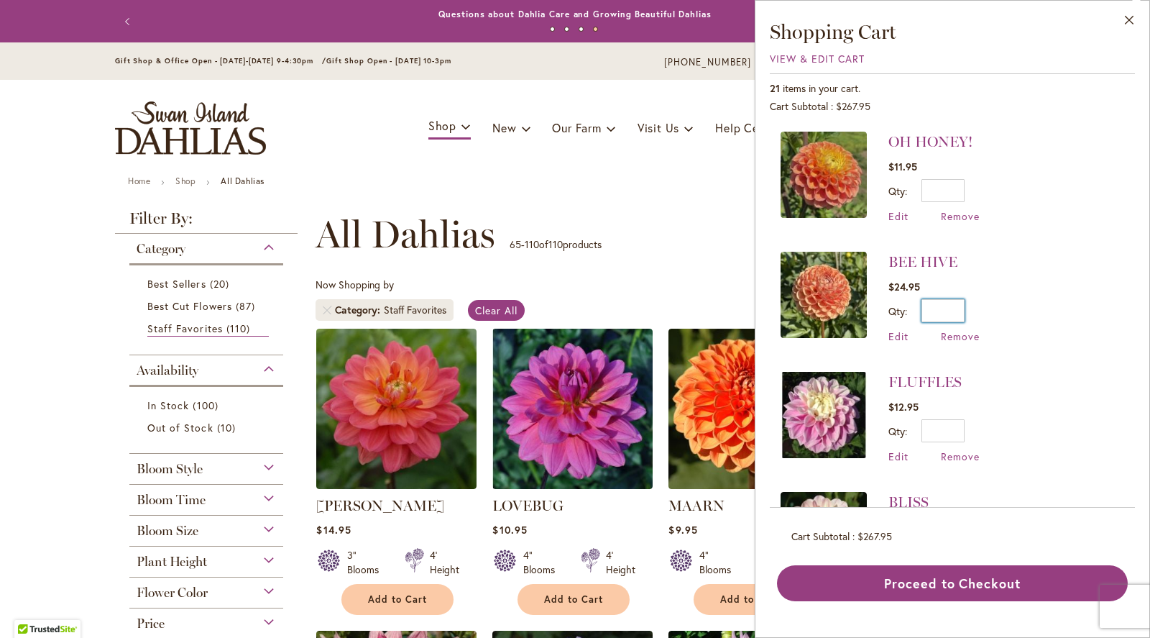
click at [961, 308] on input "*" at bounding box center [943, 310] width 43 height 23
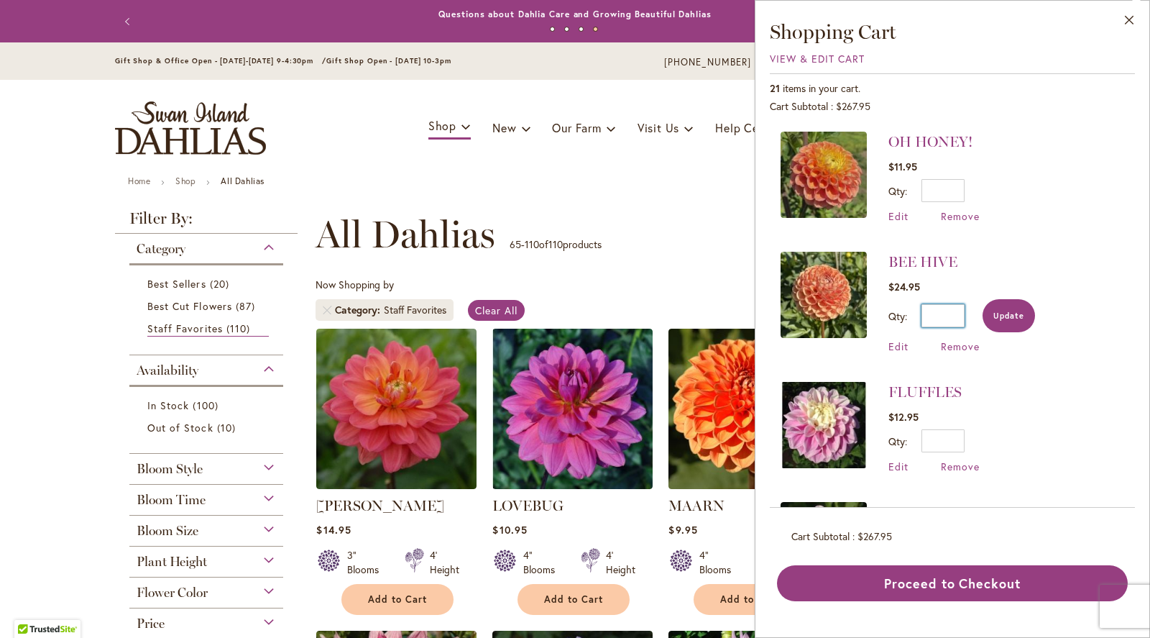
type input "**"
click at [1013, 316] on span "Update" at bounding box center [1009, 316] width 31 height 10
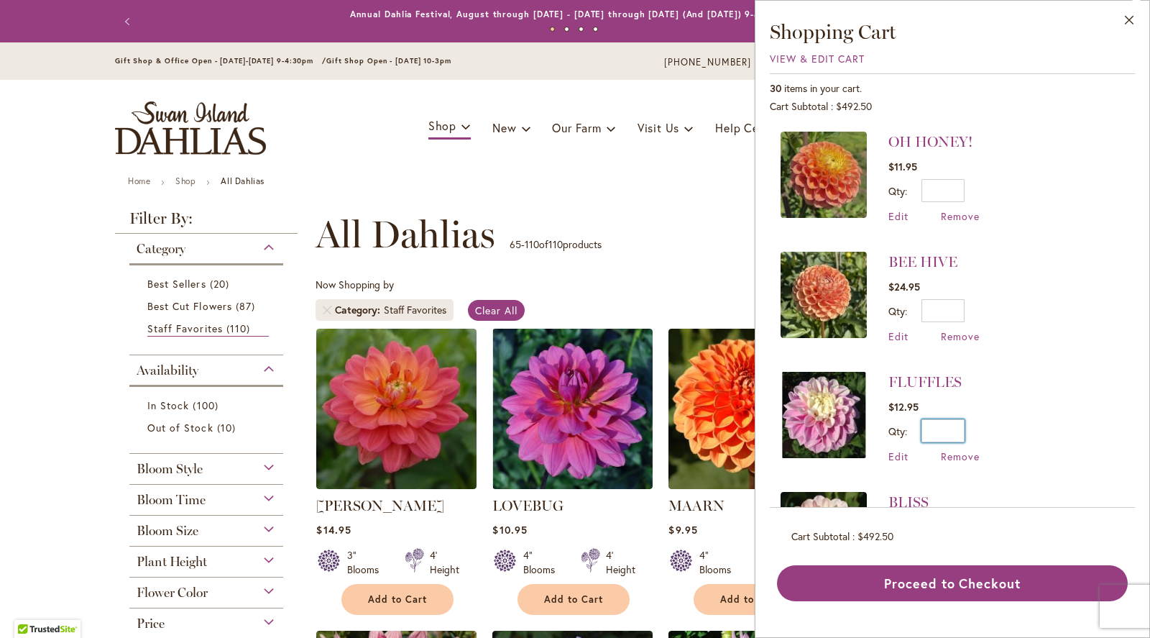
click at [963, 429] on input "*" at bounding box center [943, 430] width 43 height 23
type input "**"
click at [1010, 438] on span "Update" at bounding box center [1009, 436] width 31 height 10
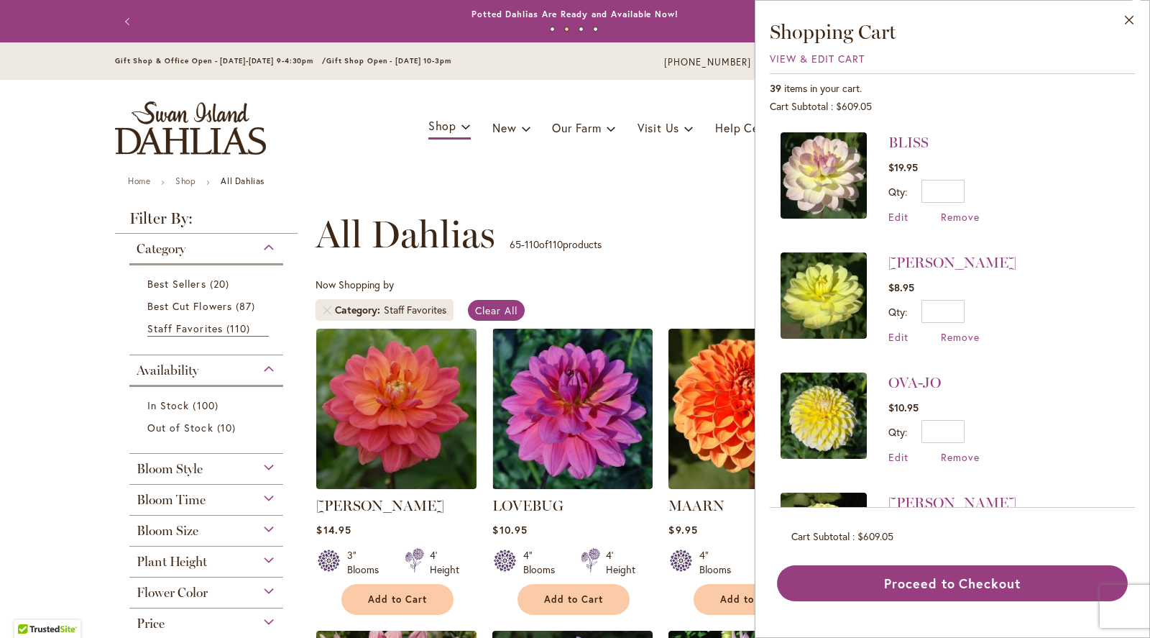
scroll to position [362, 0]
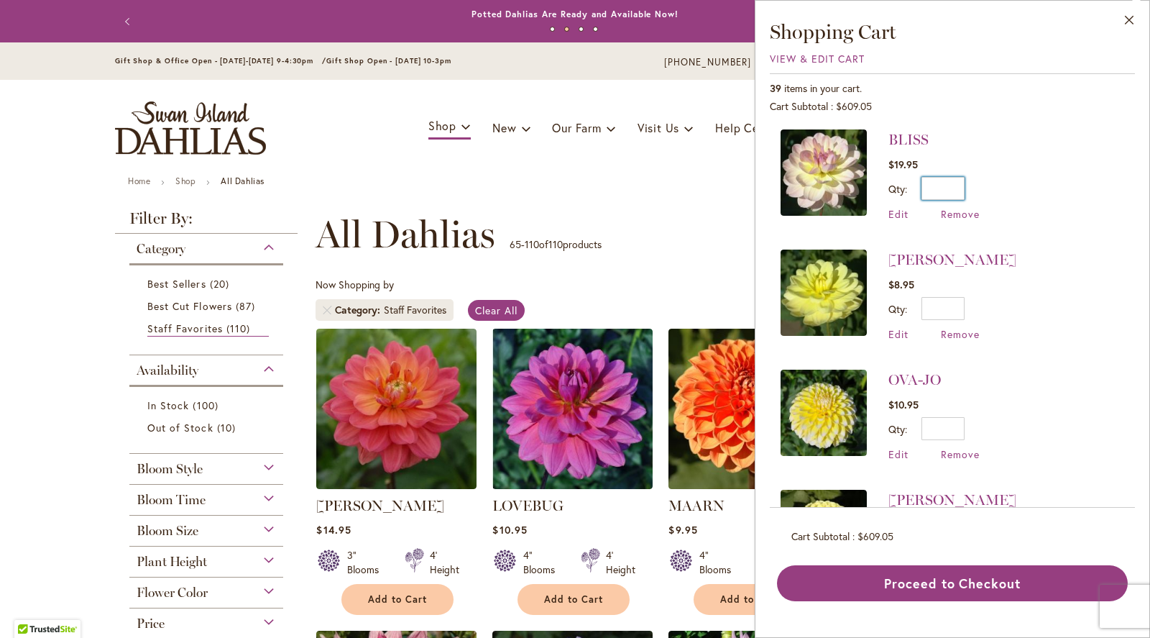
click at [961, 183] on input "*" at bounding box center [943, 188] width 43 height 23
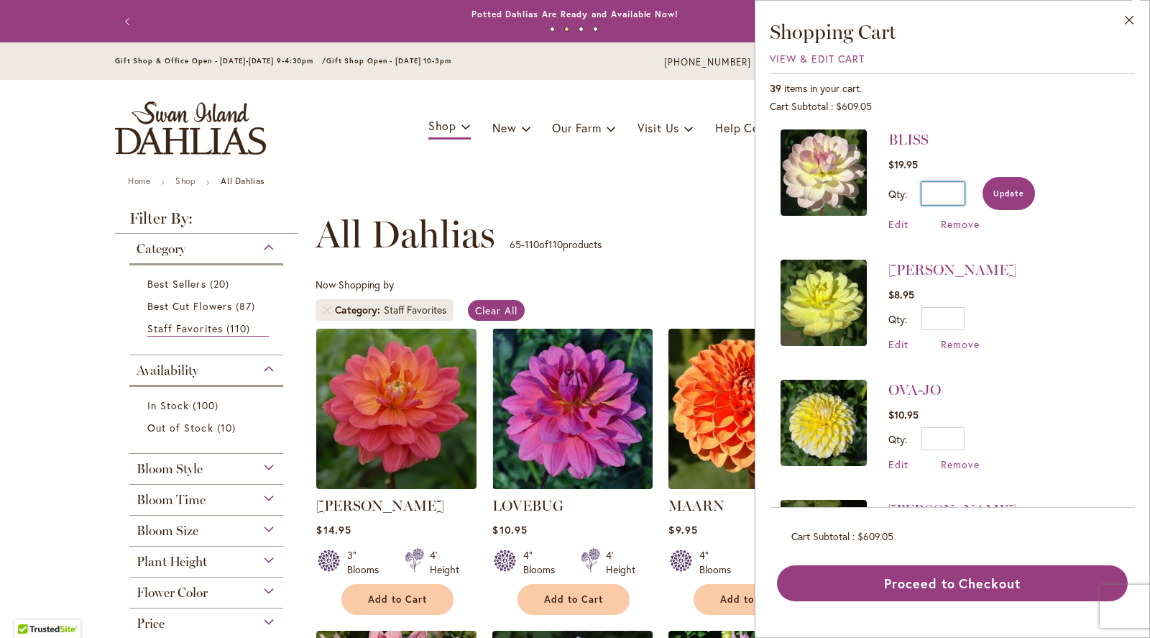
type input "**"
click at [1021, 194] on span "Update" at bounding box center [1009, 193] width 31 height 10
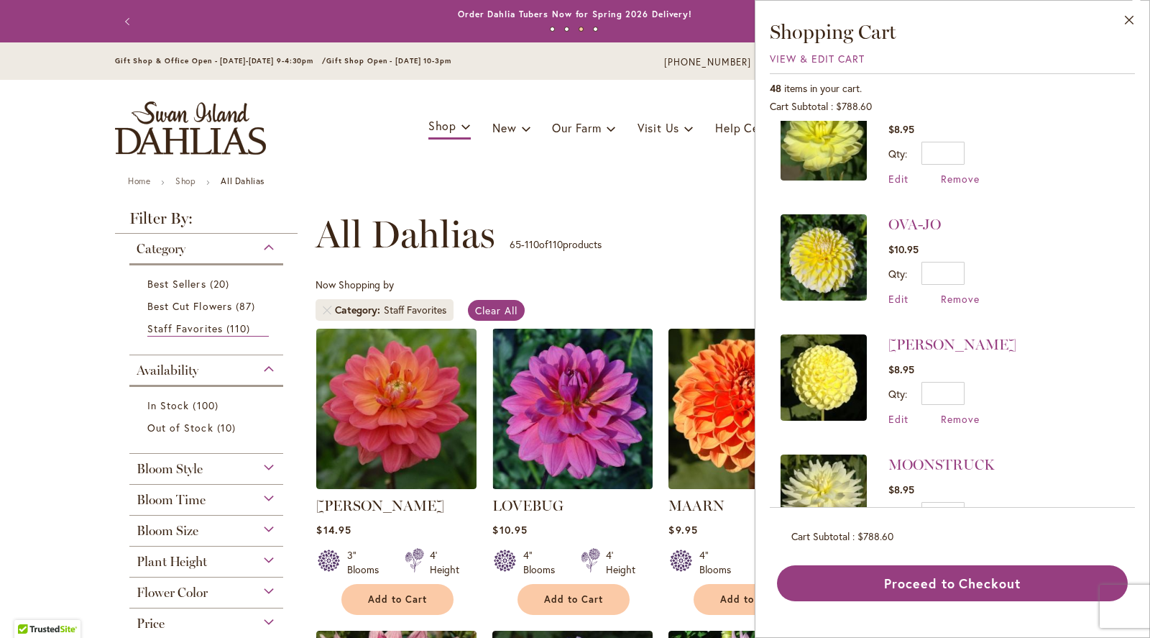
scroll to position [518, 0]
click at [961, 152] on input "*" at bounding box center [943, 152] width 43 height 23
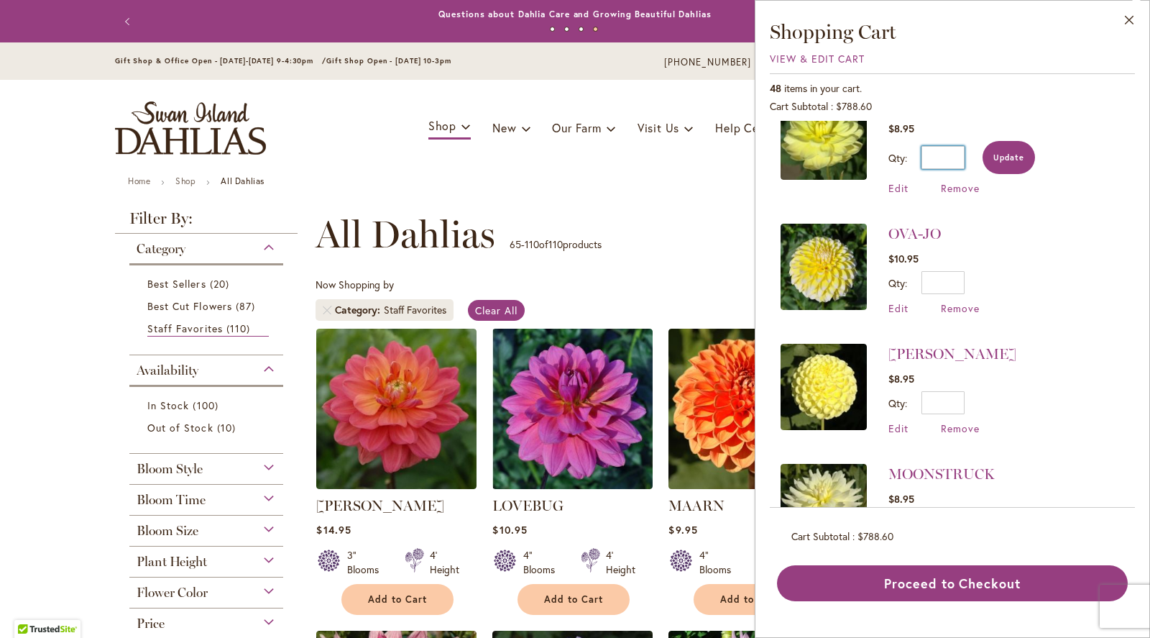
type input "**"
click at [1007, 152] on span "Update" at bounding box center [1009, 157] width 31 height 10
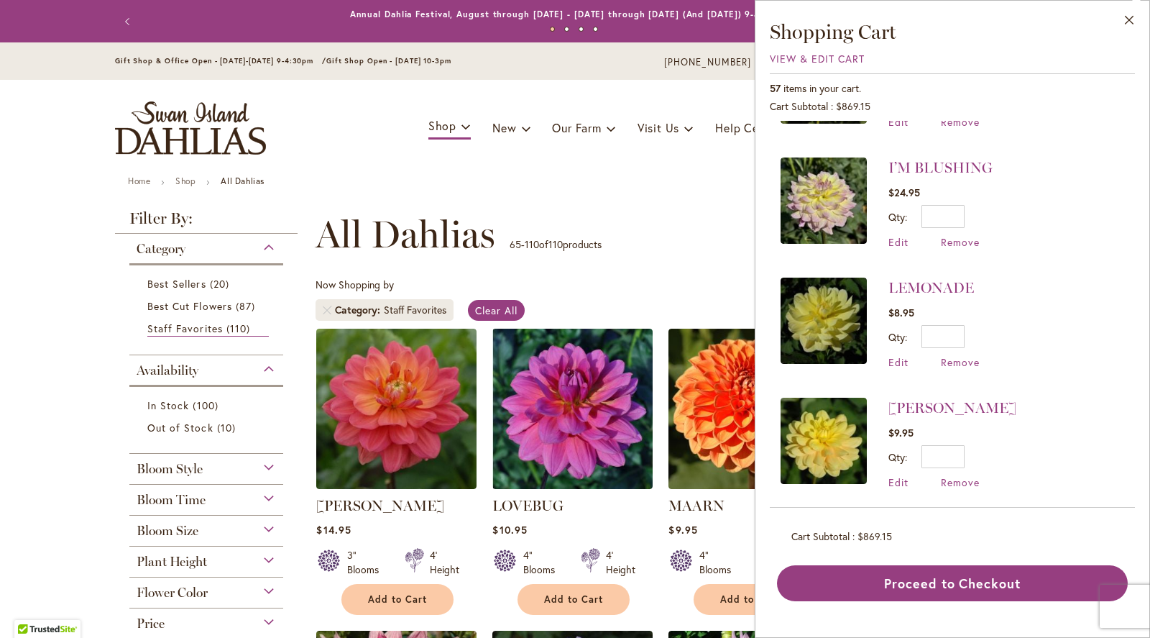
scroll to position [934, 0]
click at [961, 334] on input "*" at bounding box center [943, 337] width 43 height 23
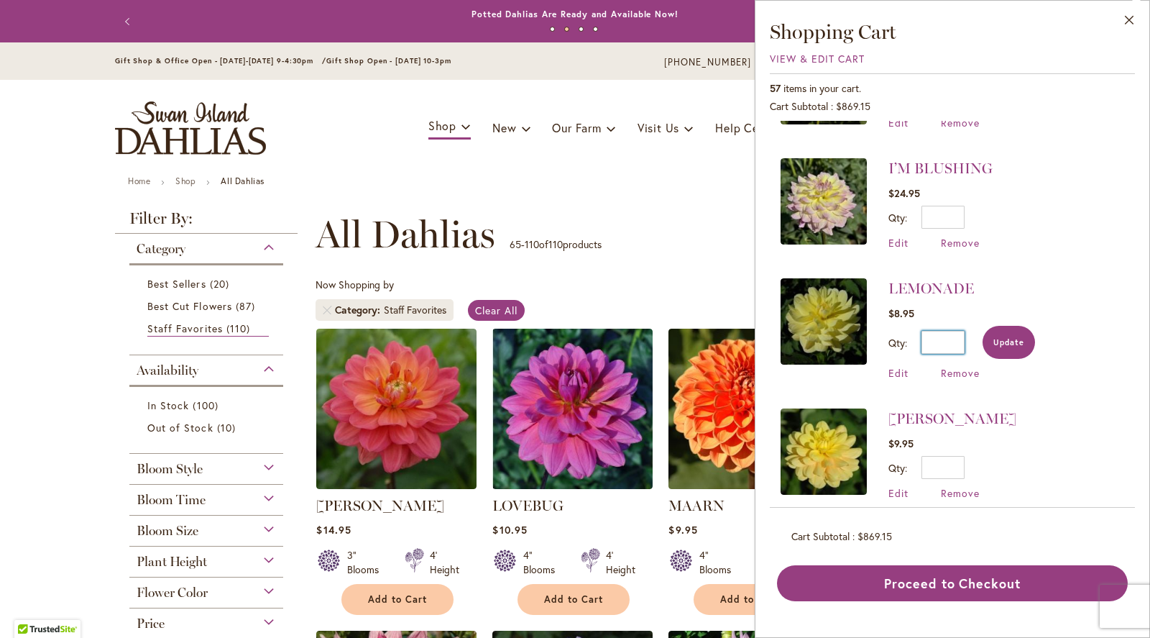
type input "**"
click at [1015, 339] on span "Update" at bounding box center [1009, 342] width 31 height 10
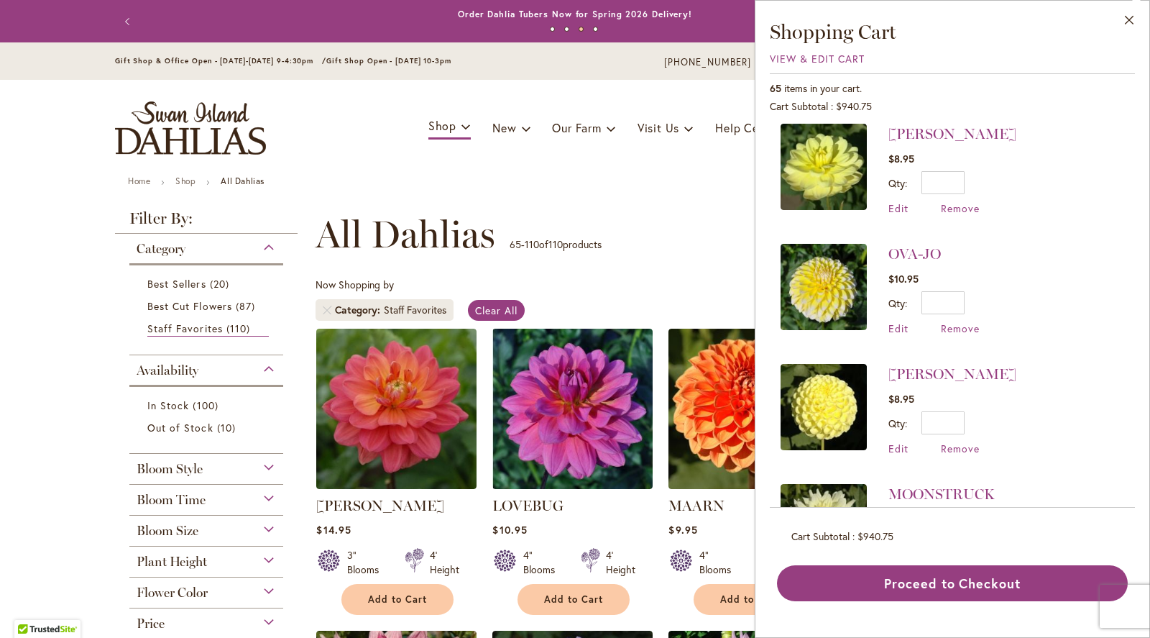
scroll to position [512, 0]
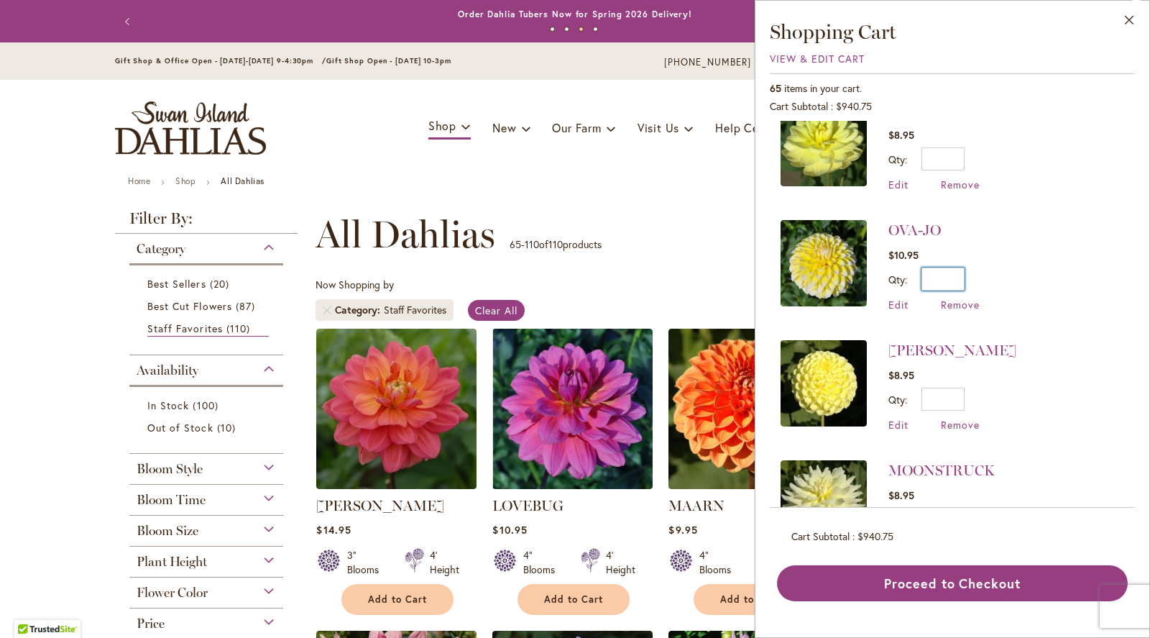
click at [959, 273] on input "*" at bounding box center [943, 278] width 43 height 23
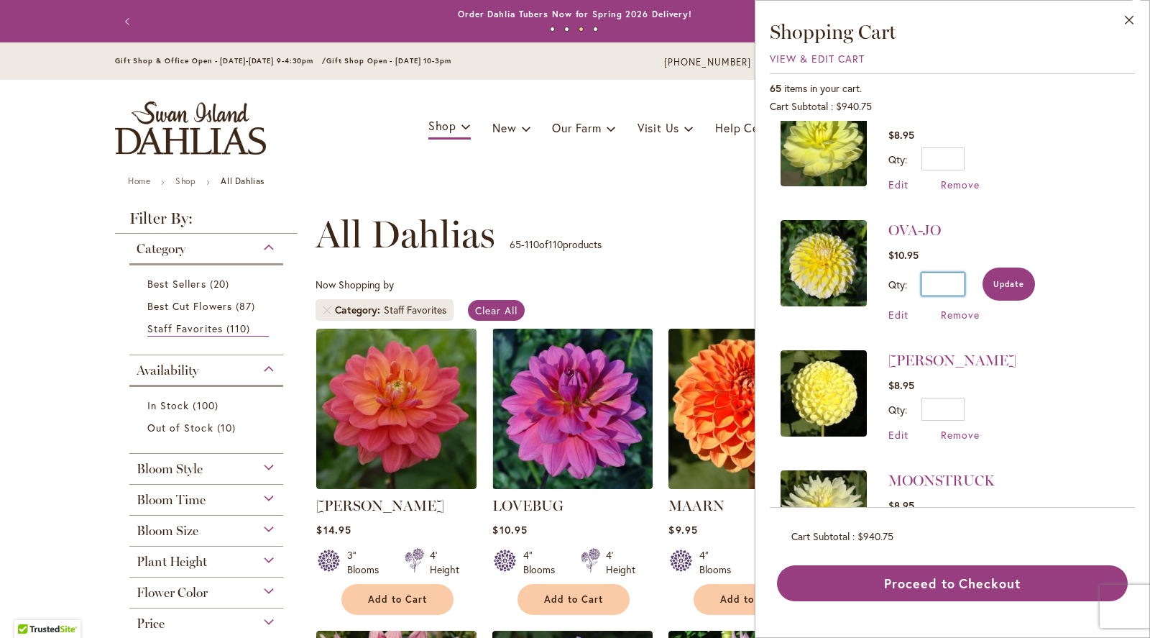
type input "**"
click at [999, 283] on span "Update" at bounding box center [1009, 284] width 31 height 10
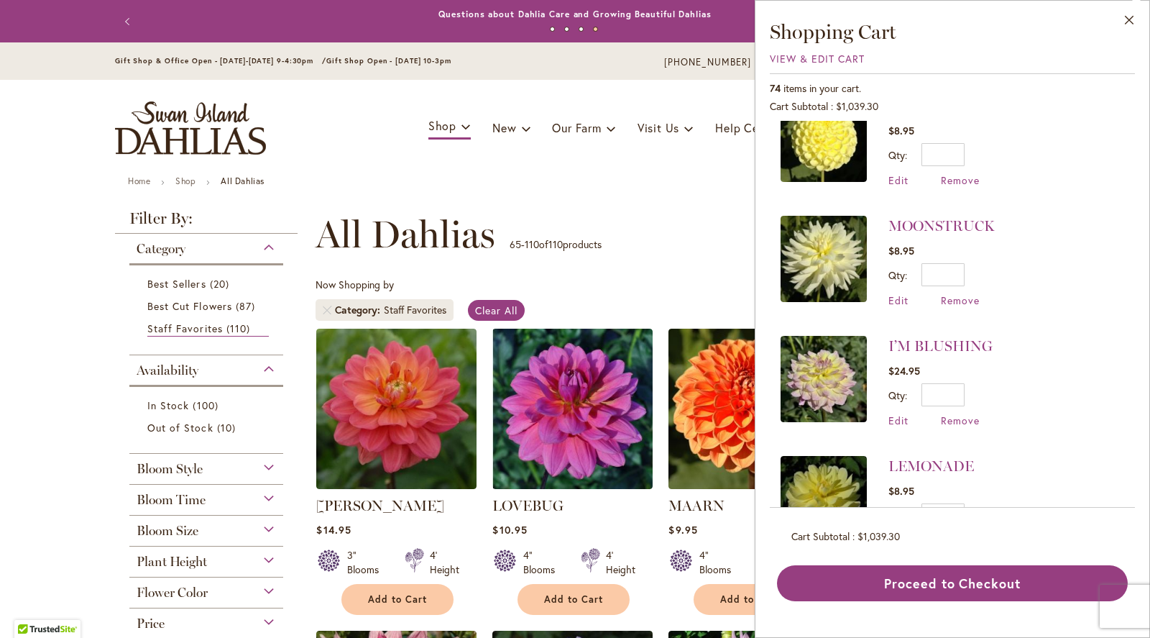
scroll to position [766, 0]
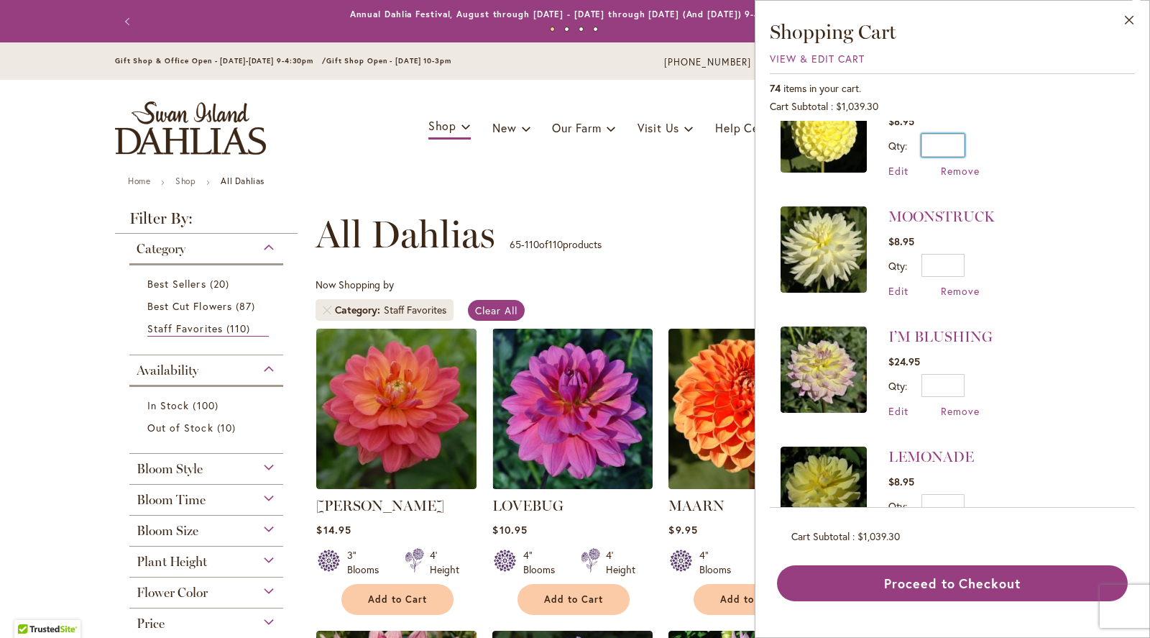
click at [961, 139] on input "*" at bounding box center [943, 145] width 43 height 23
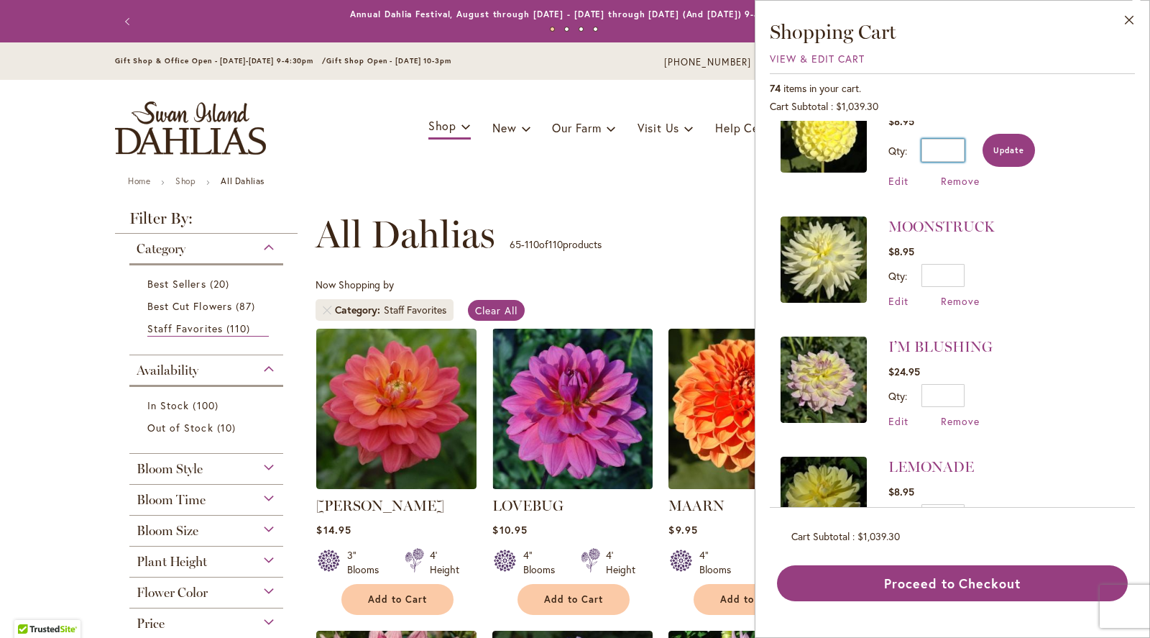
type input "**"
click at [999, 146] on span "Update" at bounding box center [1009, 150] width 31 height 10
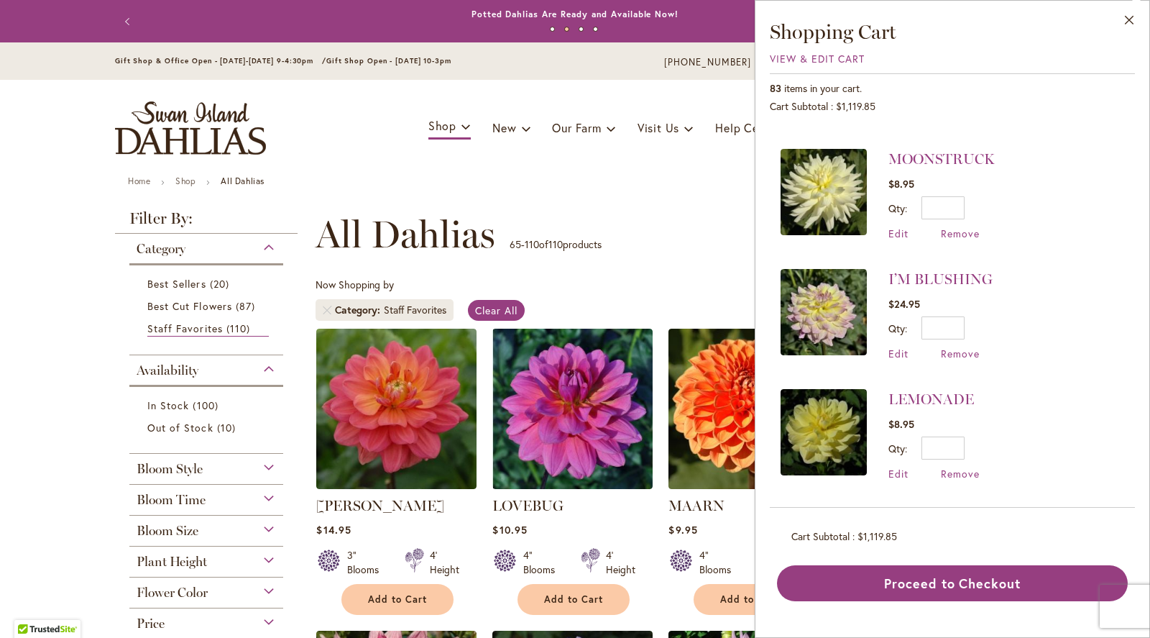
scroll to position [828, 0]
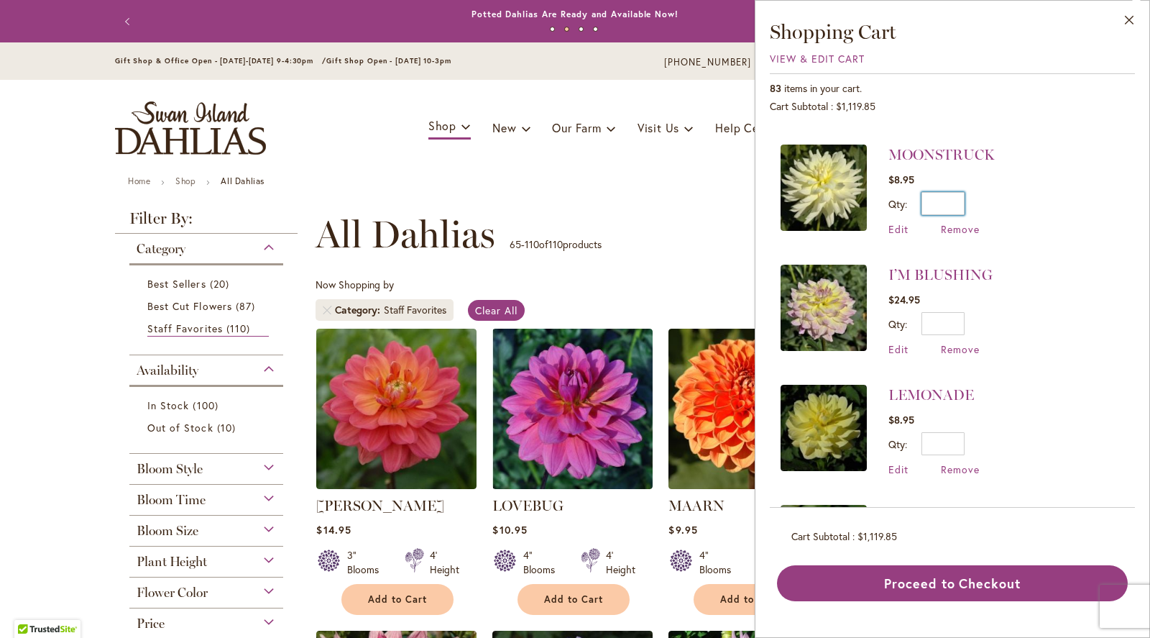
click at [961, 198] on input "*" at bounding box center [943, 203] width 43 height 23
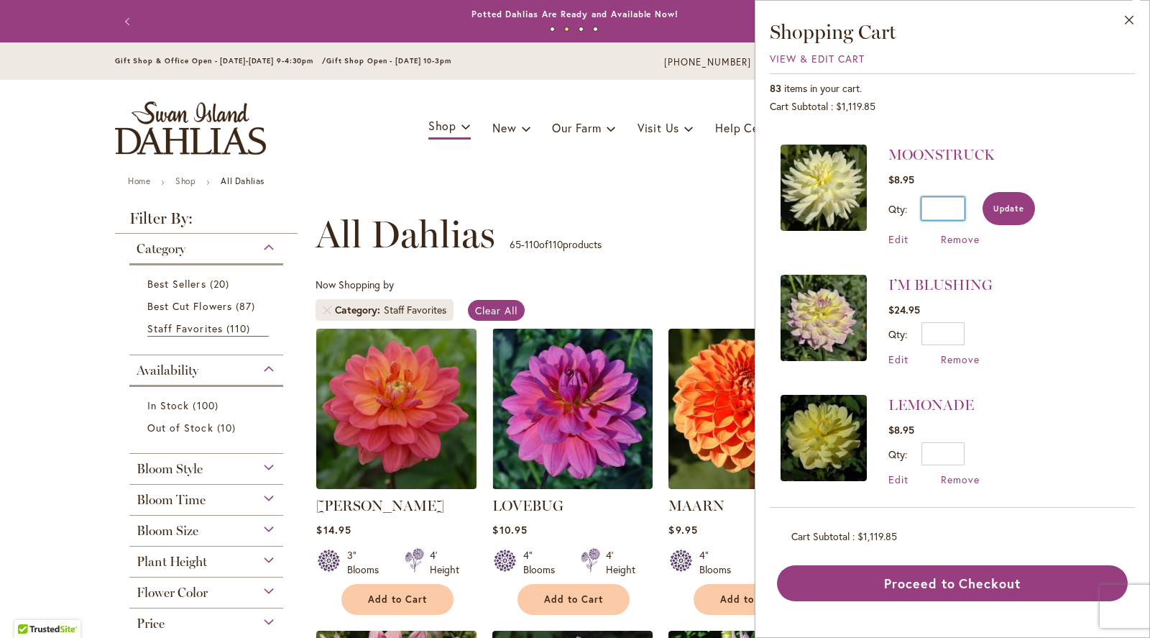
type input "**"
click at [1015, 206] on span "Update" at bounding box center [1009, 208] width 31 height 10
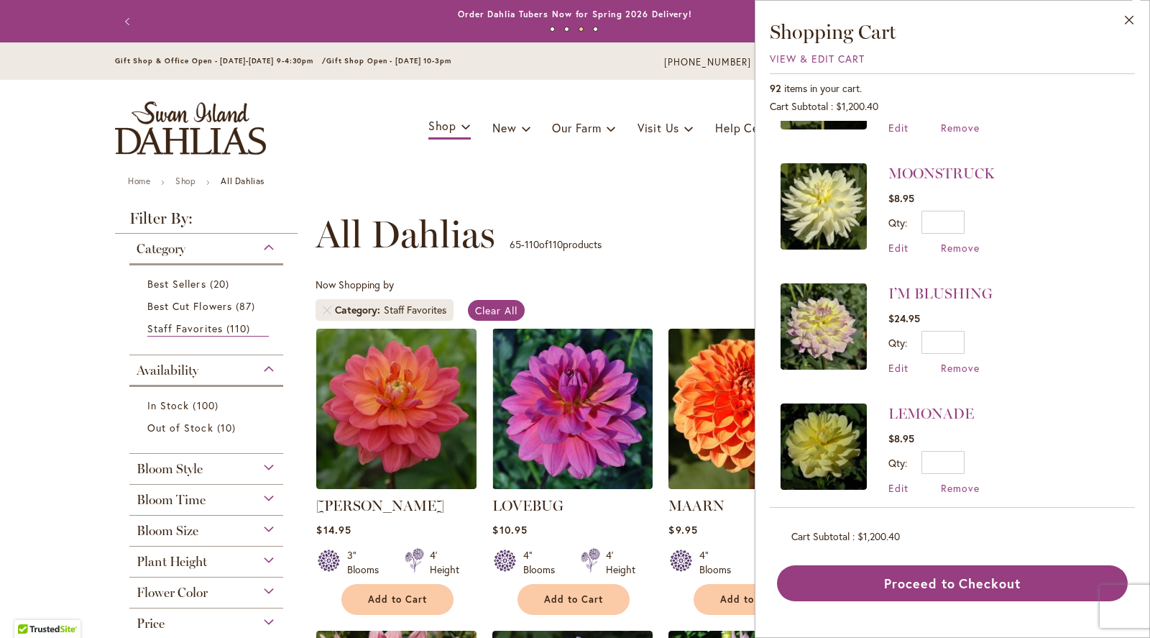
scroll to position [818, 0]
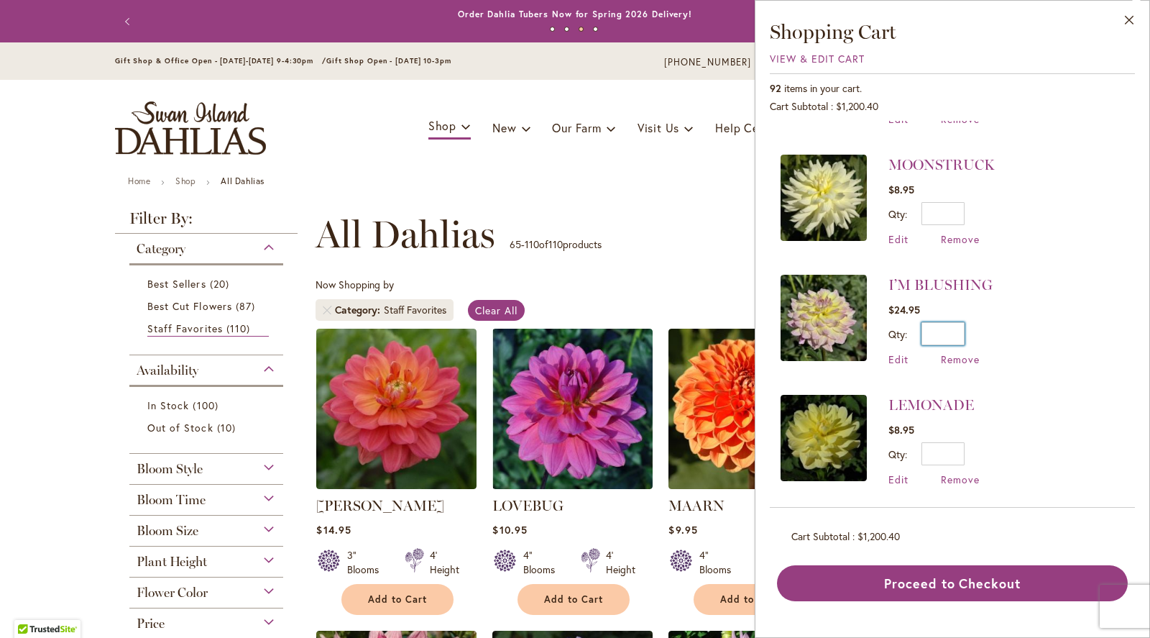
click at [962, 327] on input "*" at bounding box center [943, 333] width 43 height 23
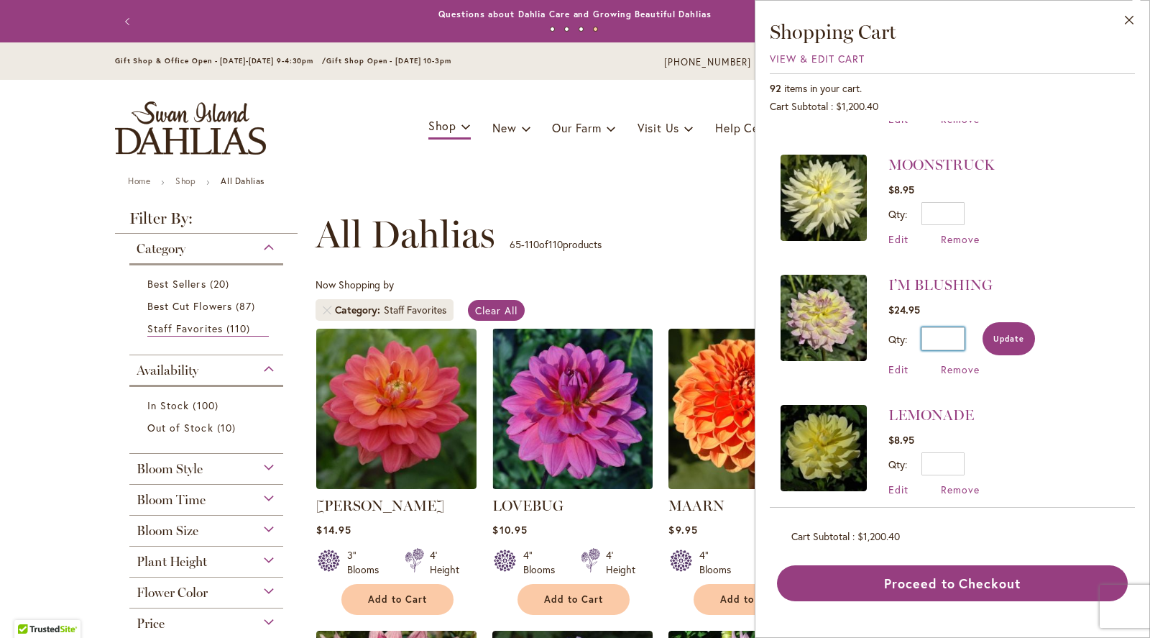
type input "**"
click at [1015, 335] on span "Update" at bounding box center [1009, 339] width 31 height 10
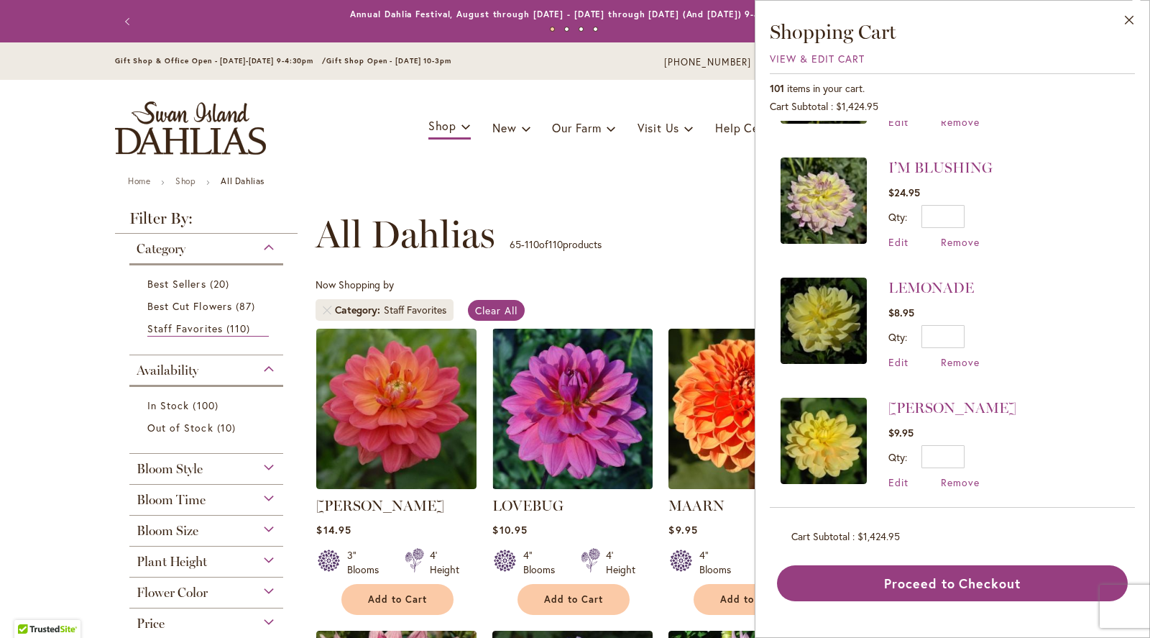
scroll to position [934, 0]
click at [961, 446] on input "*" at bounding box center [943, 457] width 43 height 23
type input "**"
click at [1003, 447] on button "Update" at bounding box center [1009, 462] width 52 height 33
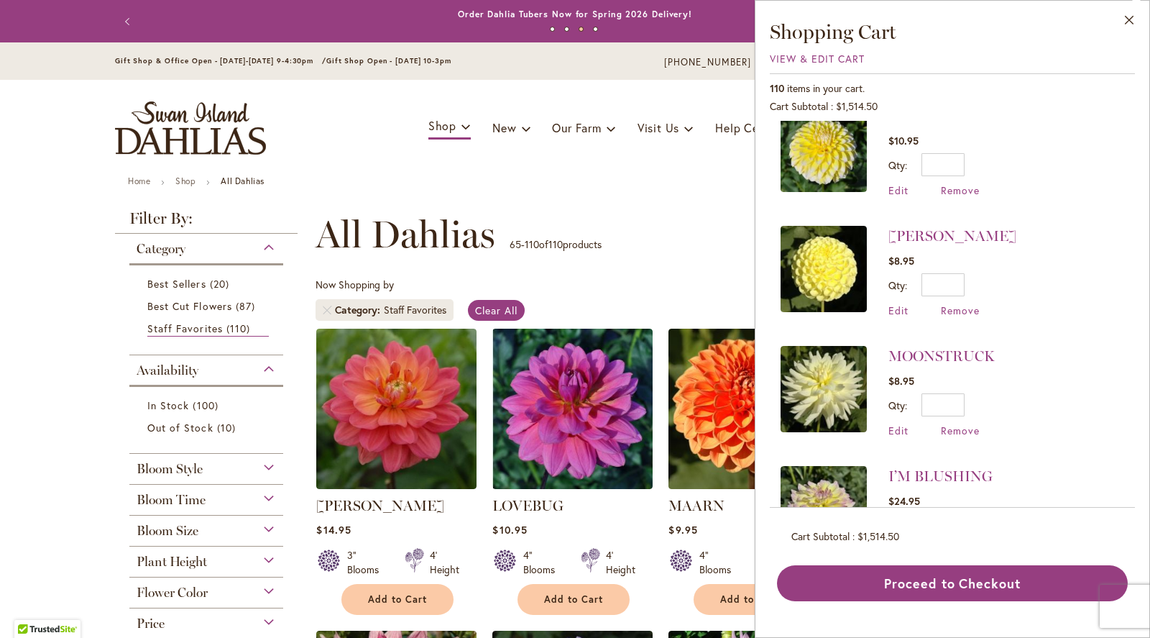
scroll to position [627, 0]
click at [828, 375] on img at bounding box center [824, 388] width 86 height 86
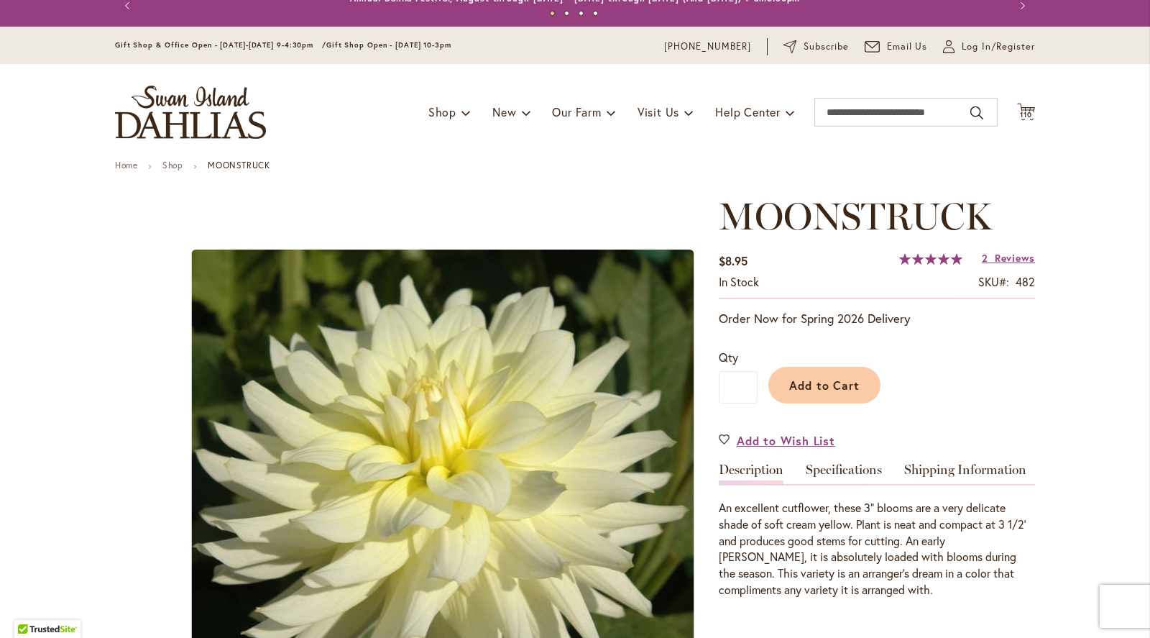
scroll to position [19, 0]
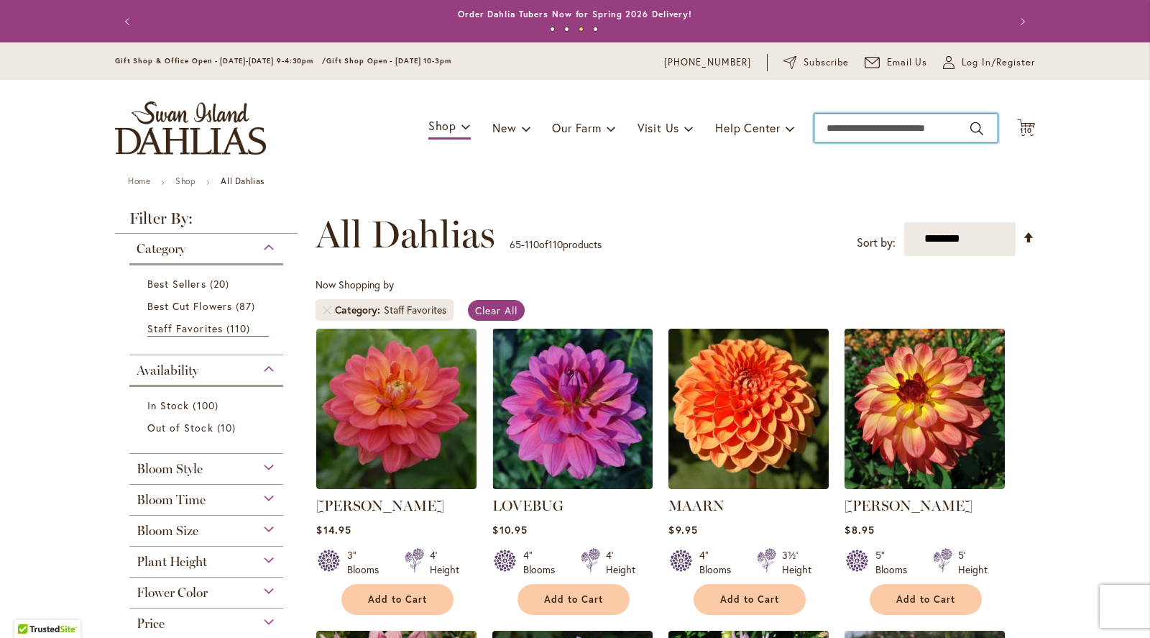
click at [907, 132] on input "Search" at bounding box center [906, 128] width 183 height 29
click at [1027, 127] on span "110" at bounding box center [1026, 130] width 12 height 9
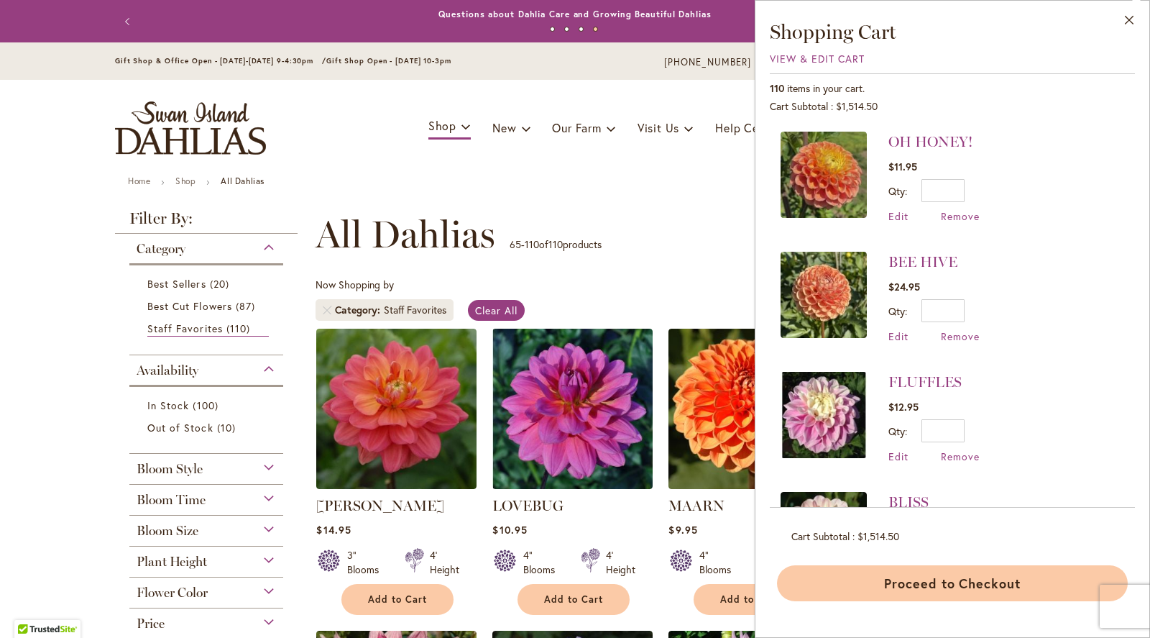
click at [971, 580] on button "Proceed to Checkout" at bounding box center [952, 583] width 351 height 36
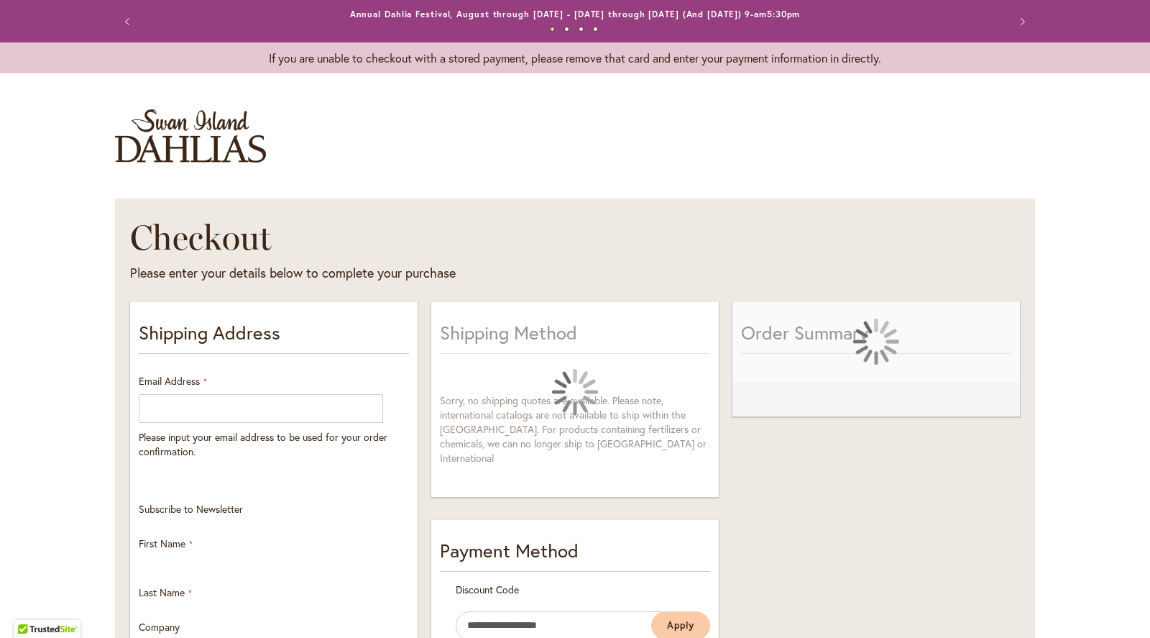
select select "**"
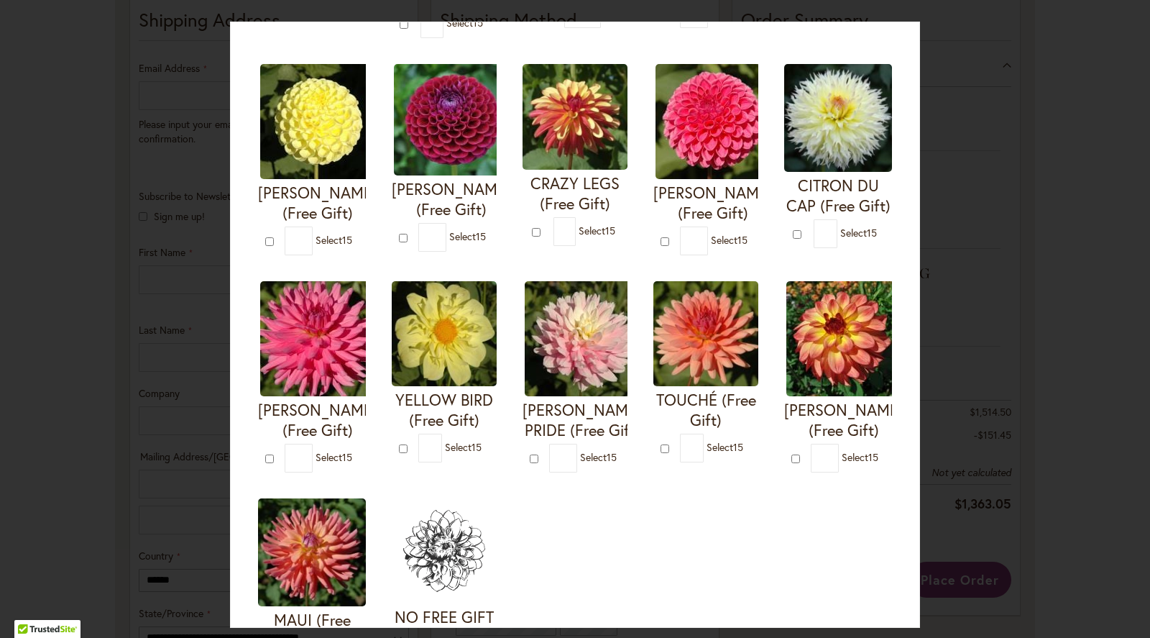
scroll to position [343, 0]
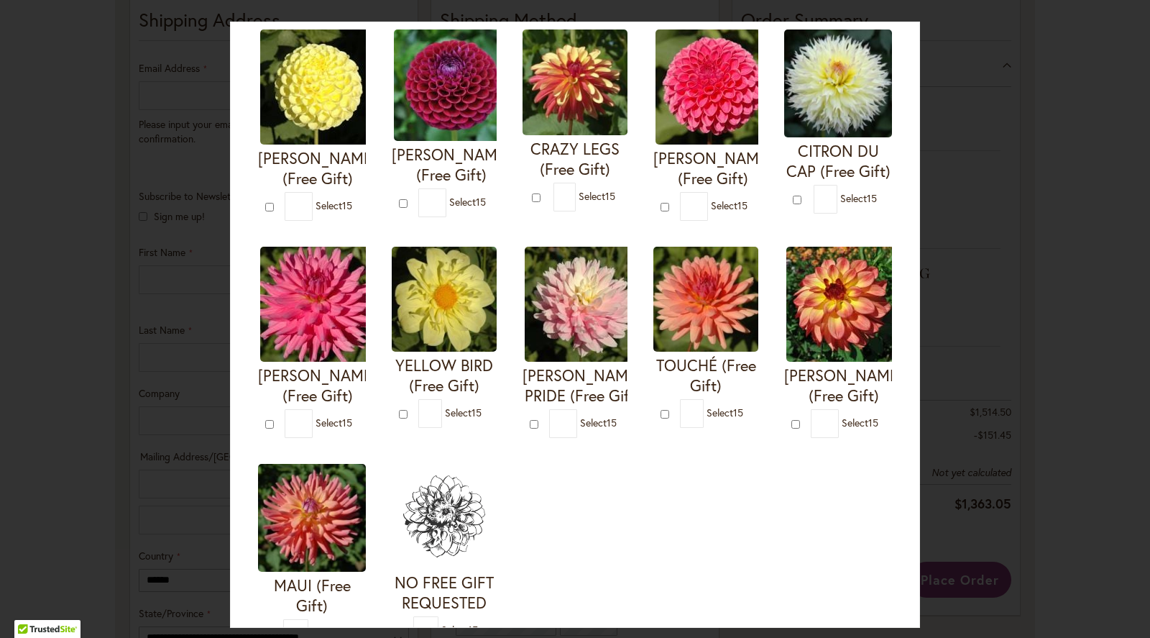
click at [456, 298] on img at bounding box center [444, 299] width 105 height 105
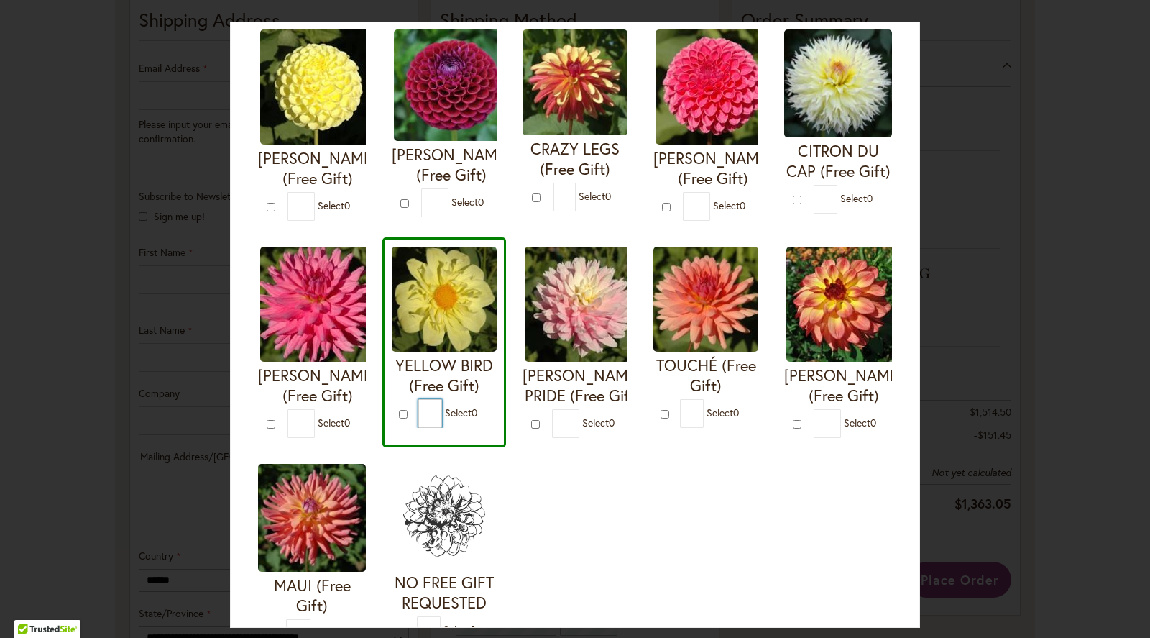
type input "*"
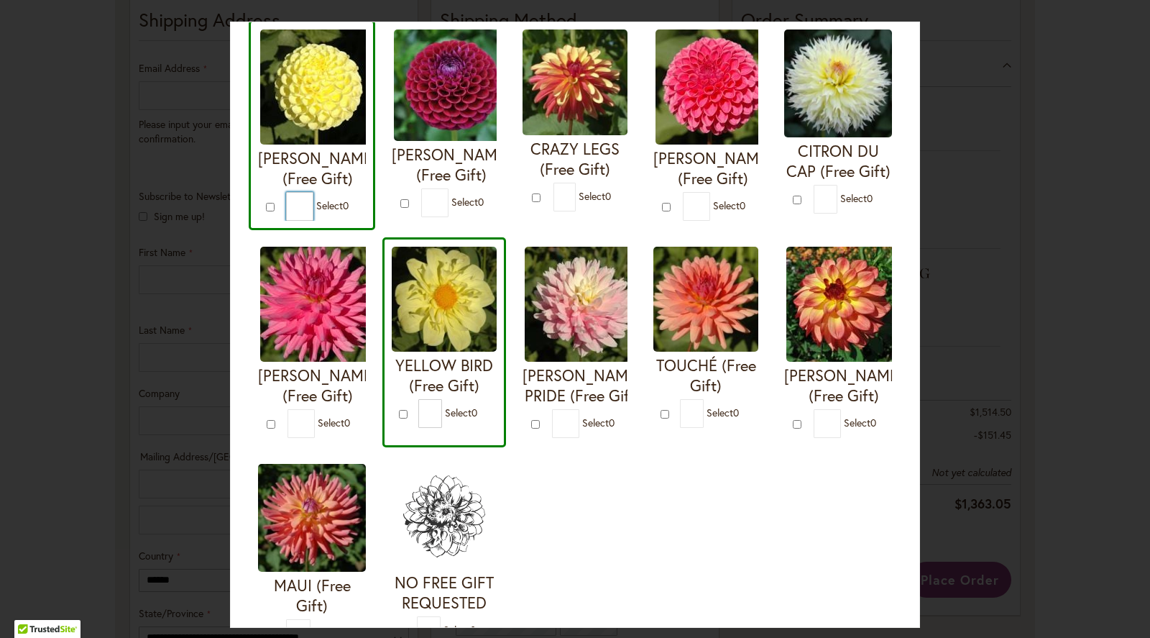
type input "**"
click at [674, 582] on div "I'M A HOTTIE (Free Gift) * 0 * 0 * 0 *" at bounding box center [575, 225] width 653 height 864
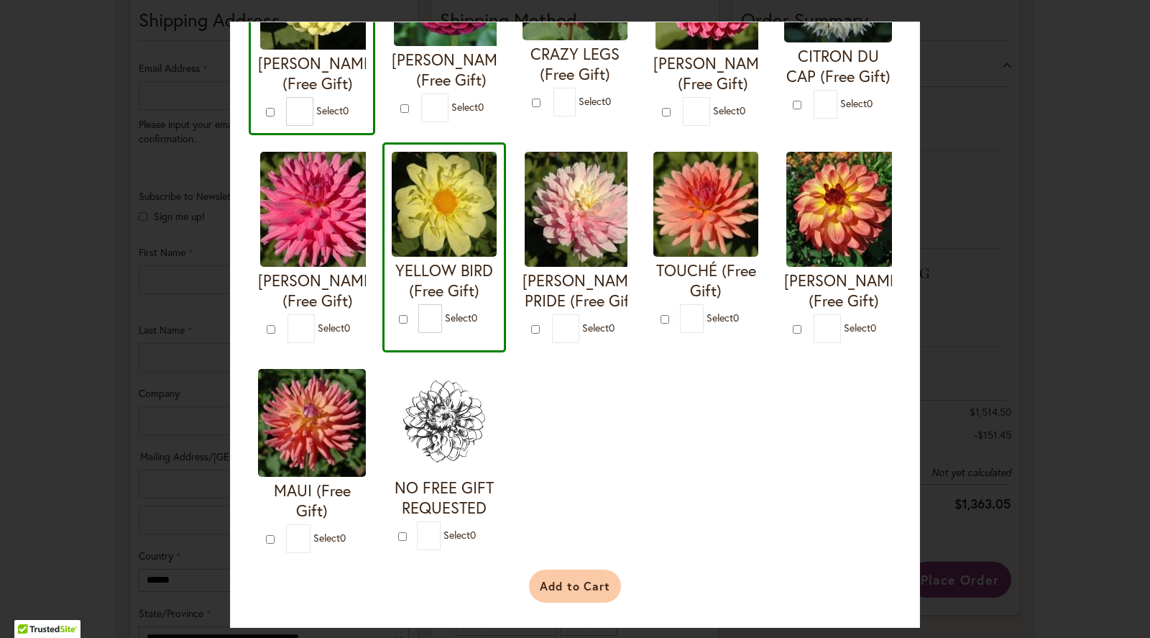
scroll to position [457, 0]
click at [575, 580] on button "Add to Cart" at bounding box center [575, 585] width 93 height 33
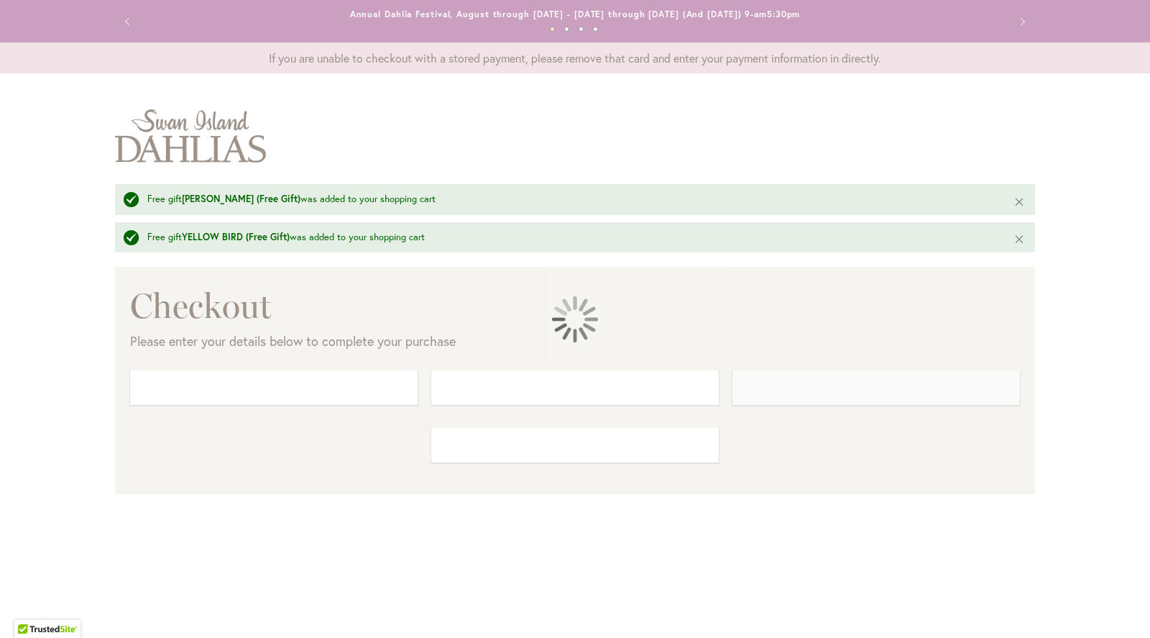
select select "**"
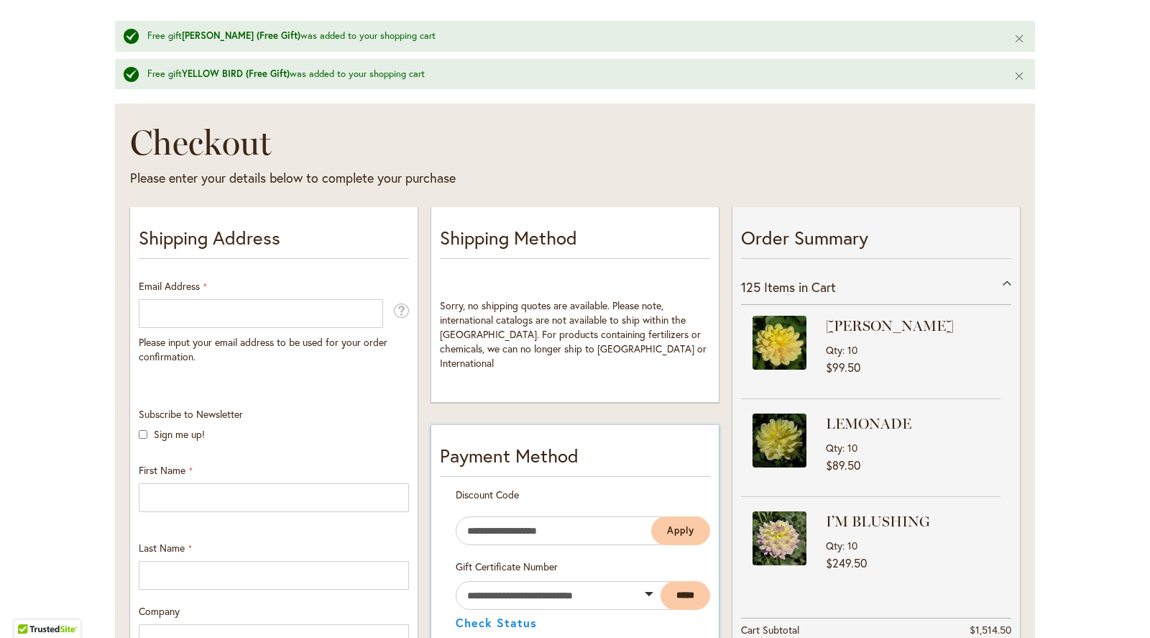
scroll to position [163, 0]
type input "**********"
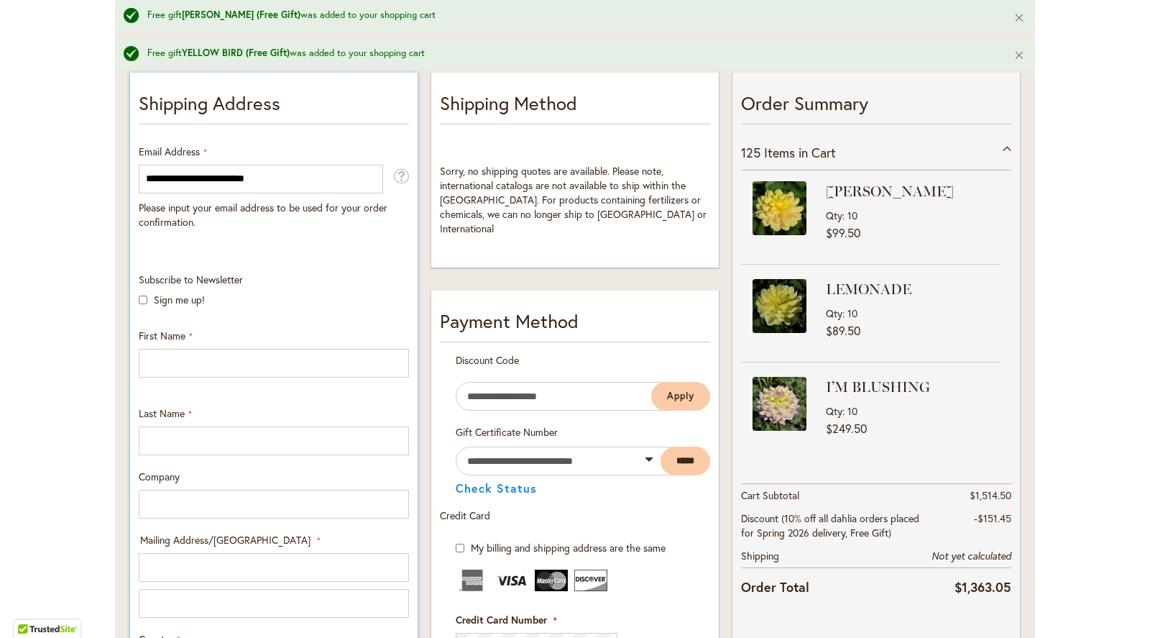
scroll to position [301, 0]
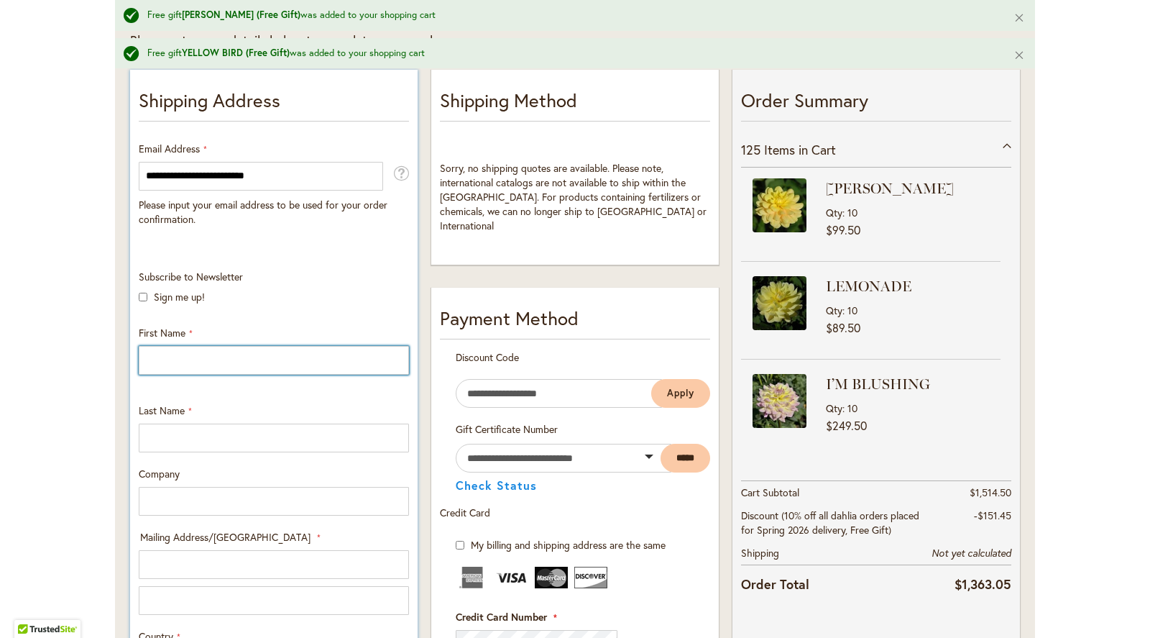
type input "*"
type input "*******"
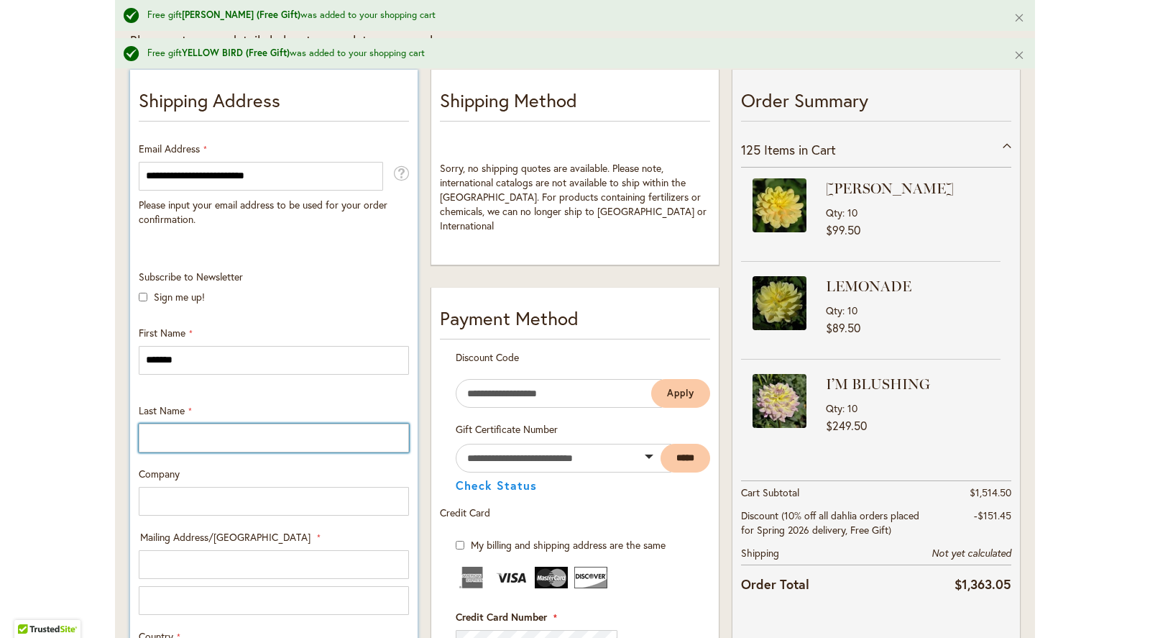
type input "*******"
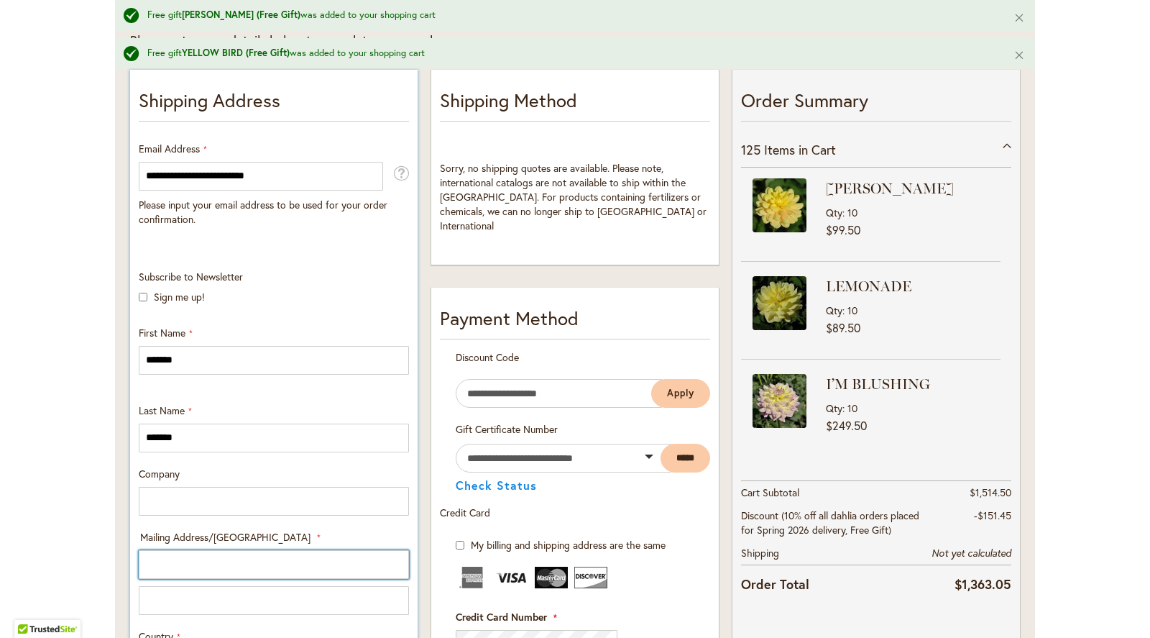
type input "**********"
select select "**"
type input "******"
type input "*****"
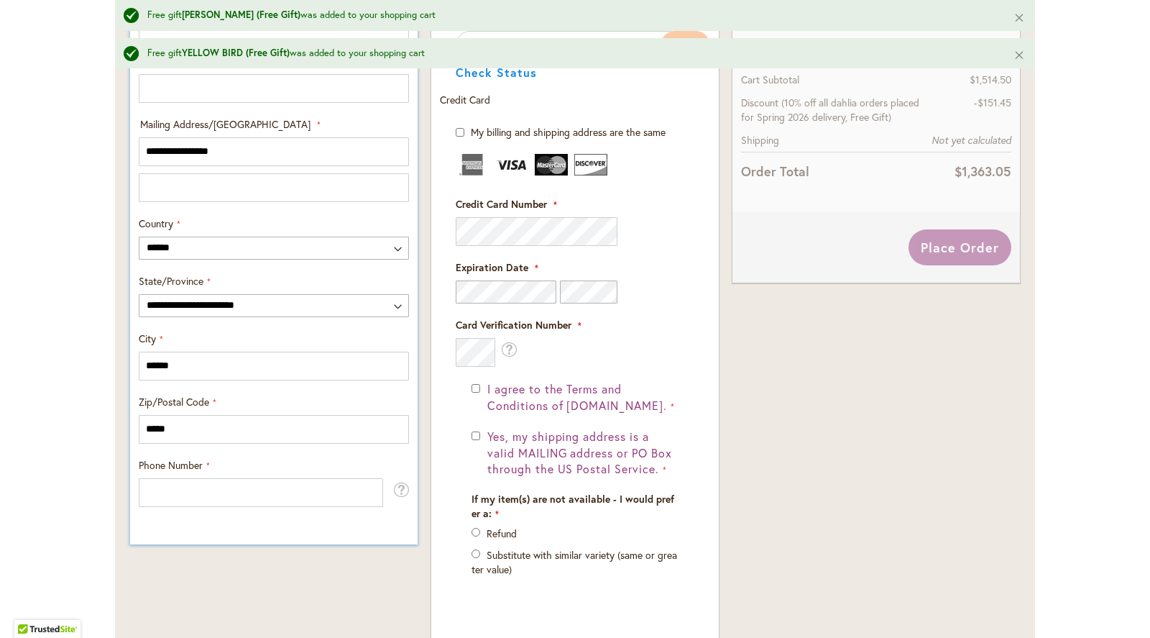
scroll to position [714, 0]
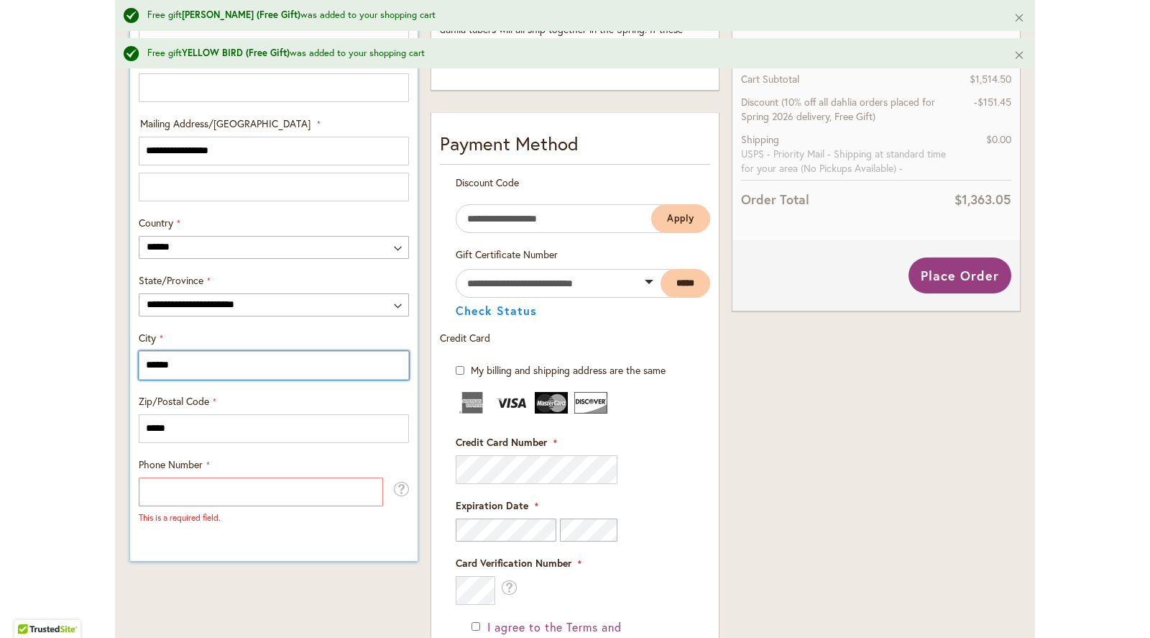
click at [228, 358] on input "******" at bounding box center [274, 365] width 270 height 29
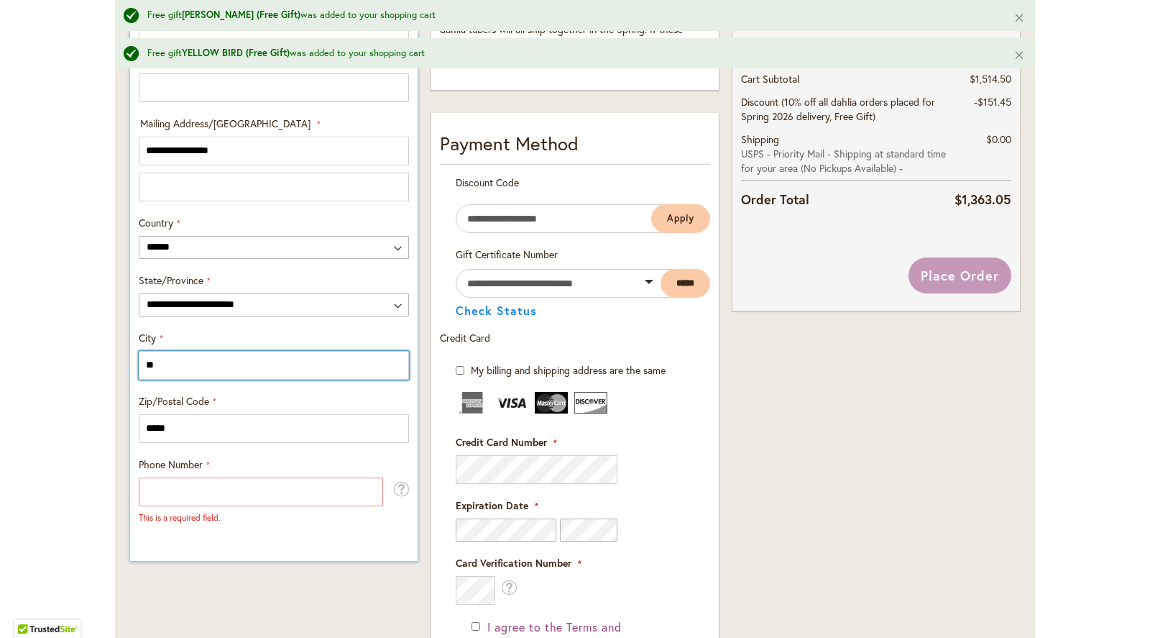
type input "*"
type input "*********"
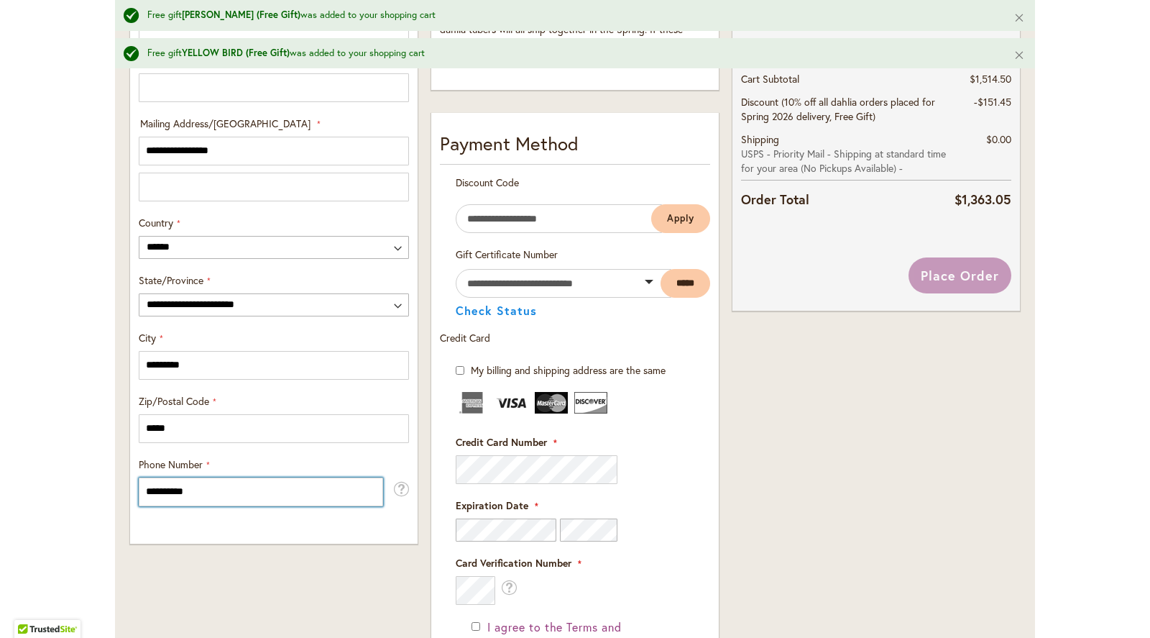
type input "**********"
click at [788, 449] on div "Order Summary 125 Items in Cart AHOY MATEY Qty 10 $99.50 10" at bounding box center [876, 289] width 301 height 1276
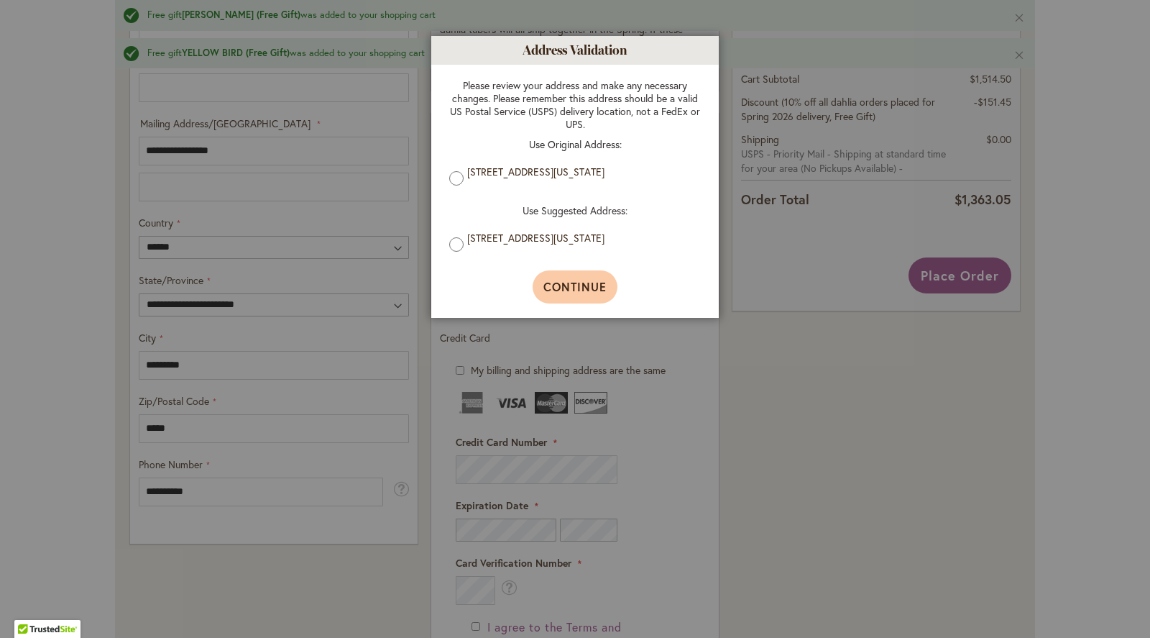
click at [587, 290] on span "Continue" at bounding box center [576, 286] width 64 height 15
type input "**********"
type input "*********"
type input "**********"
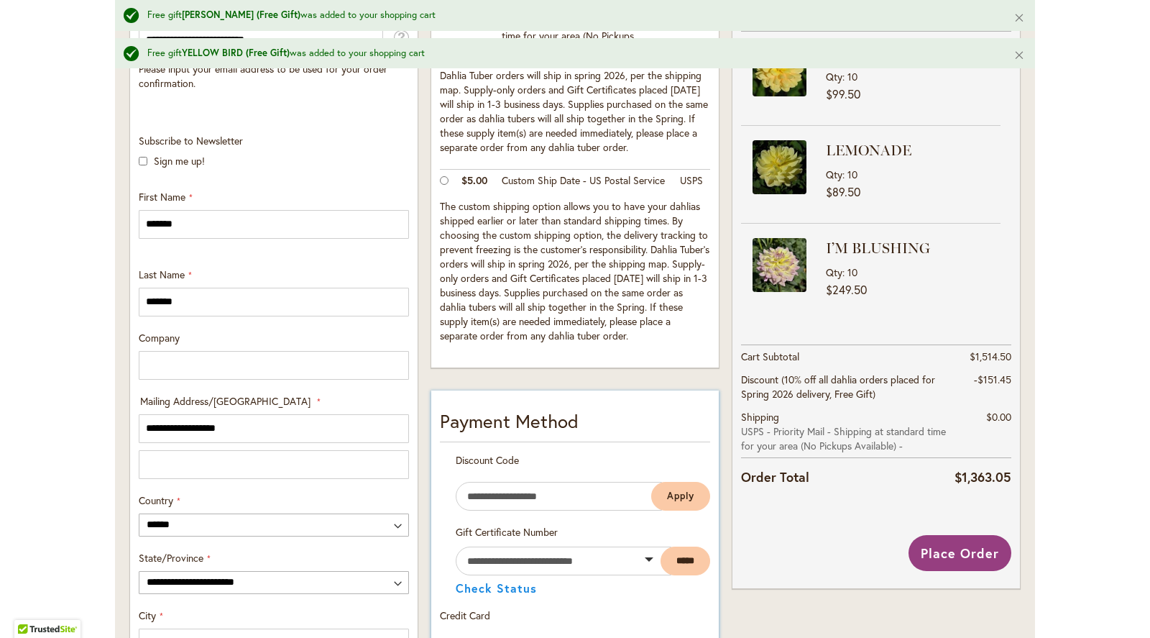
scroll to position [447, 0]
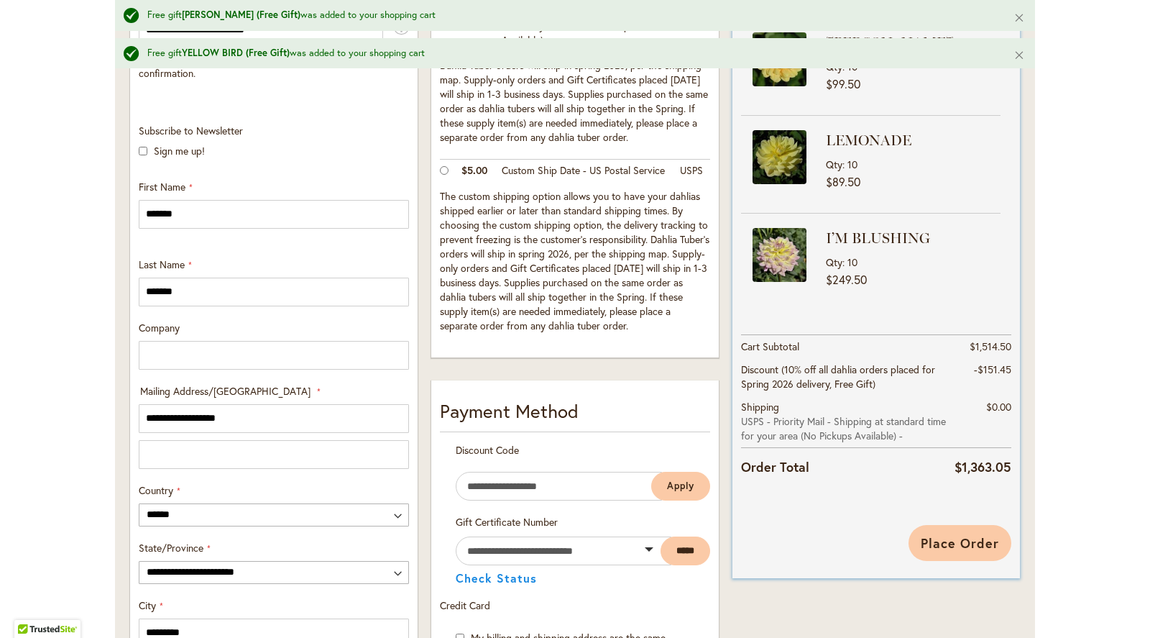
click at [969, 544] on span "Place Order" at bounding box center [960, 542] width 78 height 17
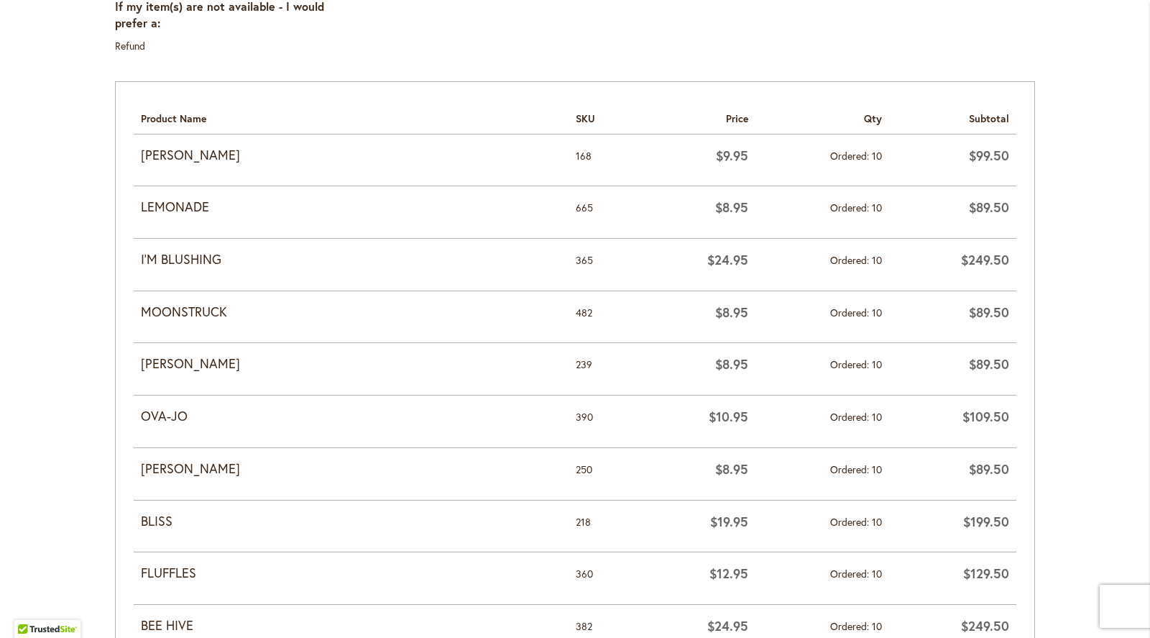
scroll to position [611, 0]
